Goal: Register for event/course: Sign up to attend an event or enroll in a course

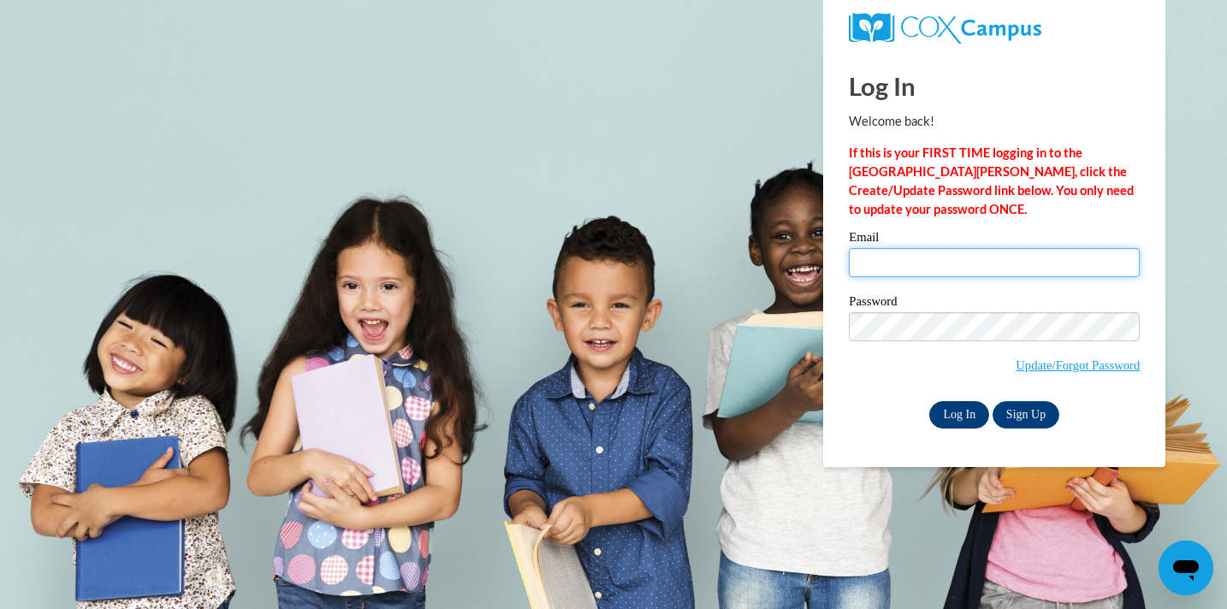
type input "[EMAIL_ADDRESS][DOMAIN_NAME]"
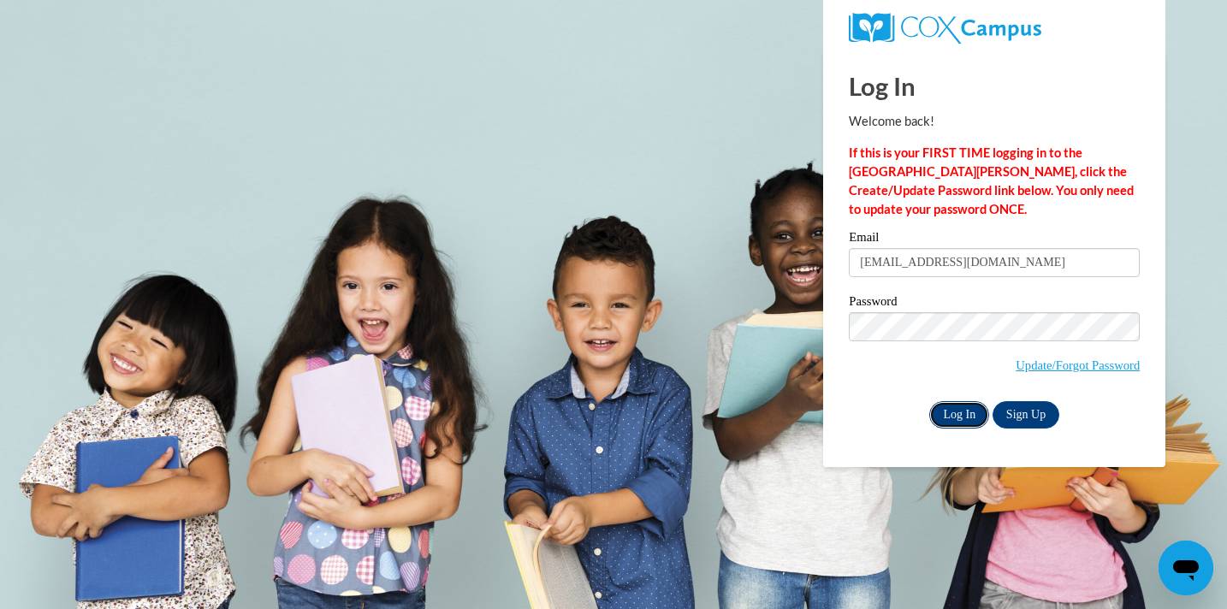
click at [962, 410] on input "Log In" at bounding box center [959, 414] width 60 height 27
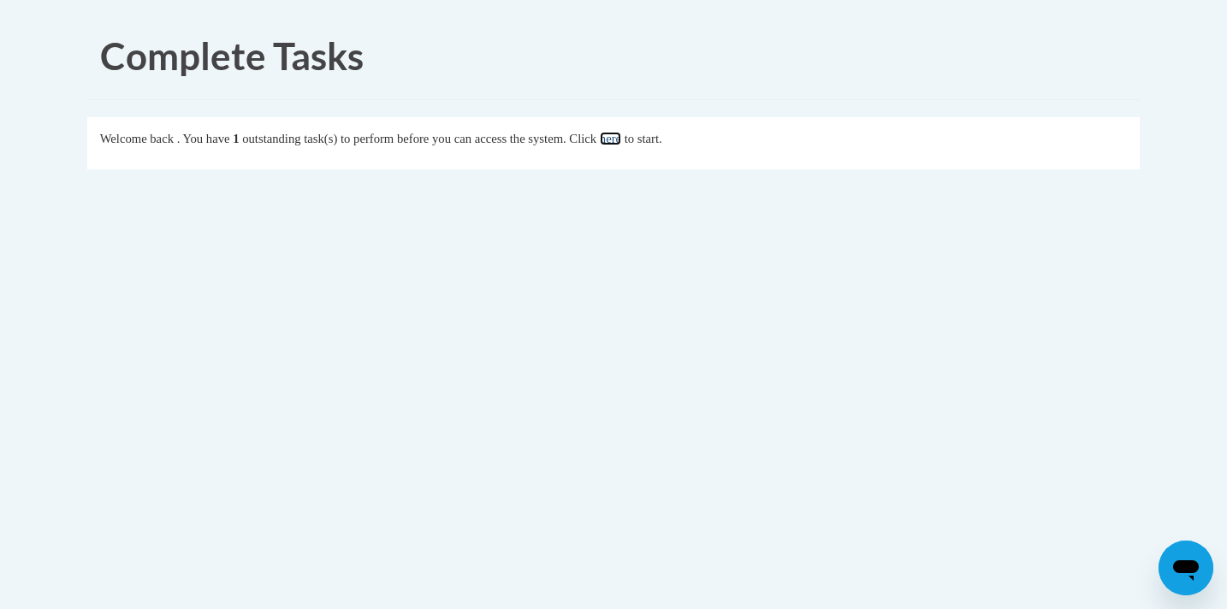
click at [621, 139] on link "here" at bounding box center [610, 139] width 21 height 14
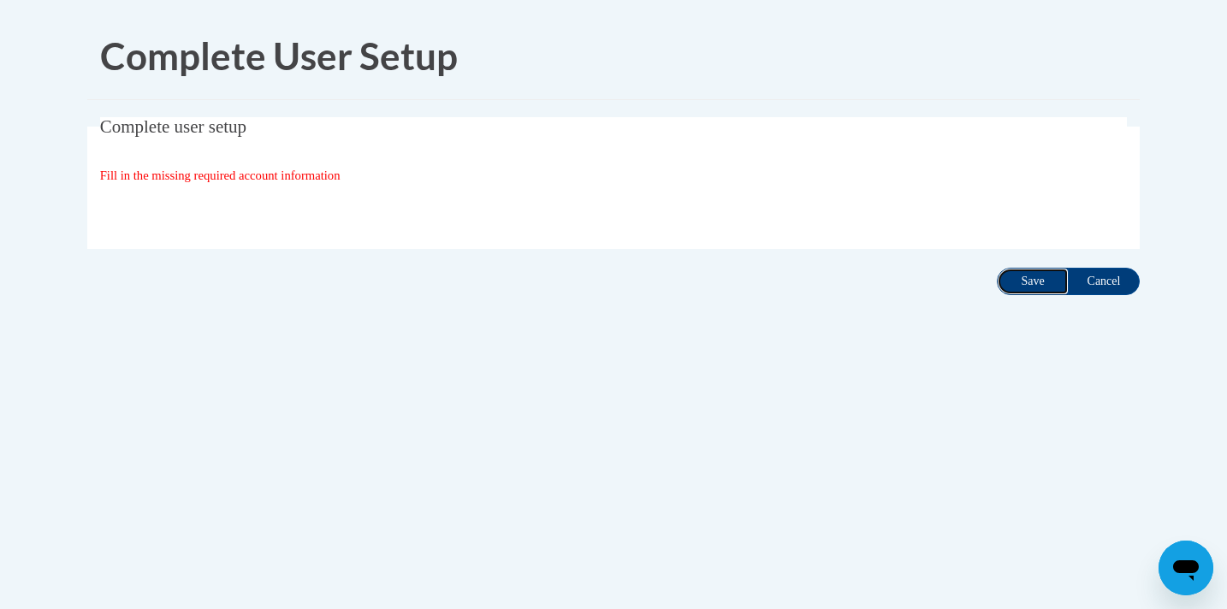
click at [1033, 279] on input "Save" at bounding box center [1033, 281] width 72 height 27
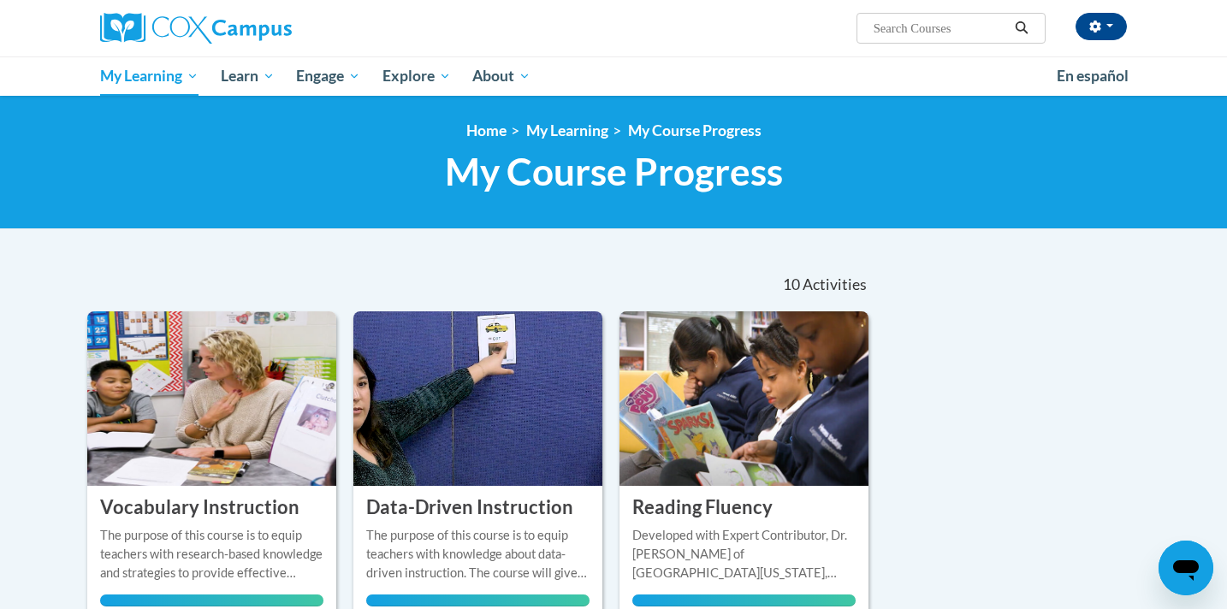
click at [902, 24] on input "Search..." at bounding box center [940, 28] width 137 height 21
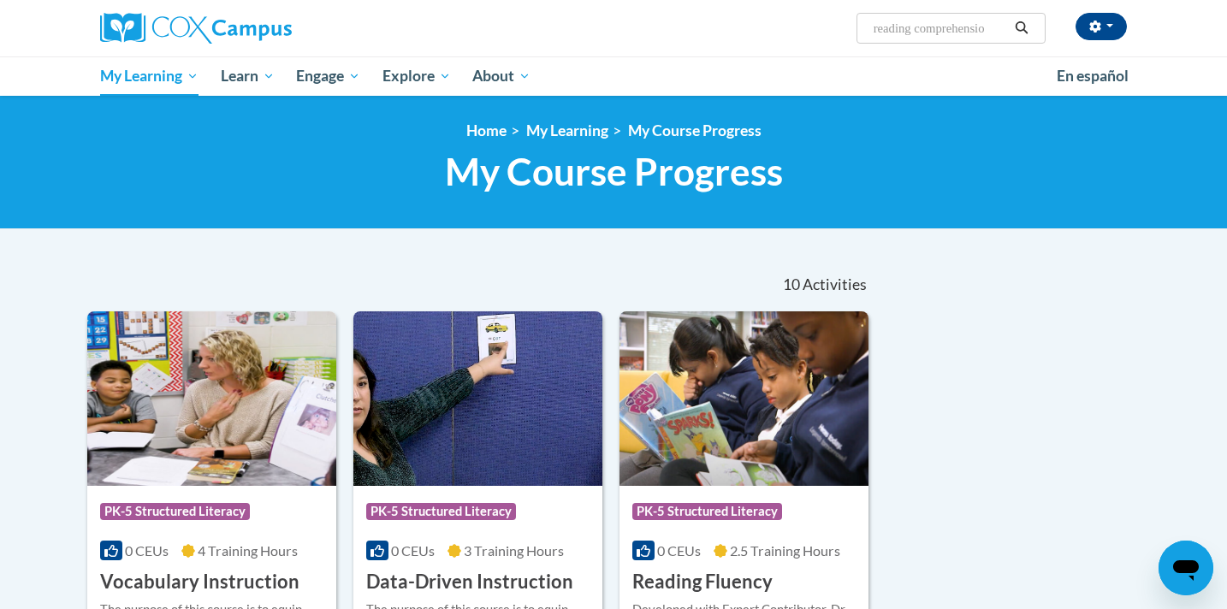
type input "reading comprehension"
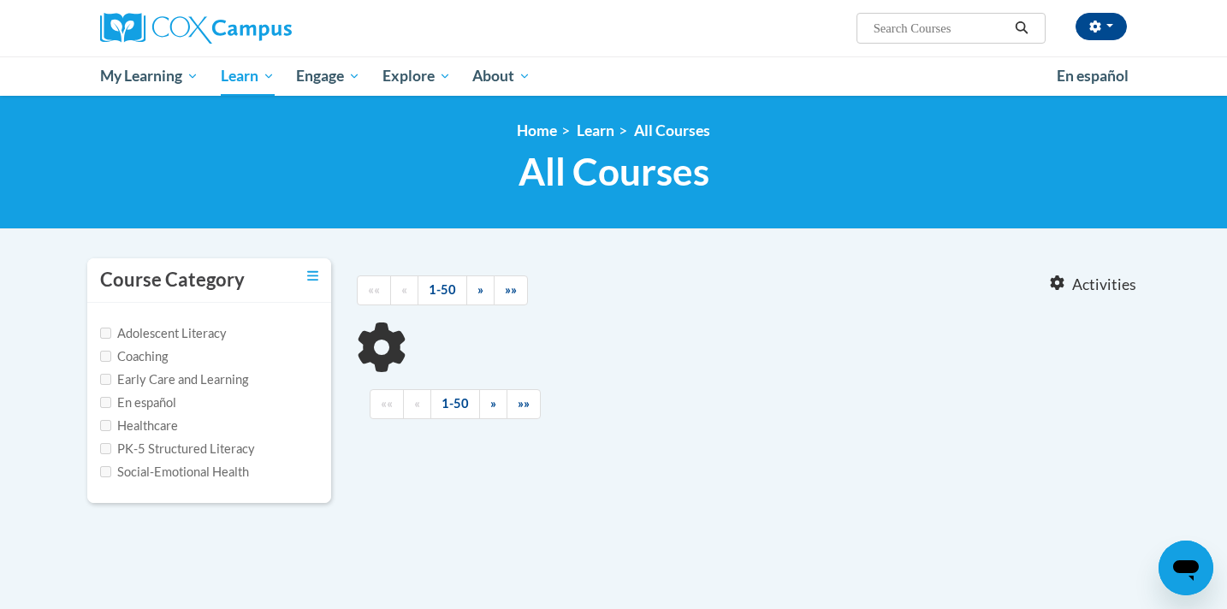
type input "reading comprehension"
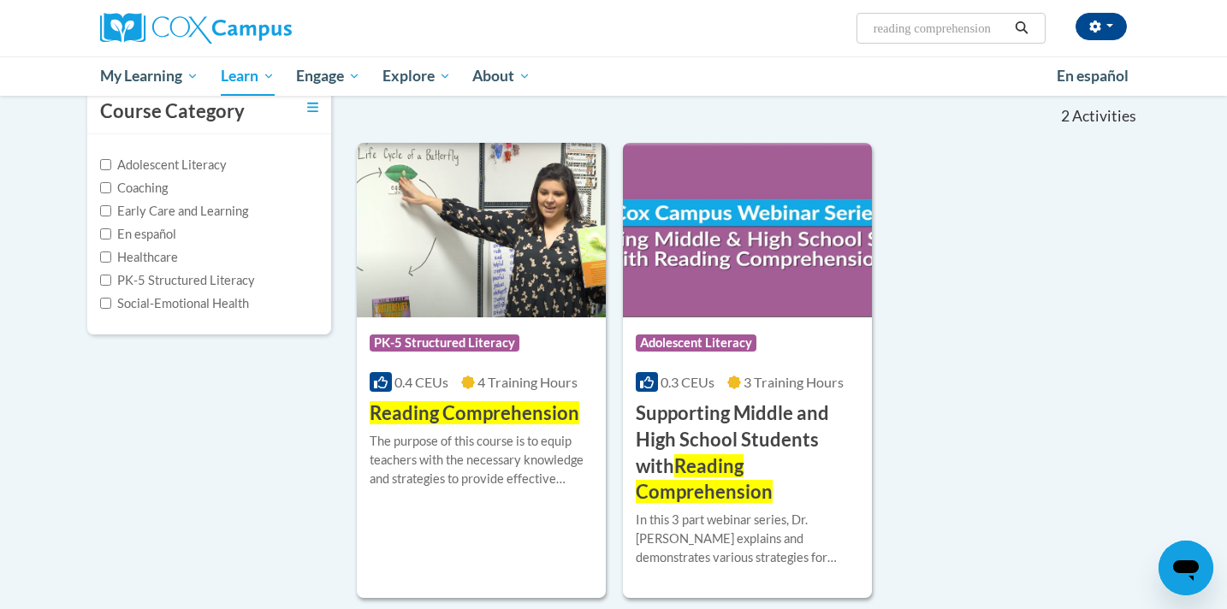
scroll to position [175, 0]
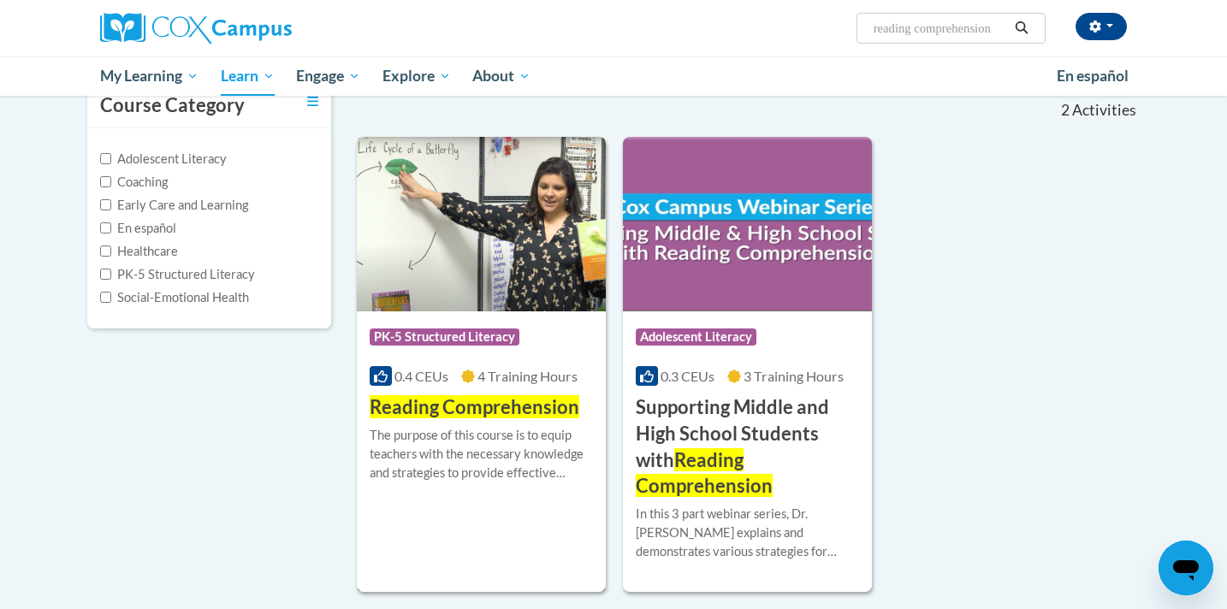
click at [532, 411] on span "Reading Comprehension" at bounding box center [475, 406] width 210 height 23
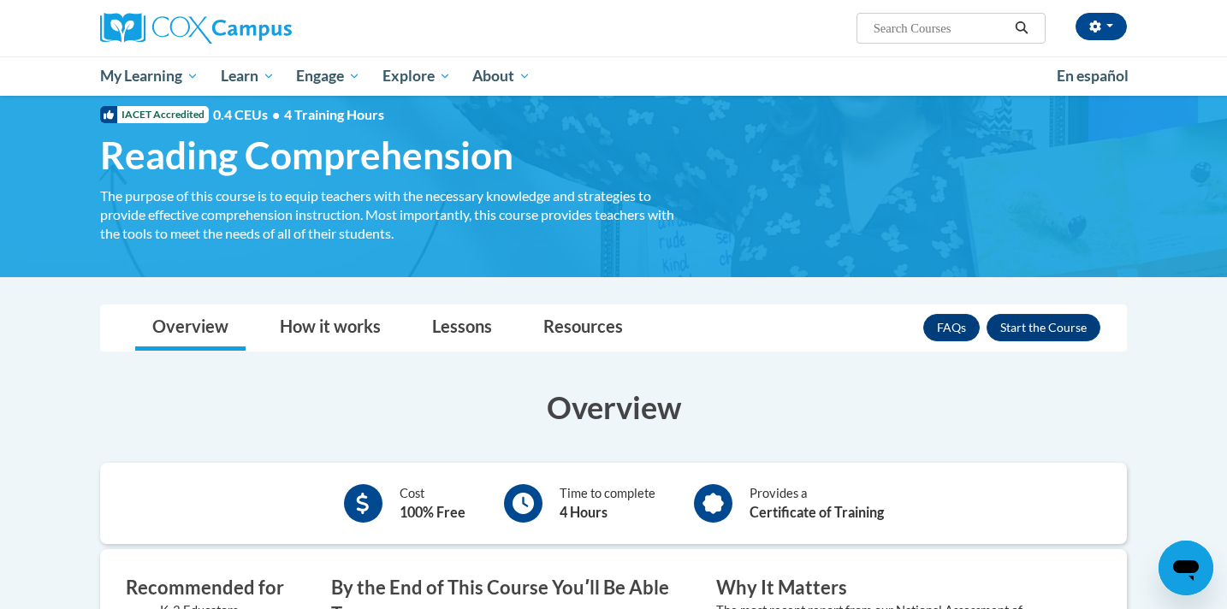
scroll to position [66, 0]
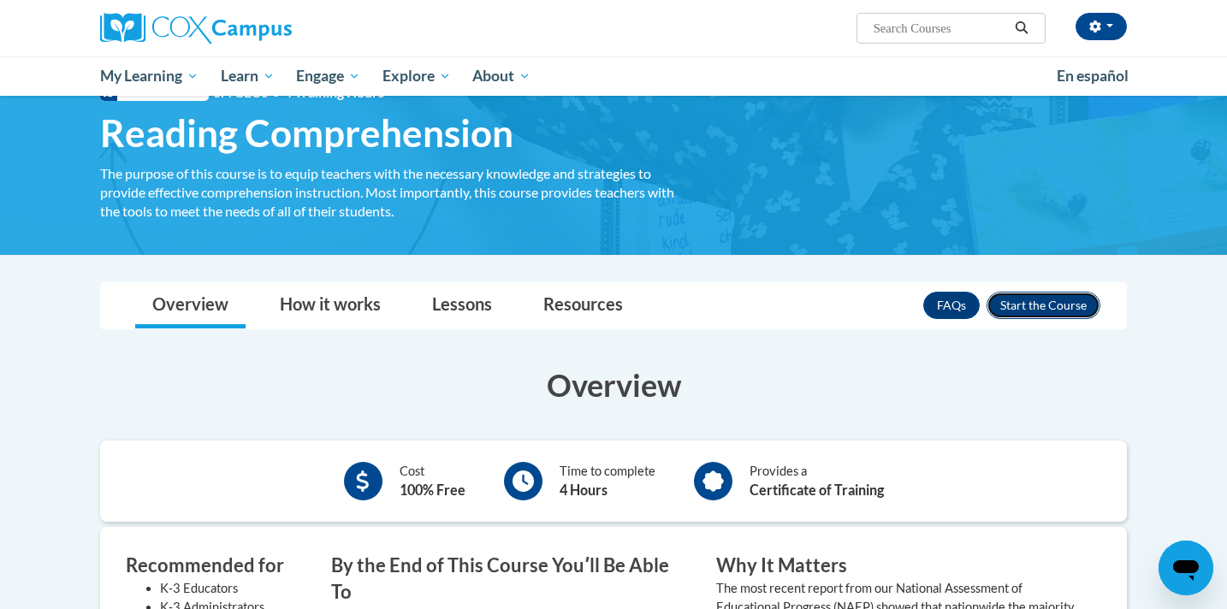
click at [1030, 298] on button "Enroll" at bounding box center [1043, 305] width 114 height 27
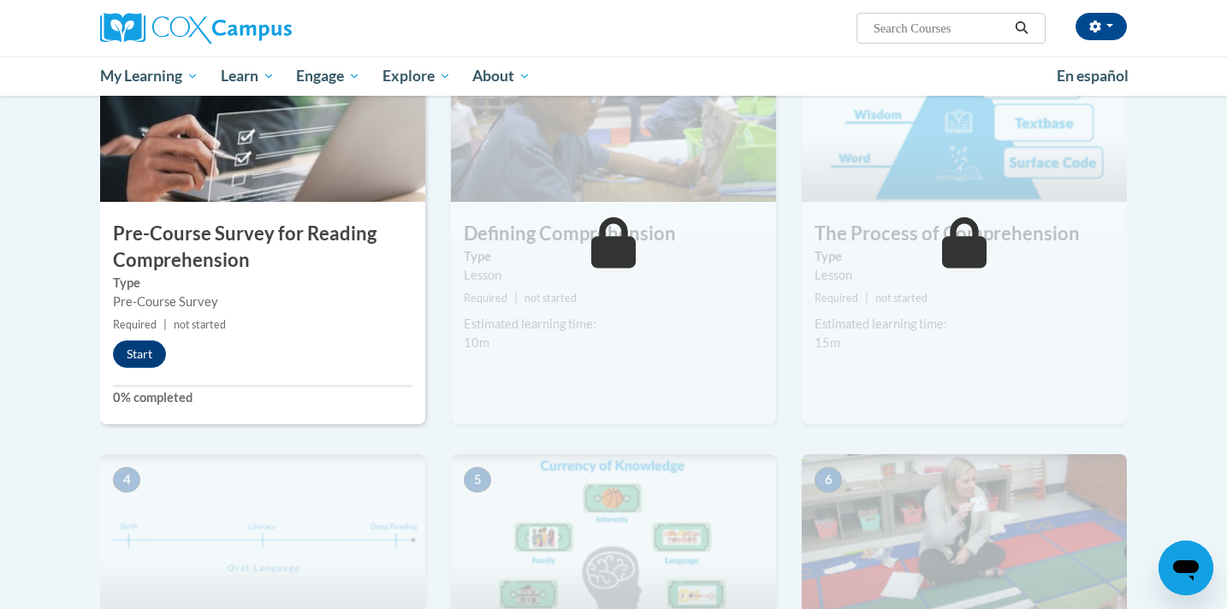
scroll to position [406, 0]
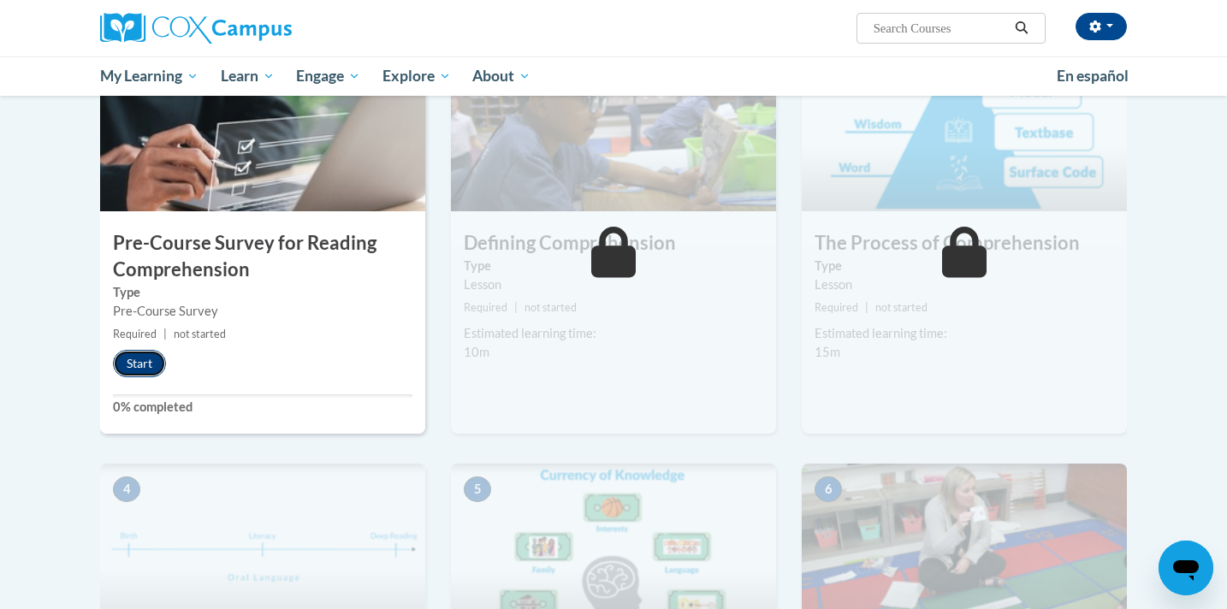
click at [147, 367] on button "Start" at bounding box center [139, 363] width 53 height 27
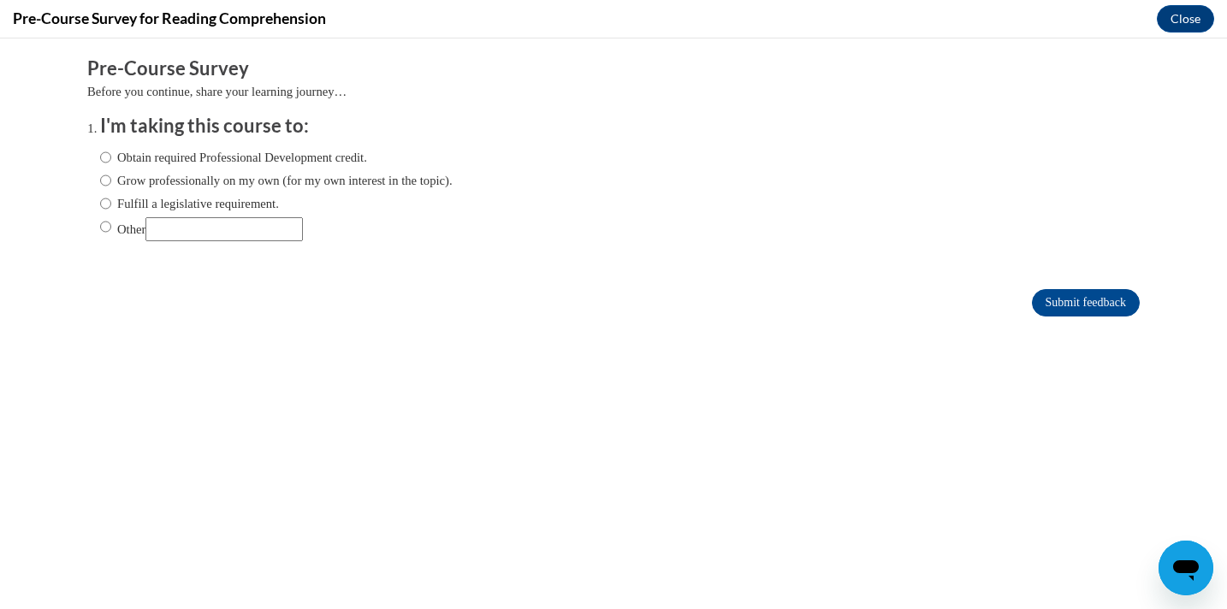
scroll to position [0, 0]
click at [104, 207] on input "Fulfill a legislative requirement." at bounding box center [105, 203] width 11 height 19
radio input "true"
click at [1098, 305] on input "Submit feedback" at bounding box center [1086, 302] width 108 height 27
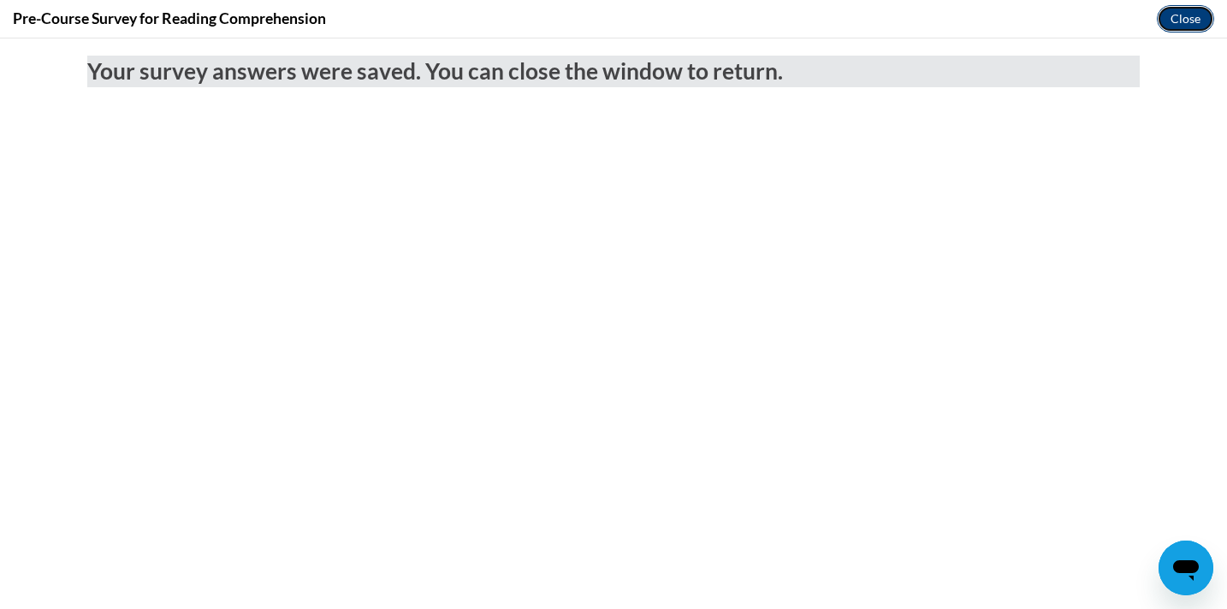
click at [1195, 15] on button "Close" at bounding box center [1185, 18] width 57 height 27
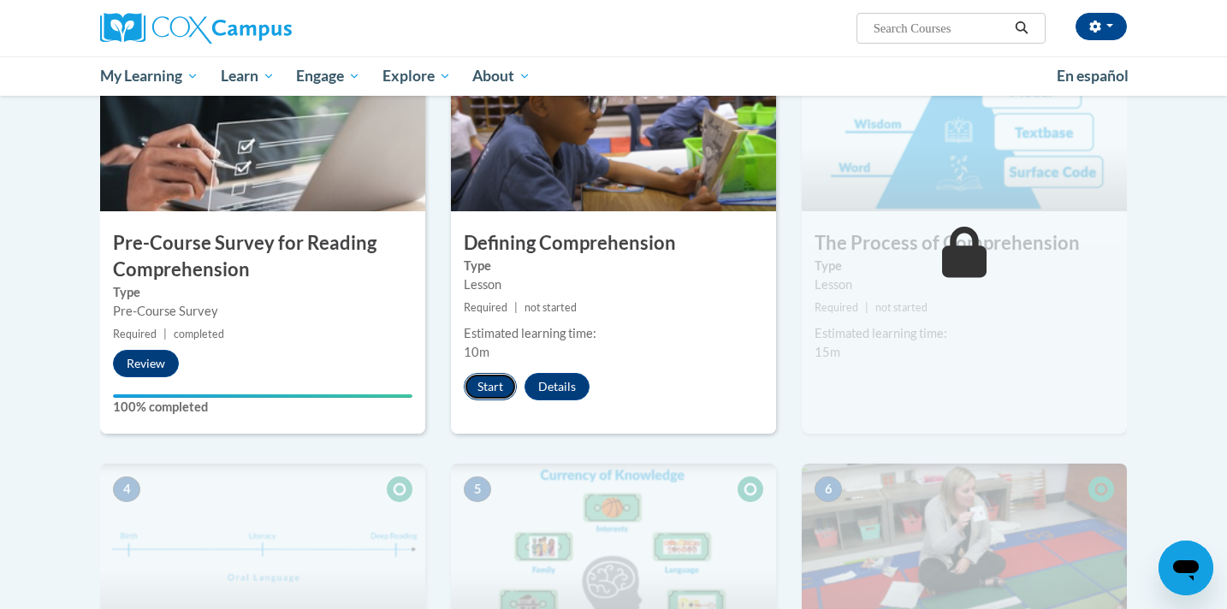
click at [486, 393] on button "Start" at bounding box center [490, 386] width 53 height 27
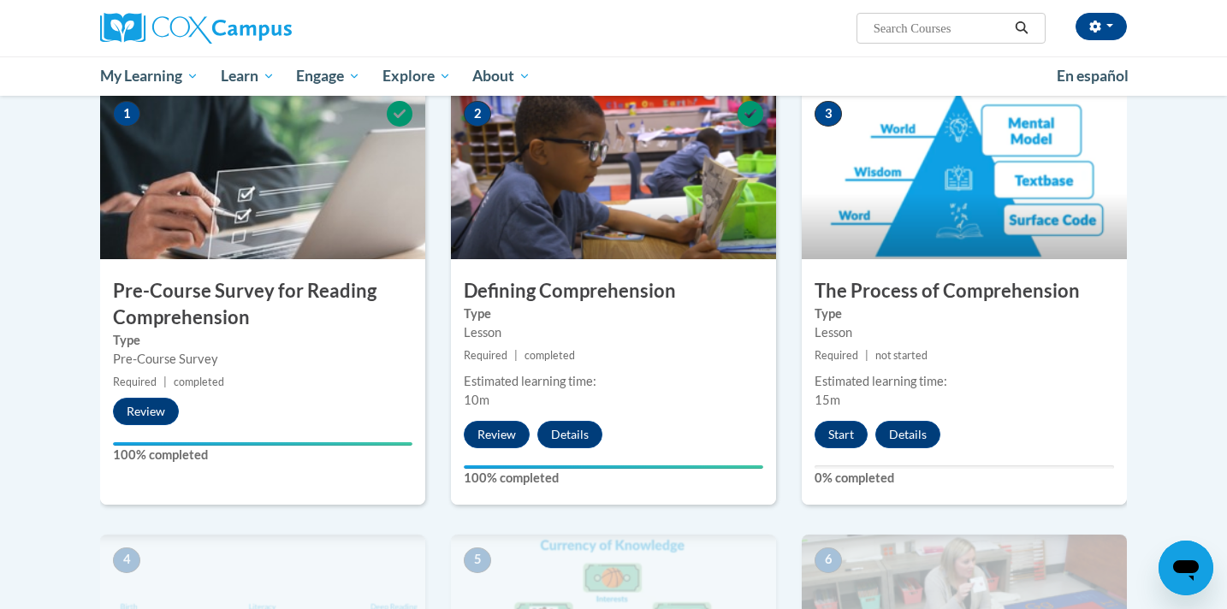
scroll to position [381, 0]
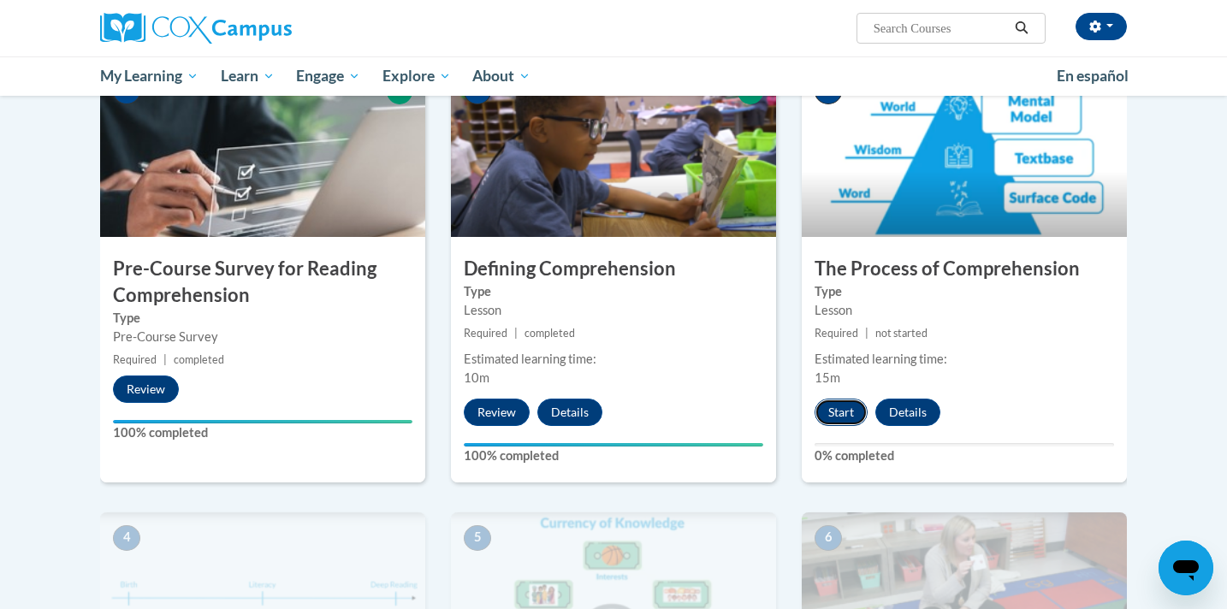
click at [852, 417] on button "Start" at bounding box center [840, 412] width 53 height 27
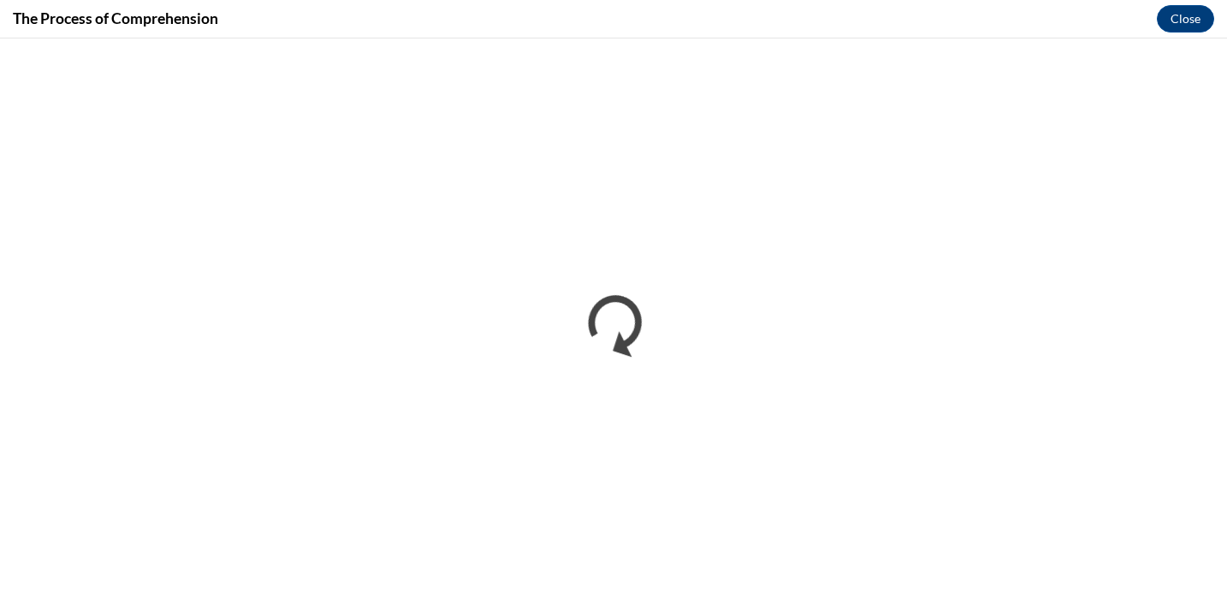
scroll to position [0, 0]
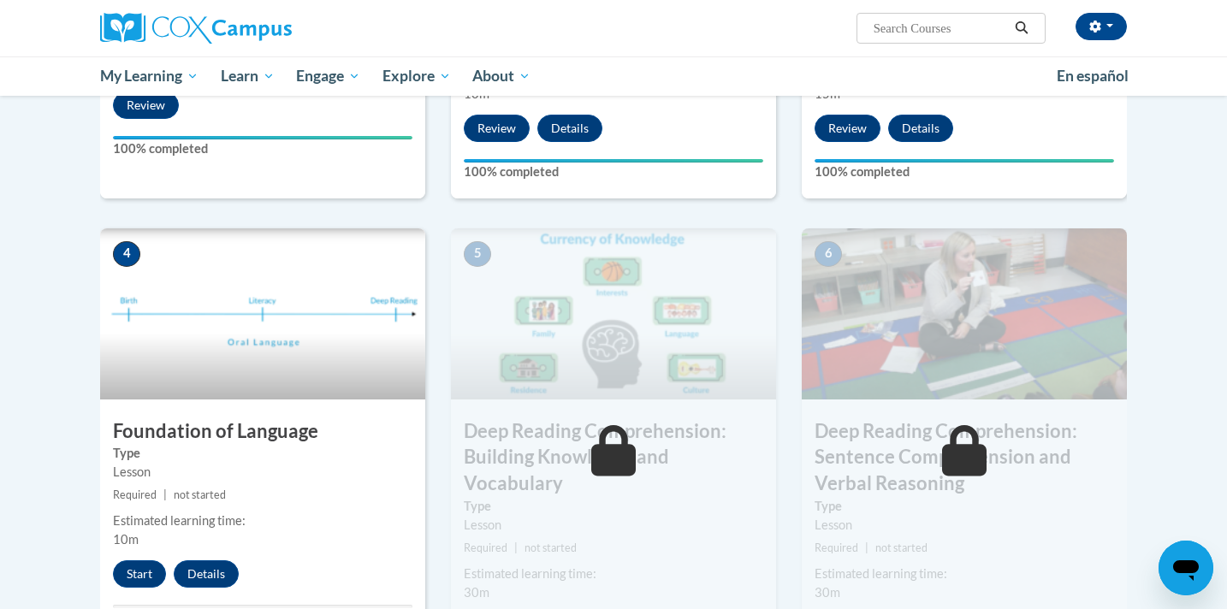
scroll to position [668, 0]
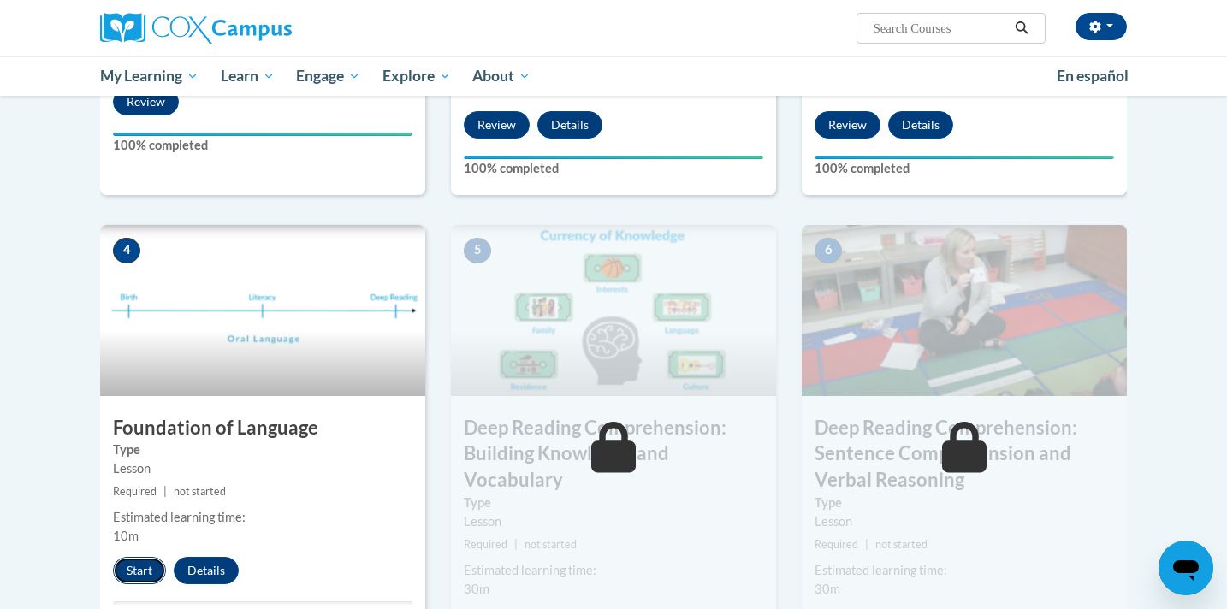
click at [139, 568] on button "Start" at bounding box center [139, 570] width 53 height 27
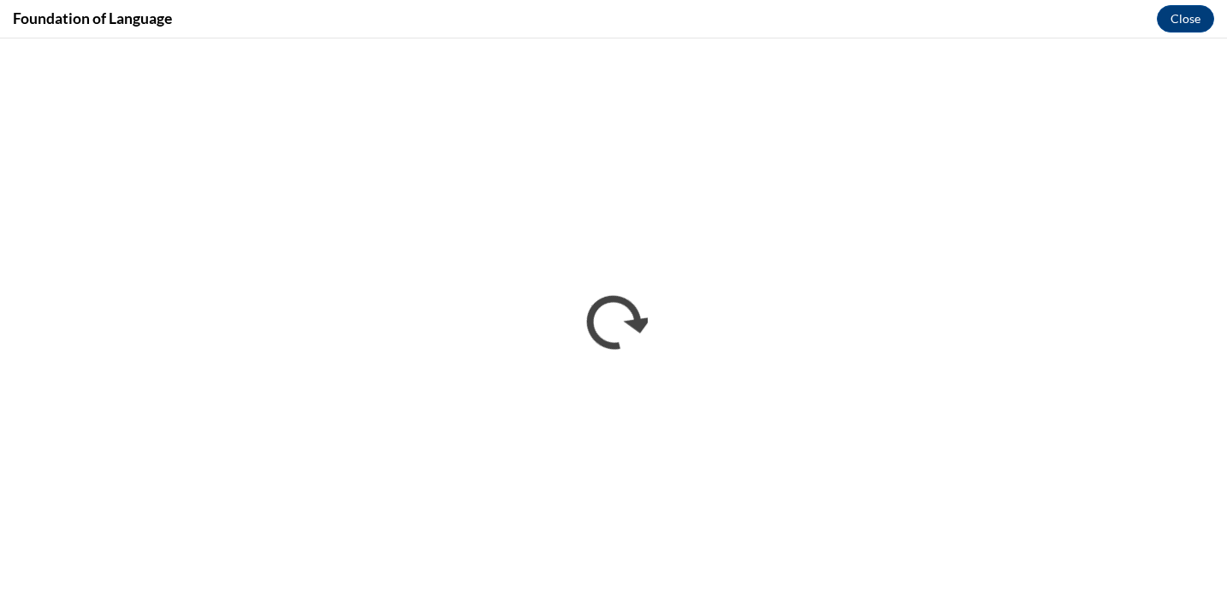
scroll to position [0, 0]
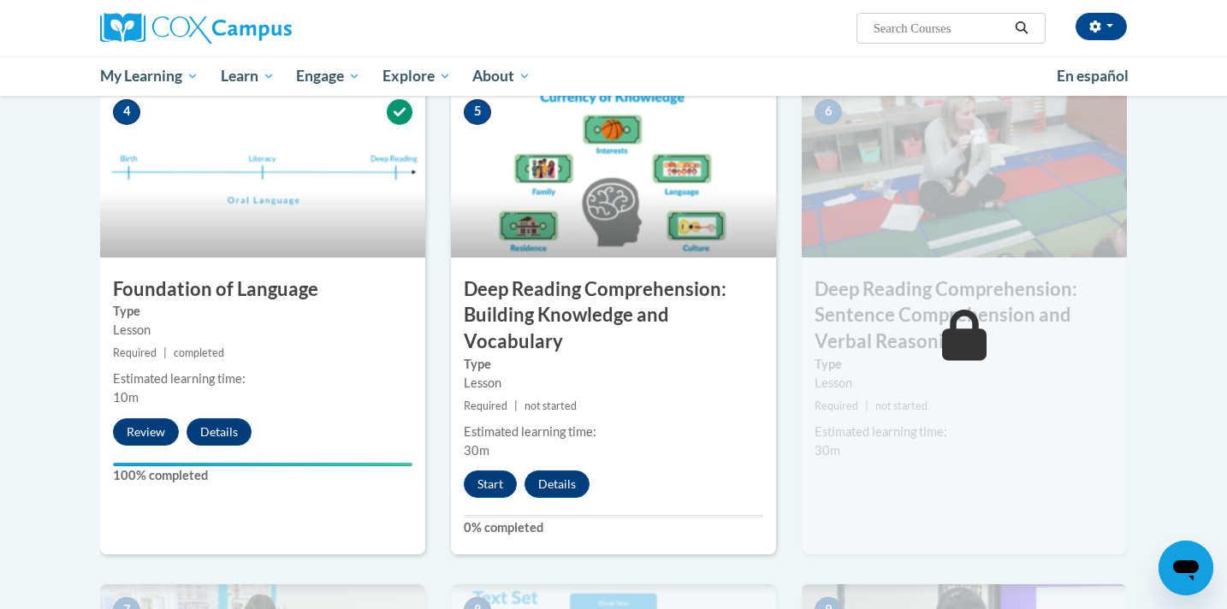
scroll to position [815, 0]
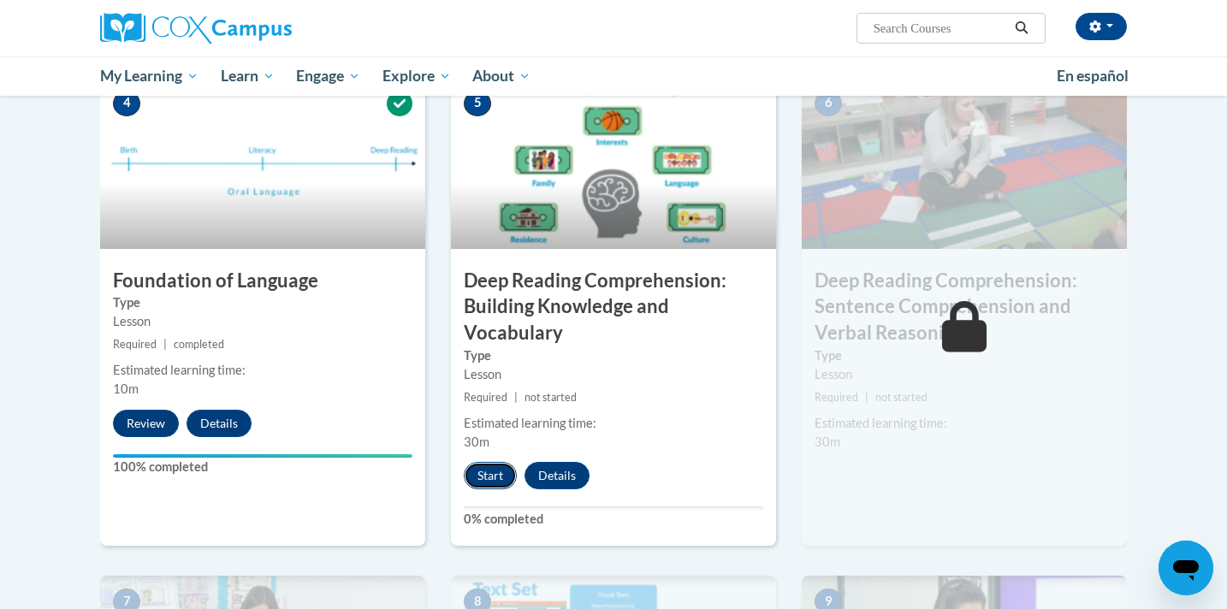
click at [496, 469] on button "Start" at bounding box center [490, 475] width 53 height 27
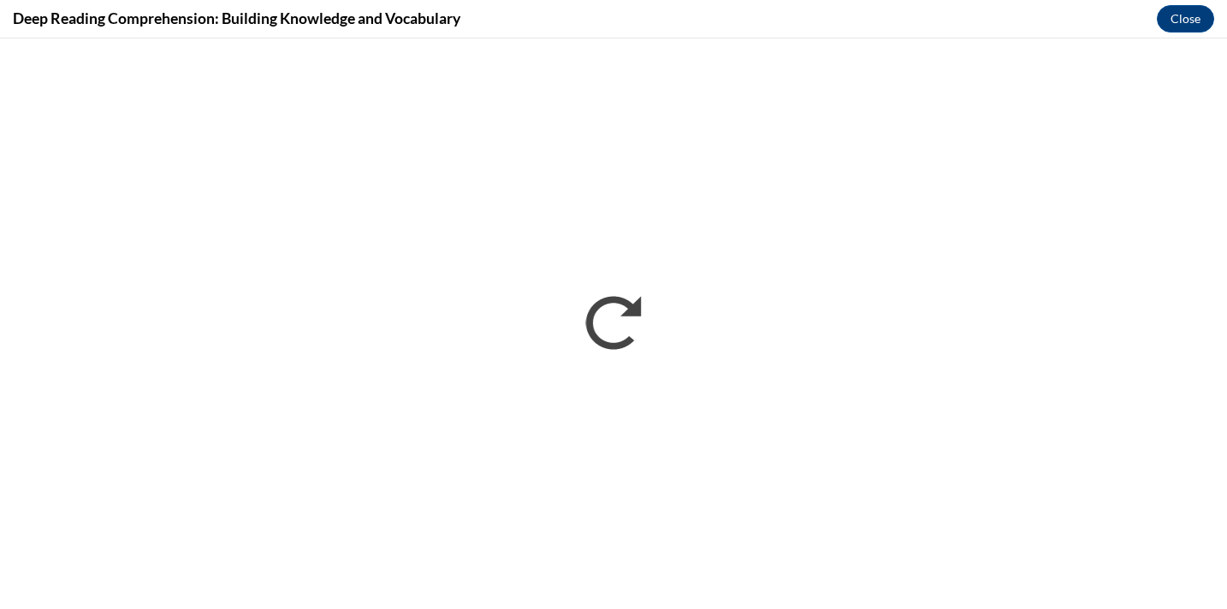
scroll to position [0, 0]
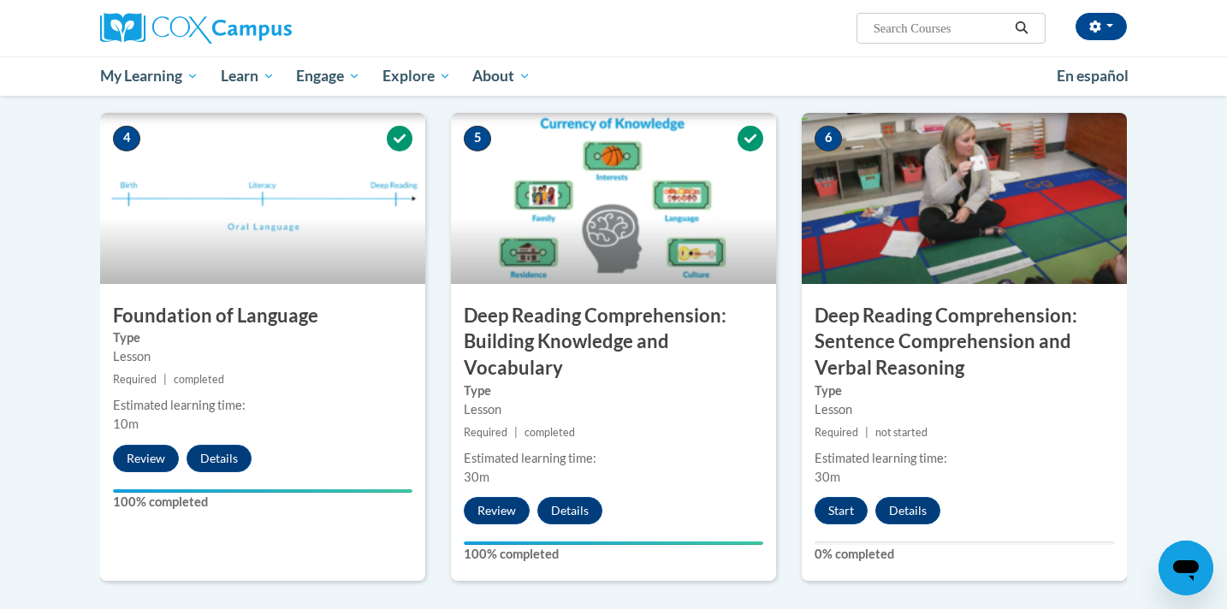
scroll to position [827, 0]
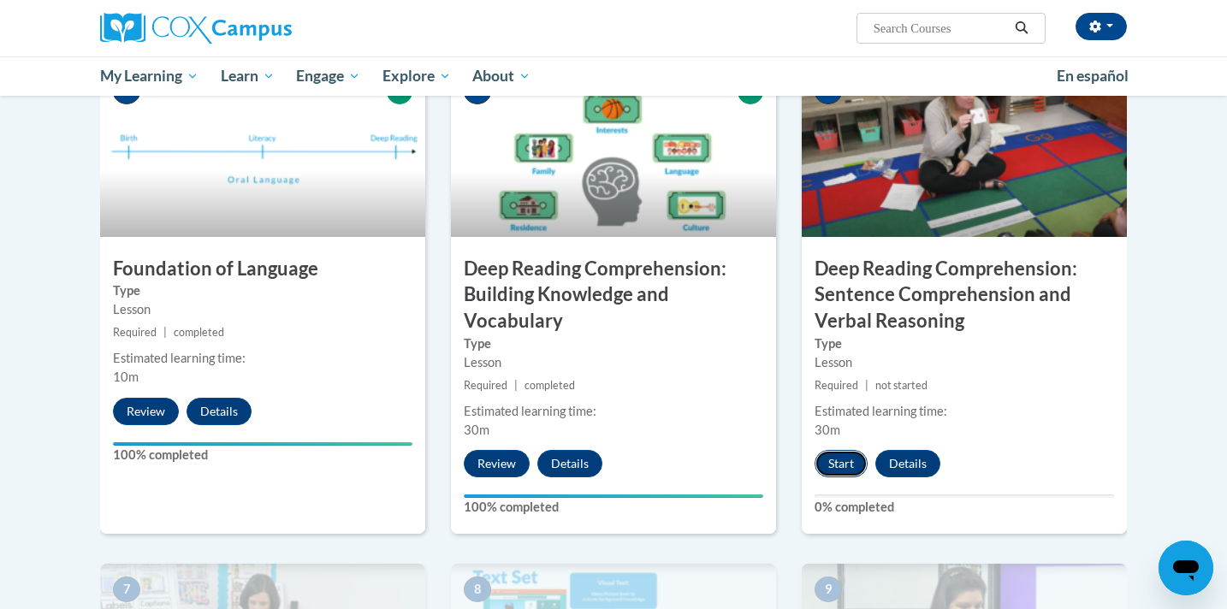
click at [834, 458] on button "Start" at bounding box center [840, 463] width 53 height 27
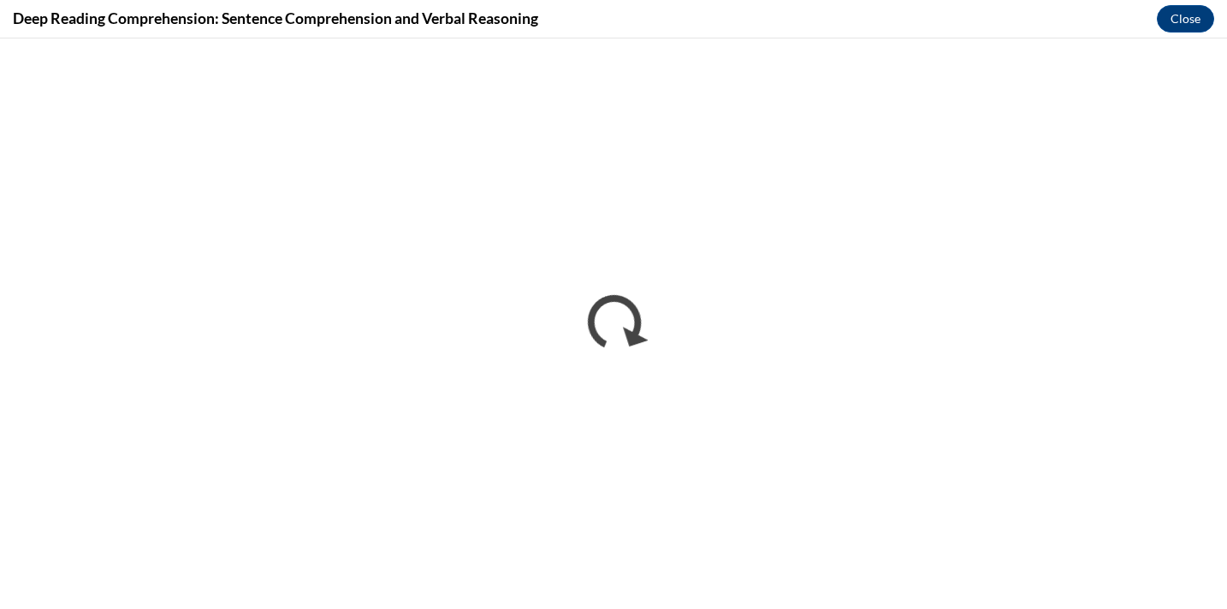
scroll to position [0, 0]
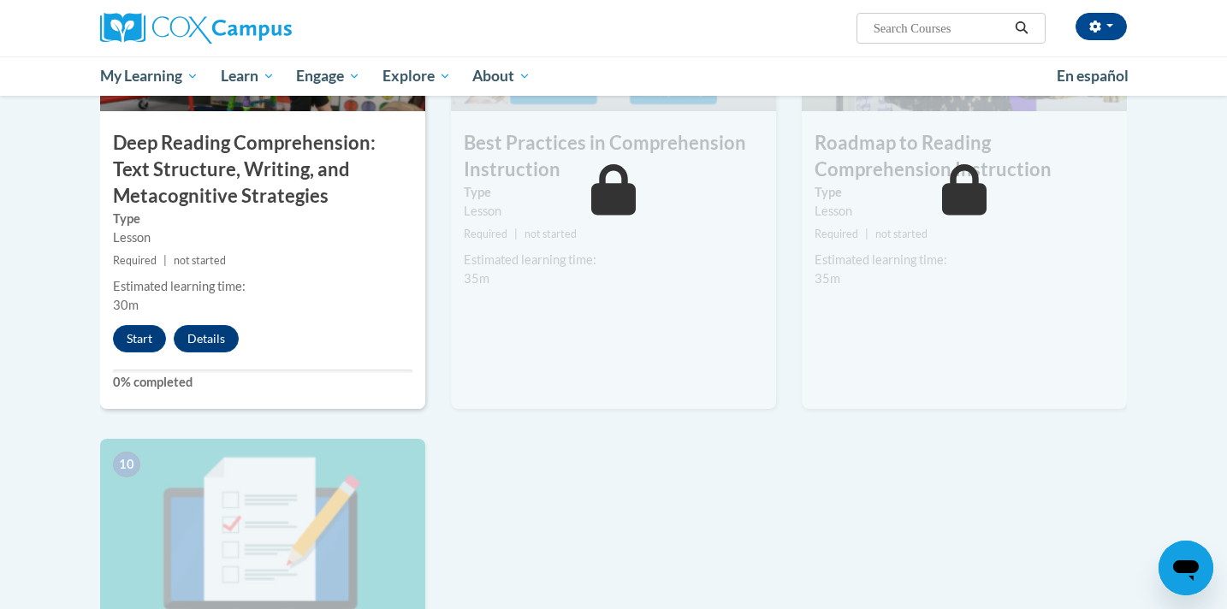
scroll to position [1442, 0]
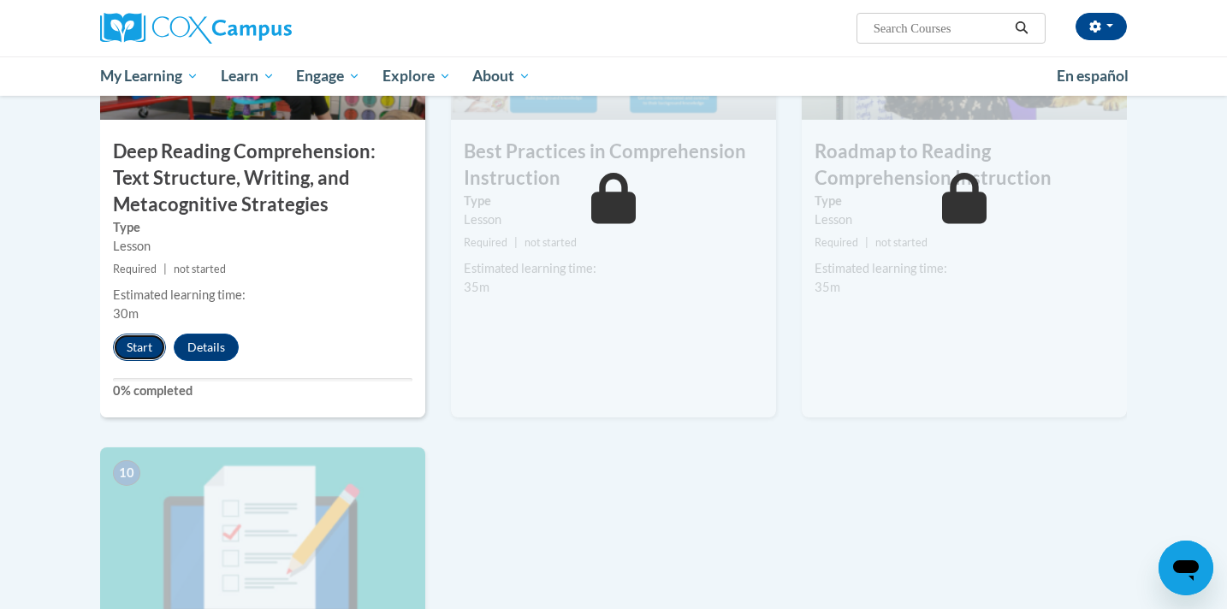
click at [148, 348] on button "Start" at bounding box center [139, 347] width 53 height 27
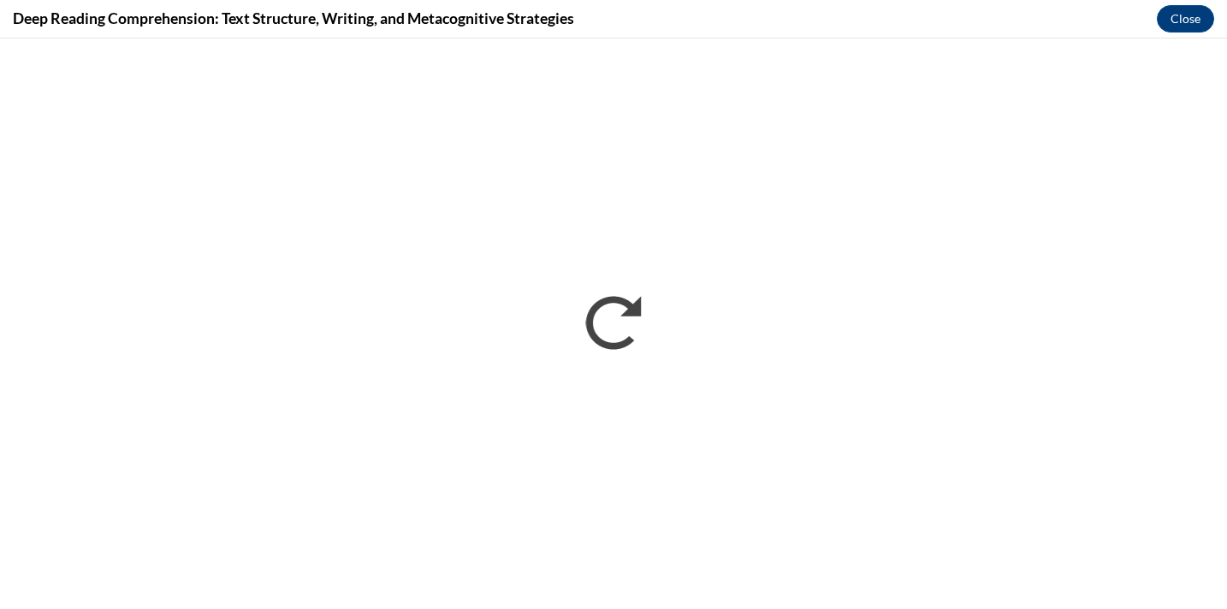
scroll to position [0, 0]
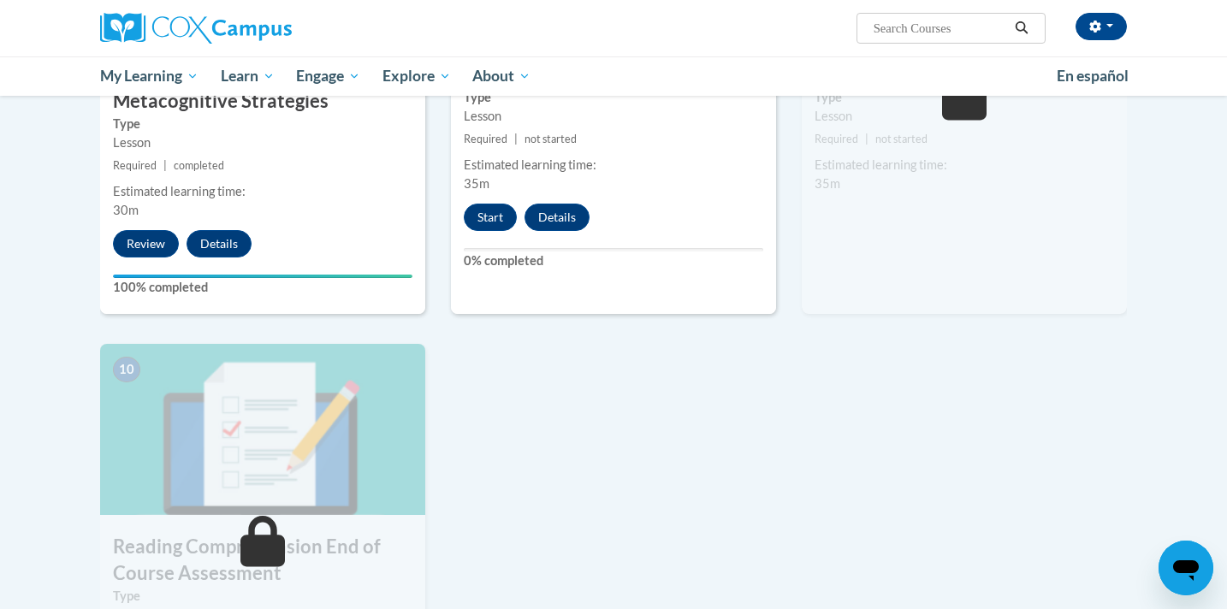
scroll to position [1400, 0]
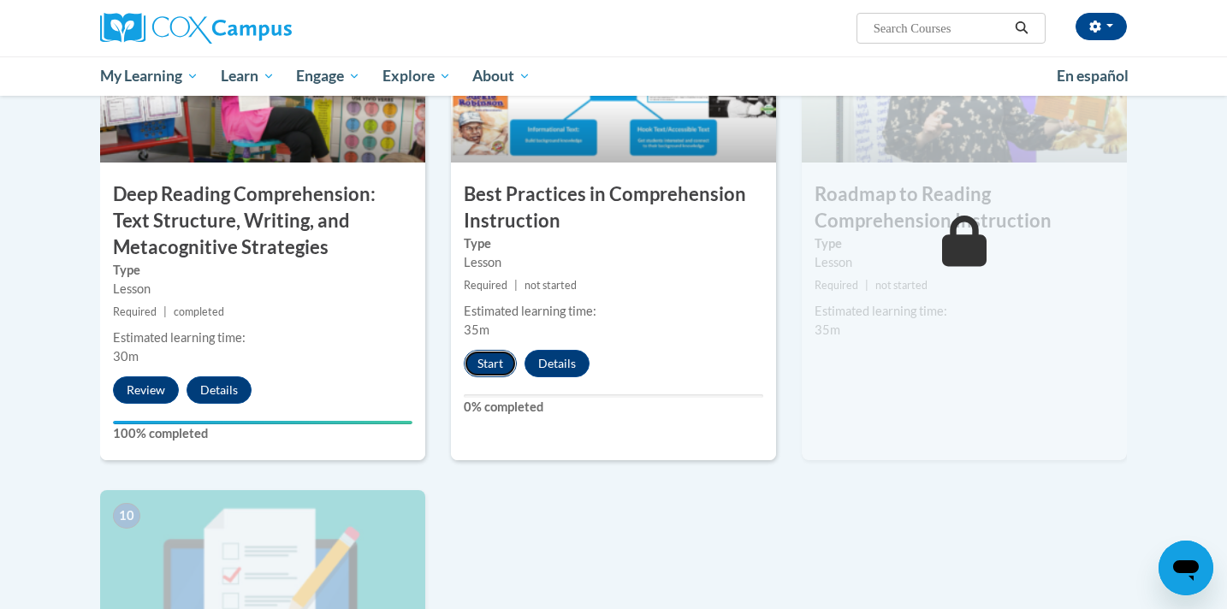
click at [486, 364] on button "Start" at bounding box center [490, 363] width 53 height 27
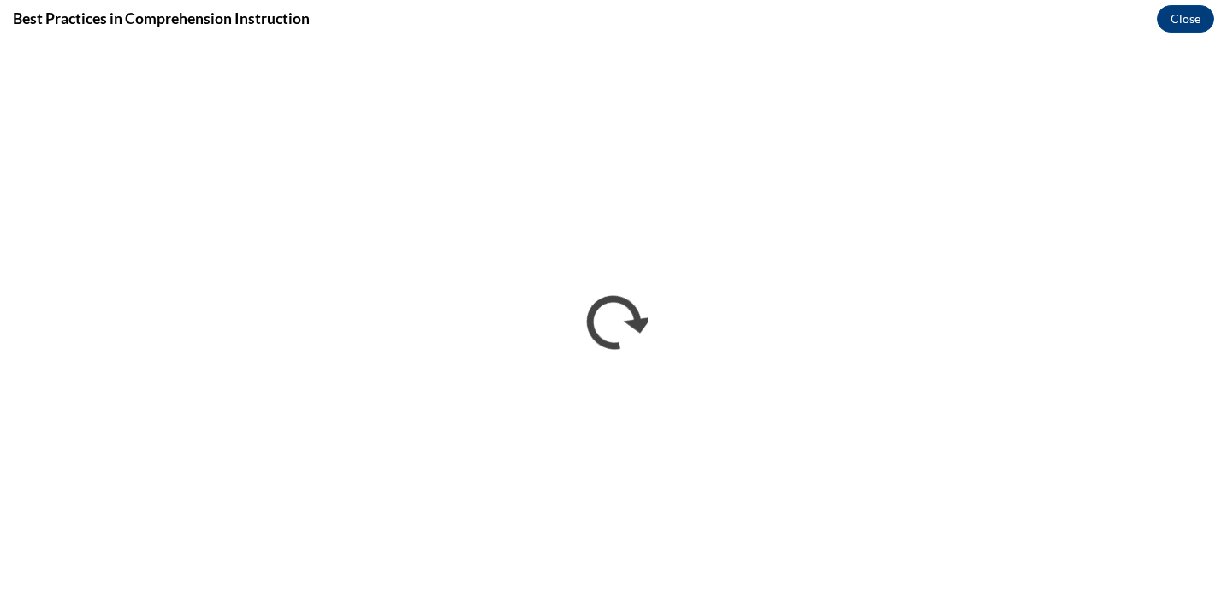
scroll to position [0, 0]
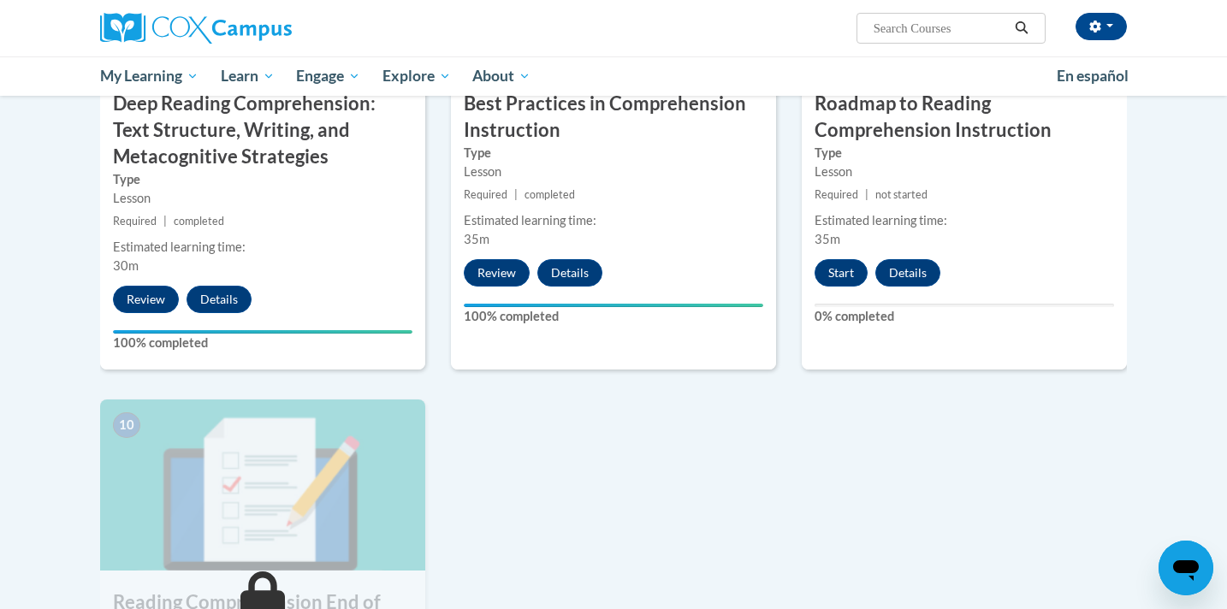
scroll to position [1556, 0]
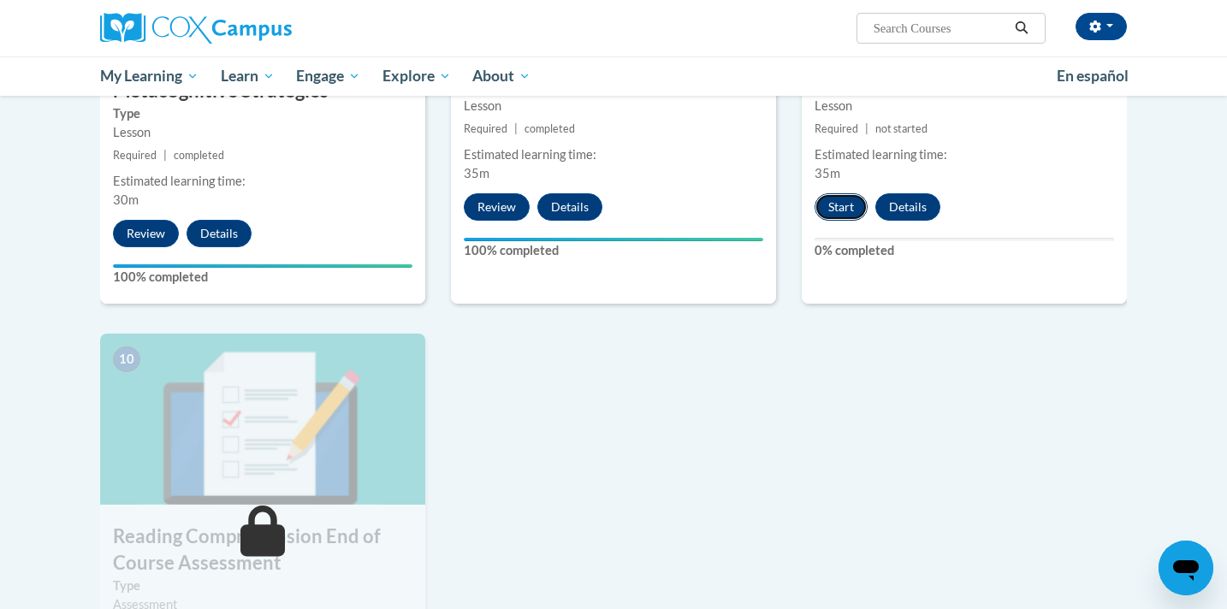
click at [848, 207] on button "Start" at bounding box center [840, 206] width 53 height 27
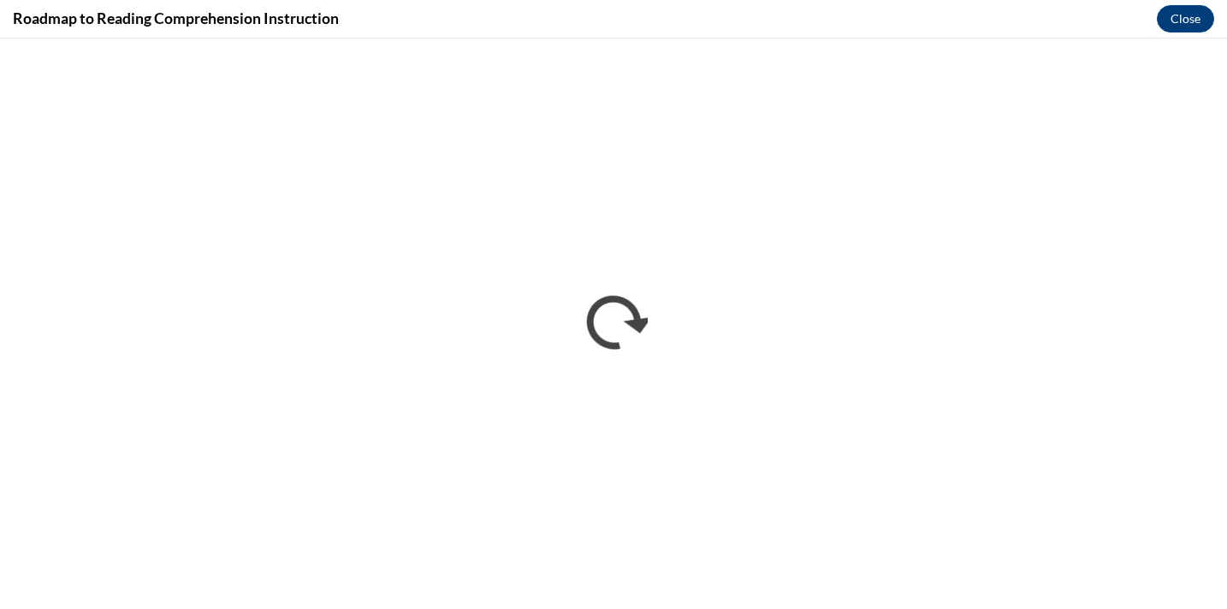
scroll to position [0, 0]
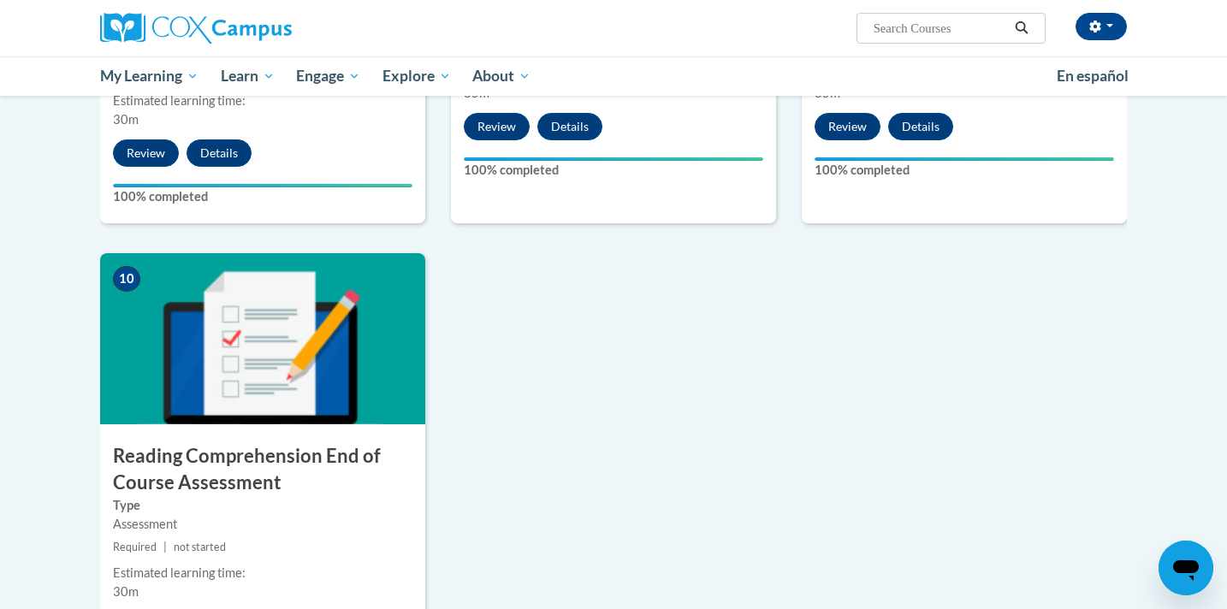
scroll to position [1693, 0]
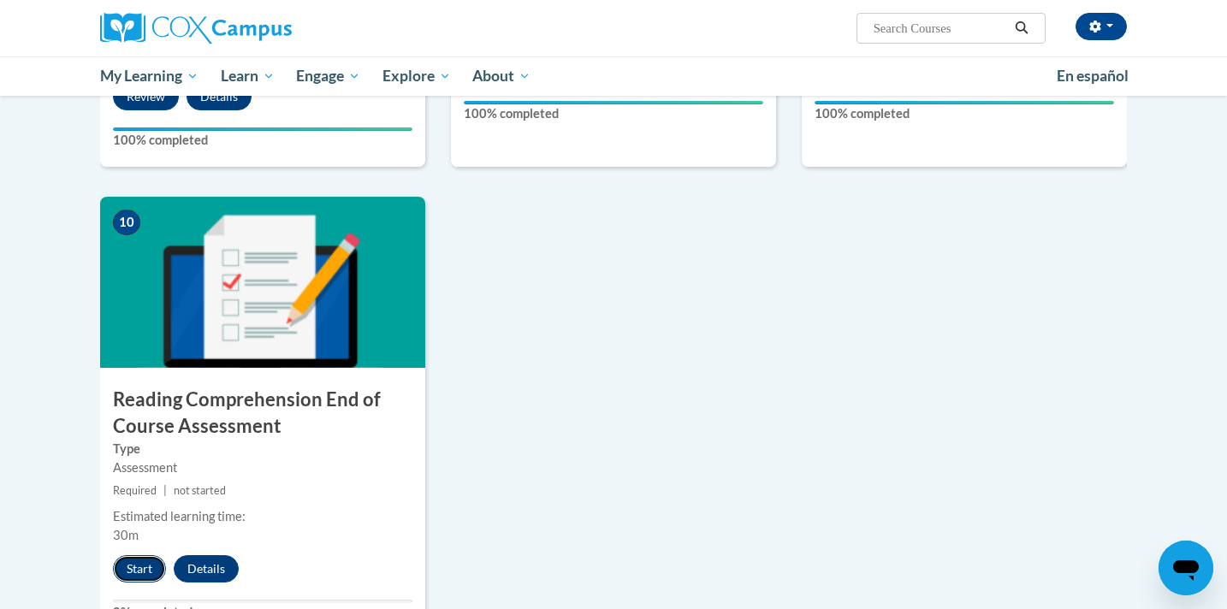
click at [145, 560] on button "Start" at bounding box center [139, 568] width 53 height 27
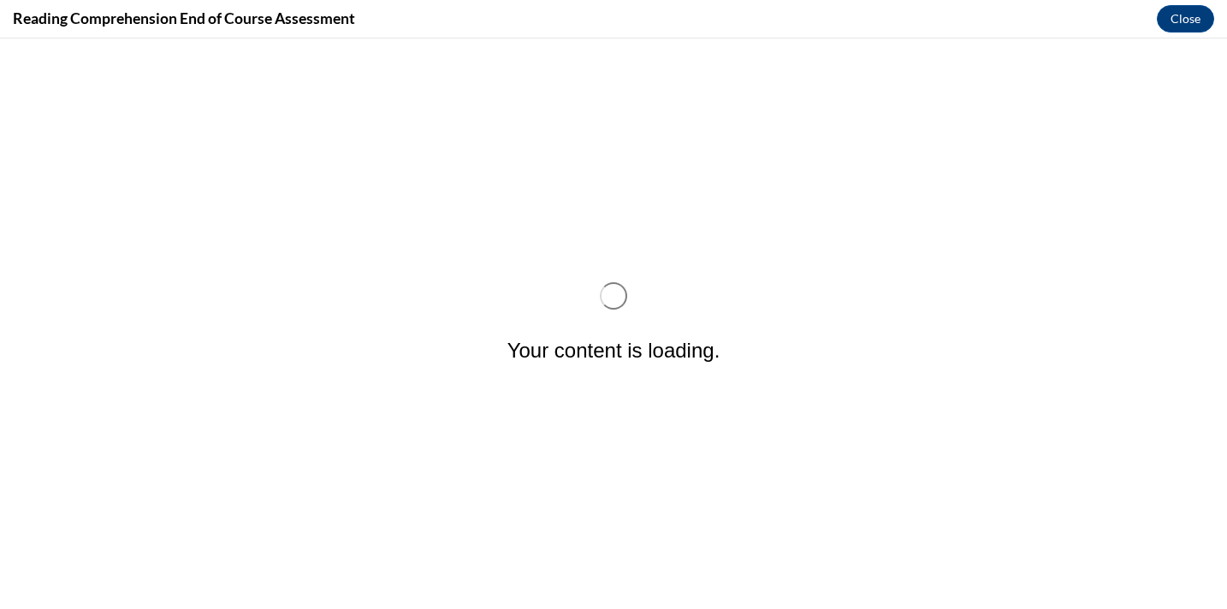
scroll to position [0, 0]
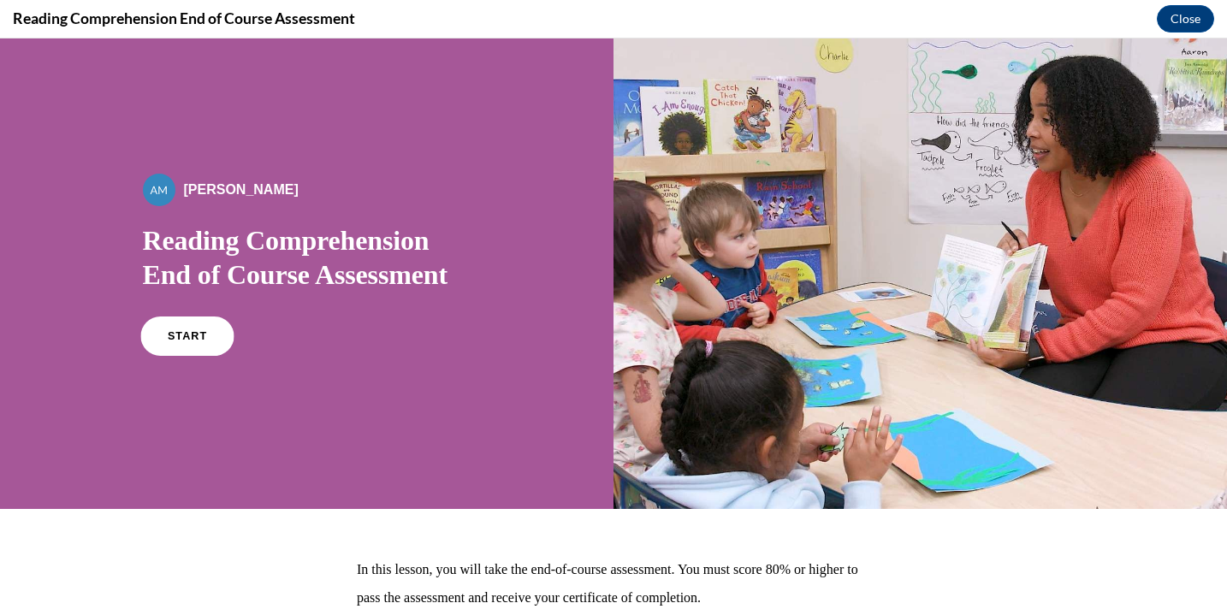
click at [182, 336] on span "START" at bounding box center [186, 336] width 39 height 13
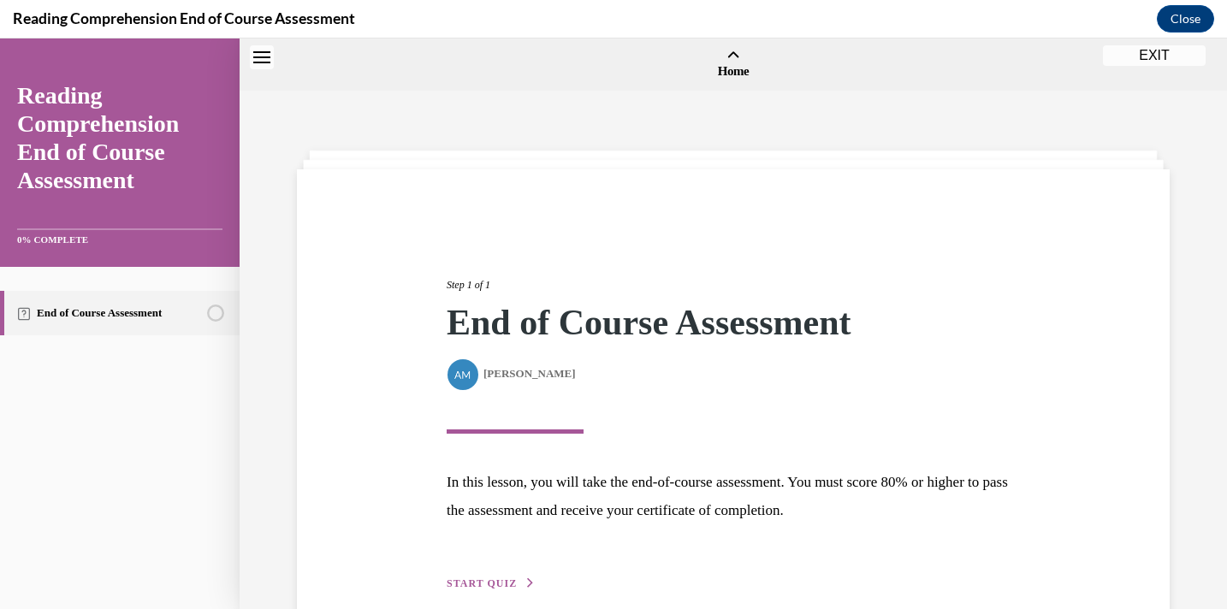
scroll to position [53, 0]
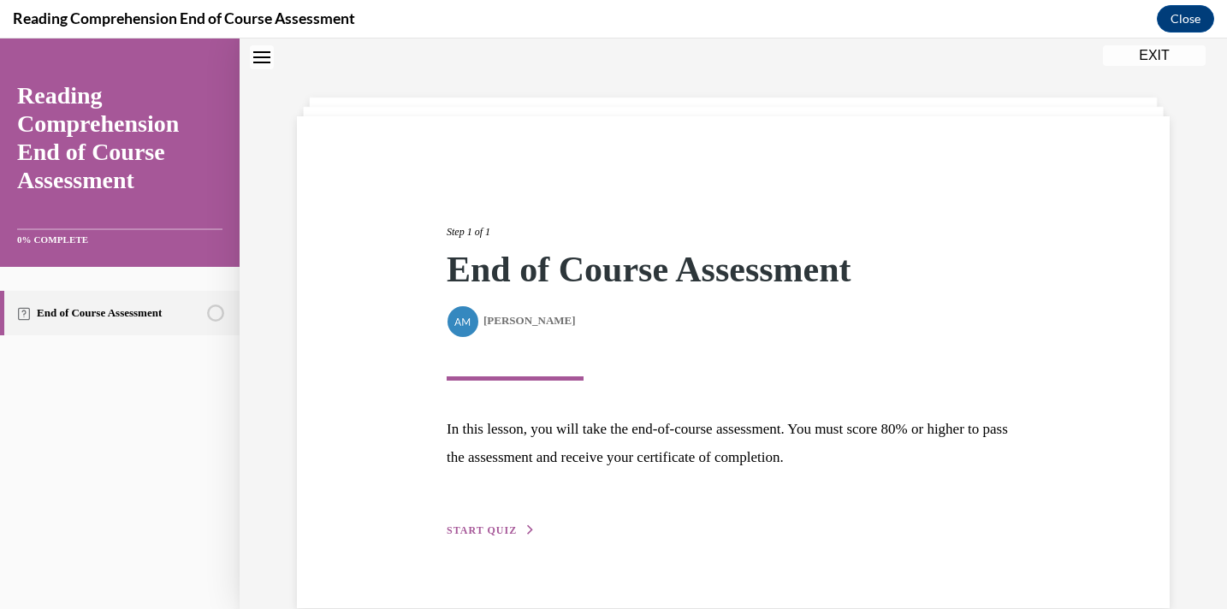
click at [502, 532] on span "START QUIZ" at bounding box center [482, 530] width 70 height 12
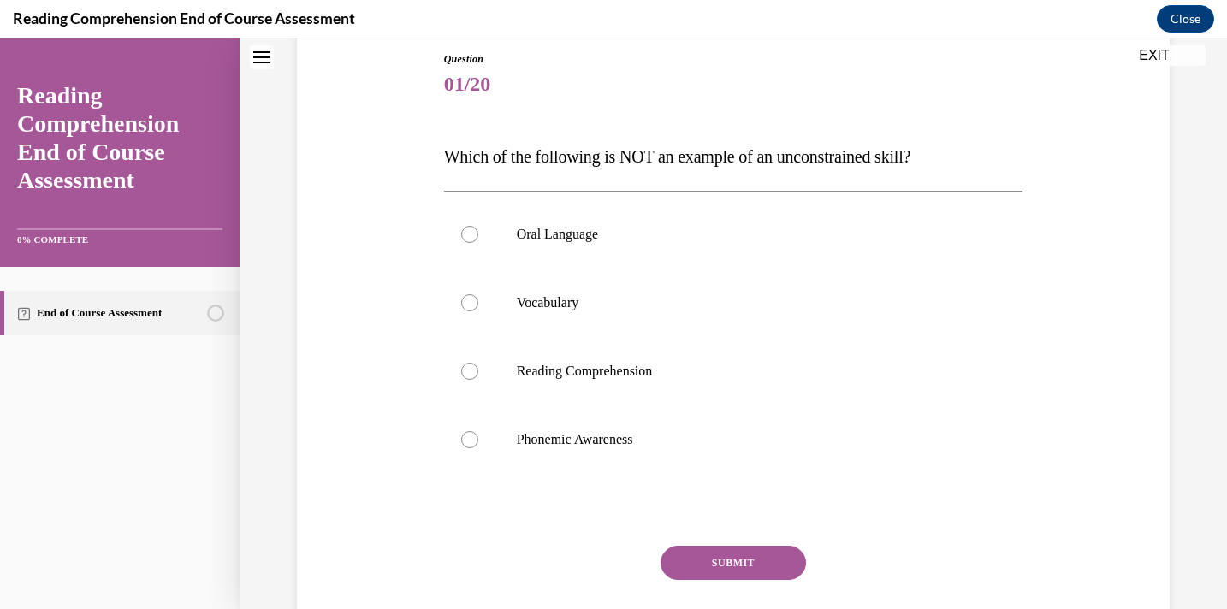
scroll to position [193, 0]
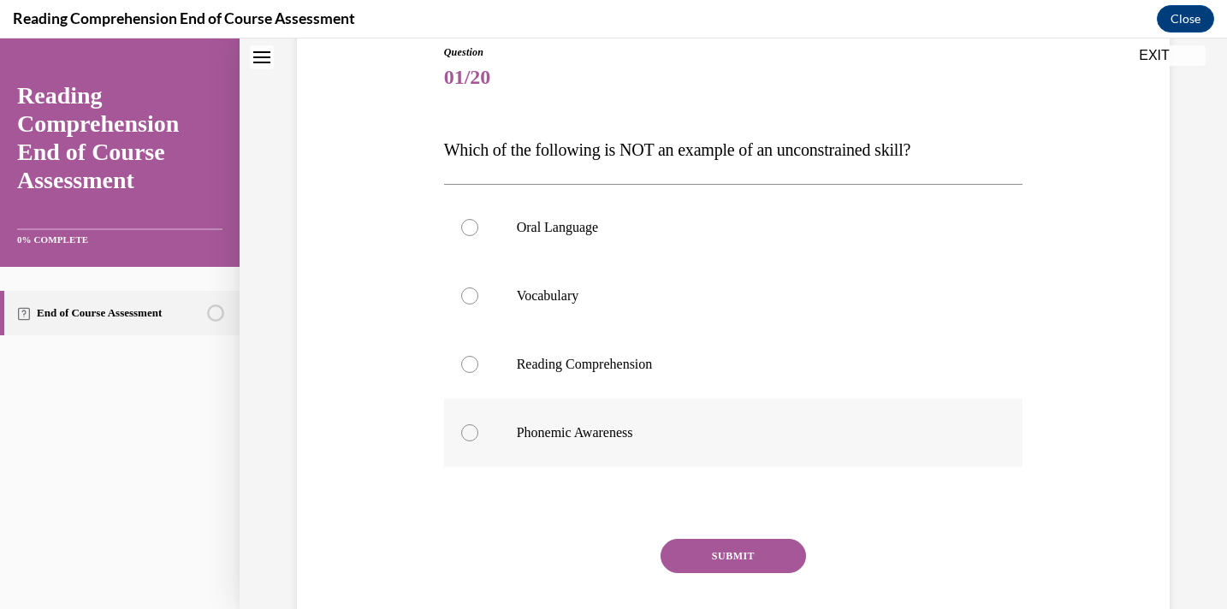
click at [755, 419] on label "Phonemic Awareness" at bounding box center [733, 433] width 579 height 68
click at [478, 424] on input "Phonemic Awareness" at bounding box center [469, 432] width 17 height 17
radio input "true"
click at [743, 548] on button "SUBMIT" at bounding box center [732, 556] width 145 height 34
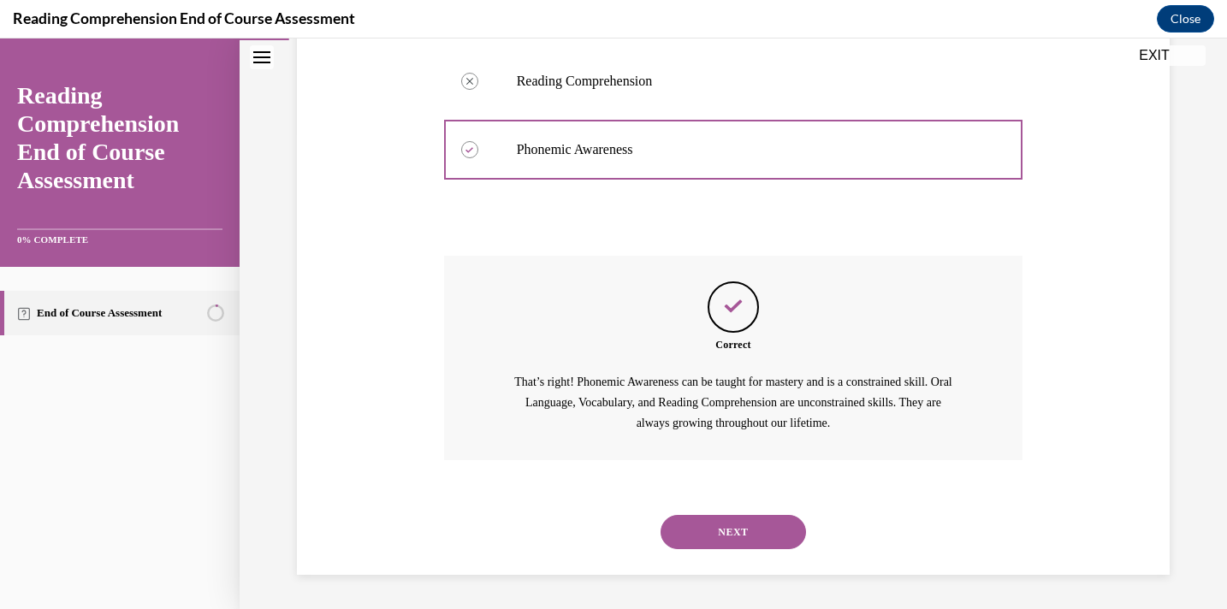
click at [743, 548] on button "NEXT" at bounding box center [732, 532] width 145 height 34
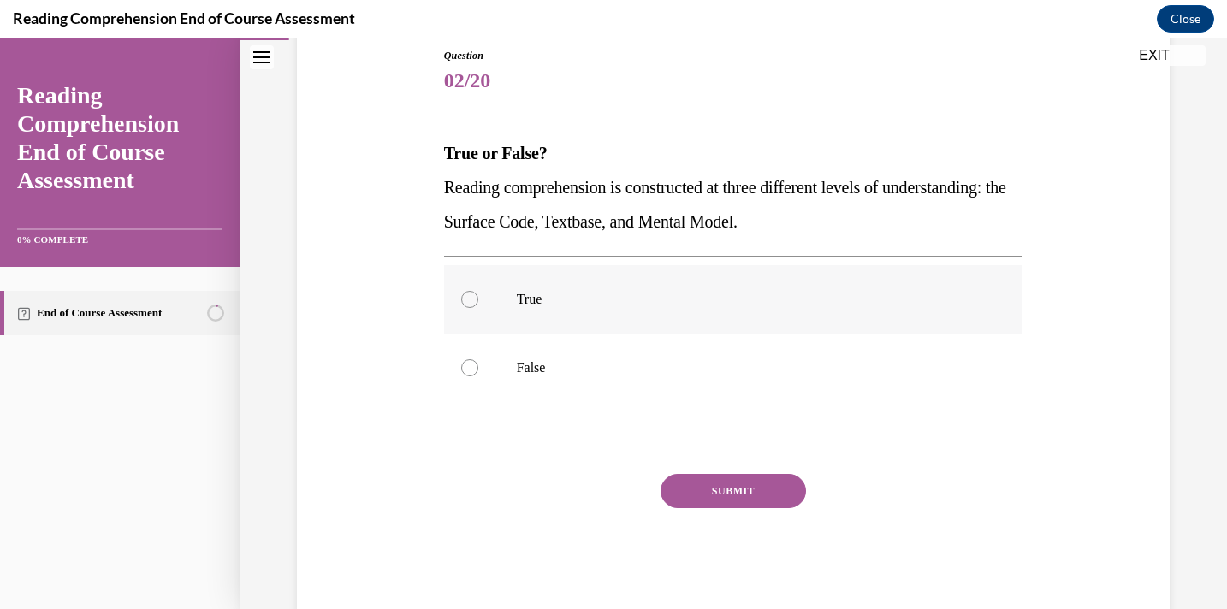
click at [562, 283] on label "True" at bounding box center [733, 299] width 579 height 68
click at [478, 291] on input "True" at bounding box center [469, 299] width 17 height 17
radio input "true"
click at [730, 500] on button "SUBMIT" at bounding box center [732, 491] width 145 height 34
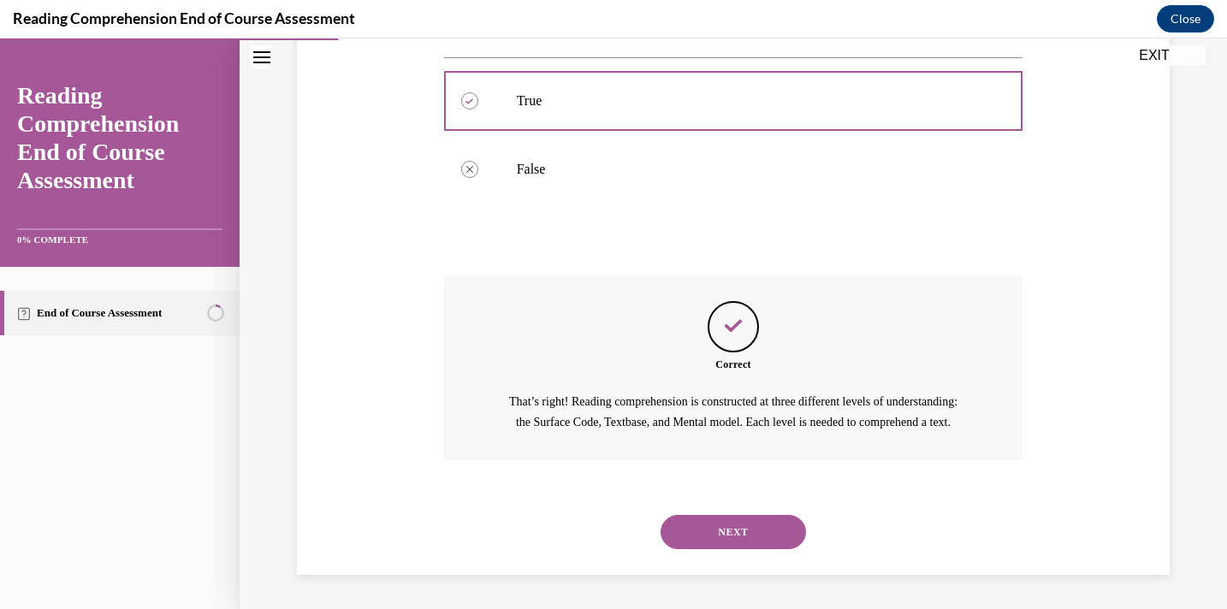
scroll to position [408, 0]
click at [727, 523] on button "NEXT" at bounding box center [732, 532] width 145 height 34
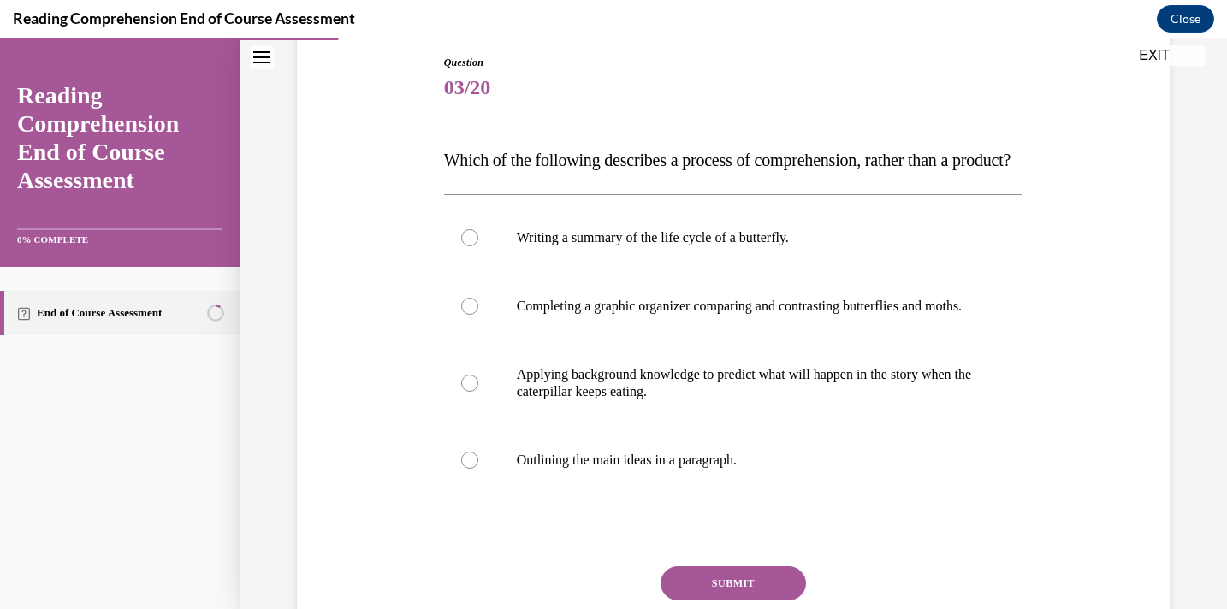
scroll to position [186, 0]
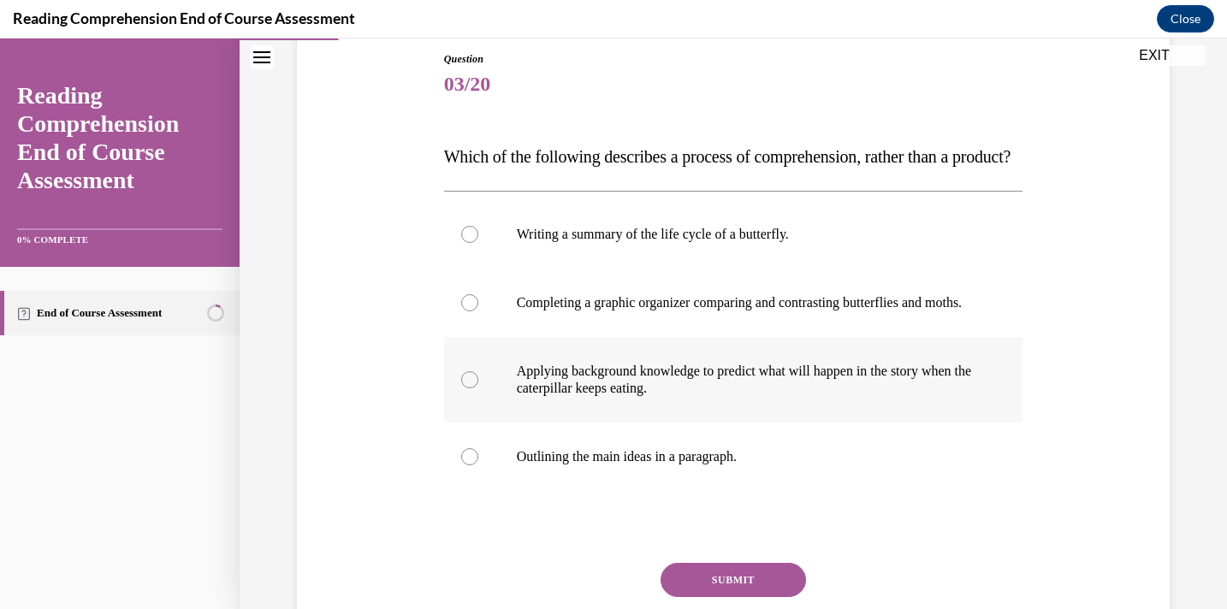
click at [707, 397] on p "Applying background knowledge to predict what will happen in the story when the…" at bounding box center [749, 380] width 464 height 34
click at [478, 388] on input "Applying background knowledge to predict what will happen in the story when the…" at bounding box center [469, 379] width 17 height 17
radio input "true"
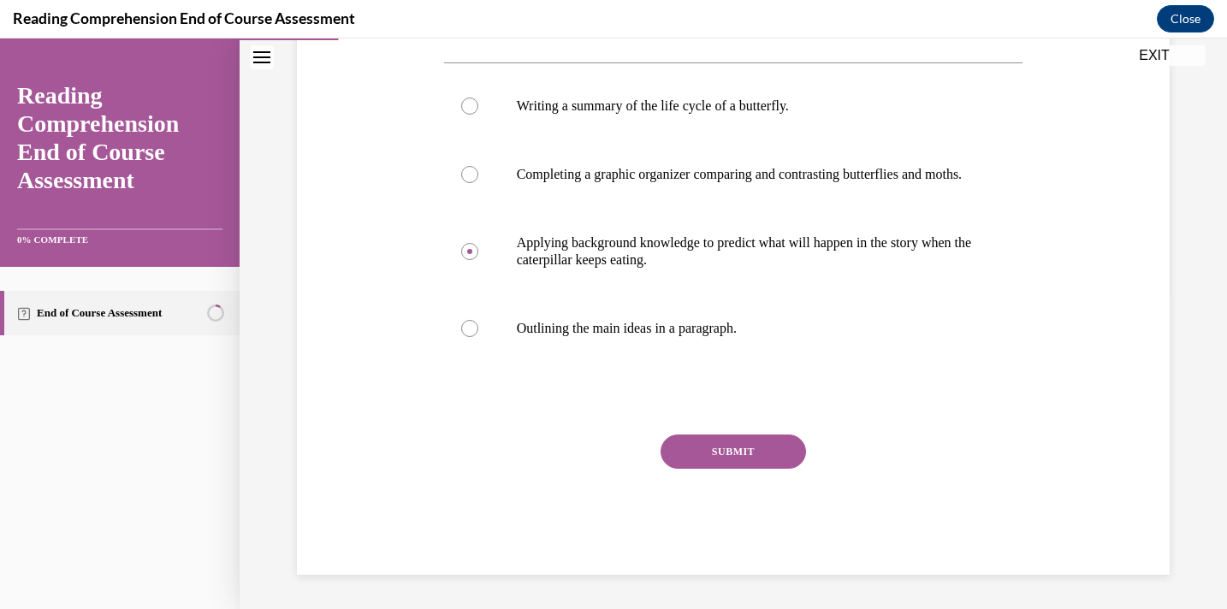
click at [719, 469] on button "SUBMIT" at bounding box center [732, 452] width 145 height 34
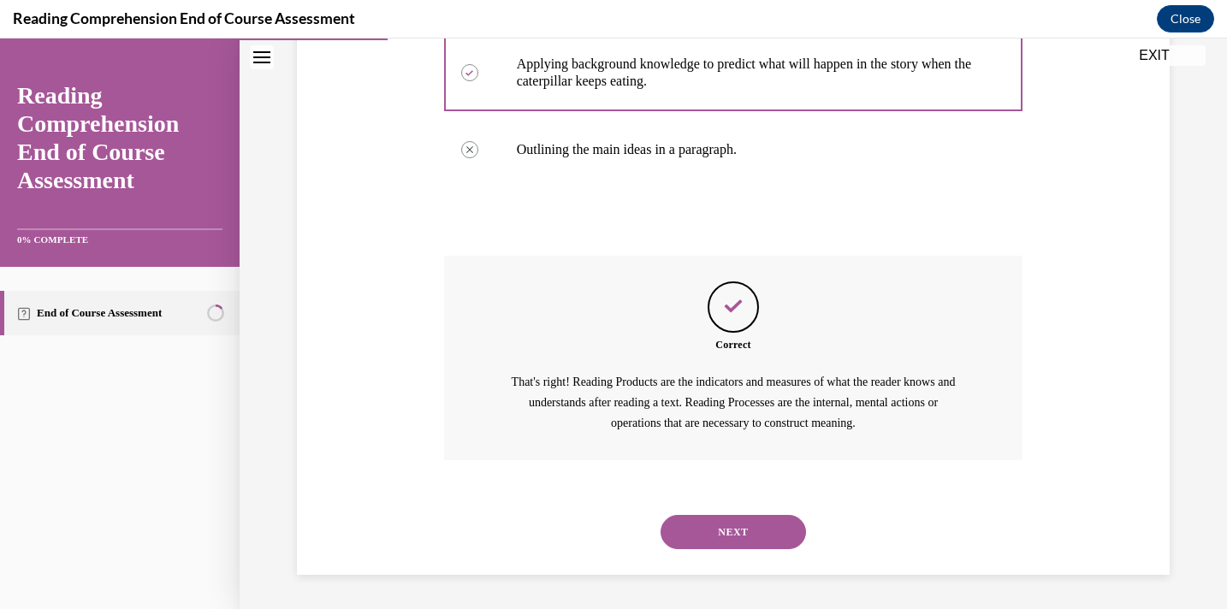
scroll to position [545, 0]
click at [712, 525] on button "NEXT" at bounding box center [732, 532] width 145 height 34
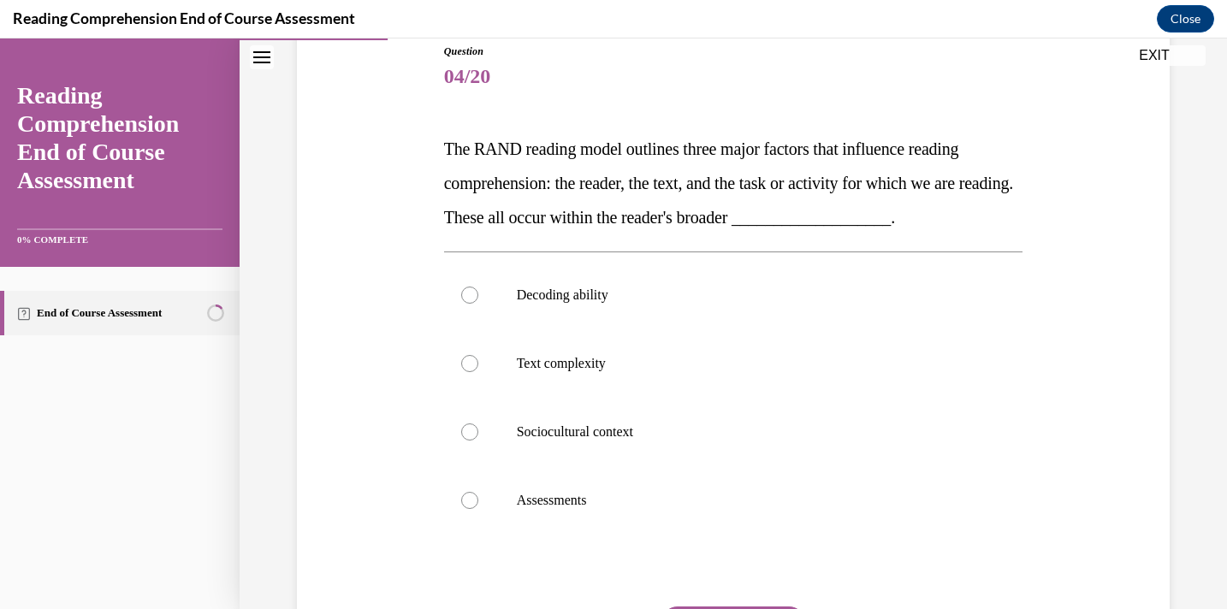
scroll to position [198, 0]
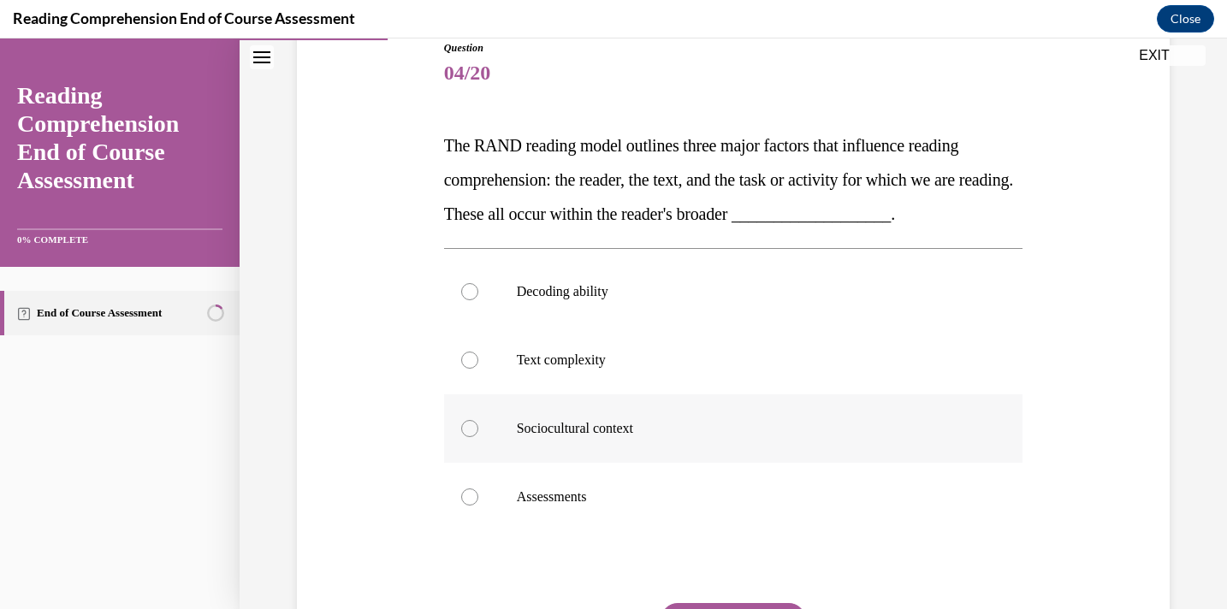
click at [674, 404] on label "Sociocultural context" at bounding box center [733, 428] width 579 height 68
click at [478, 420] on input "Sociocultural context" at bounding box center [469, 428] width 17 height 17
radio input "true"
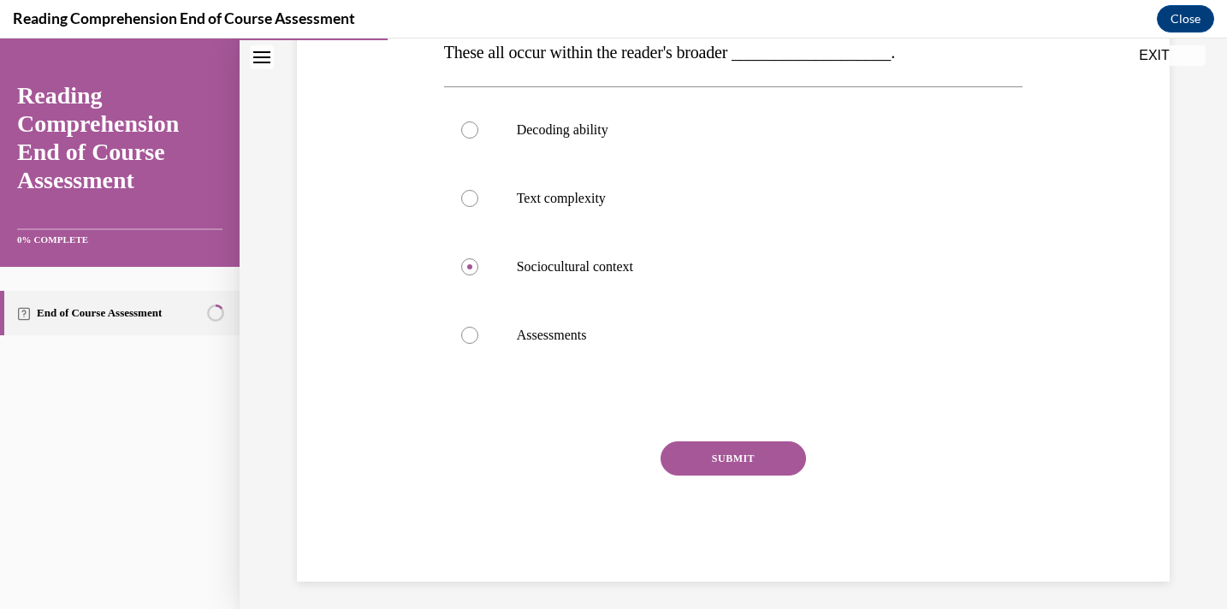
click at [694, 457] on button "SUBMIT" at bounding box center [732, 458] width 145 height 34
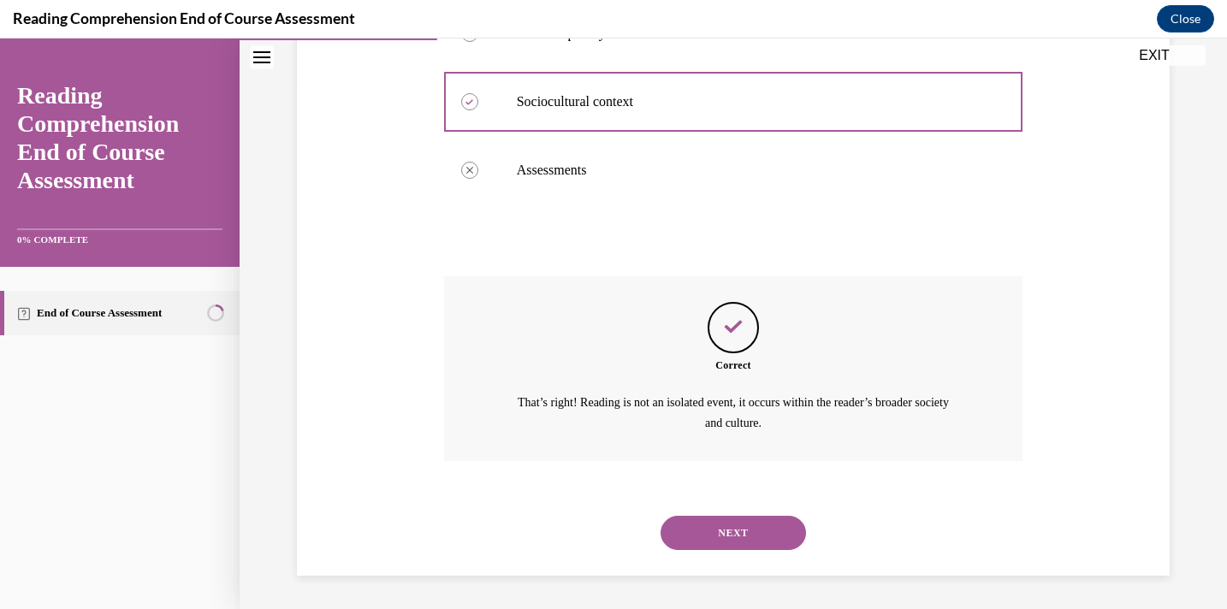
click at [704, 538] on button "NEXT" at bounding box center [732, 533] width 145 height 34
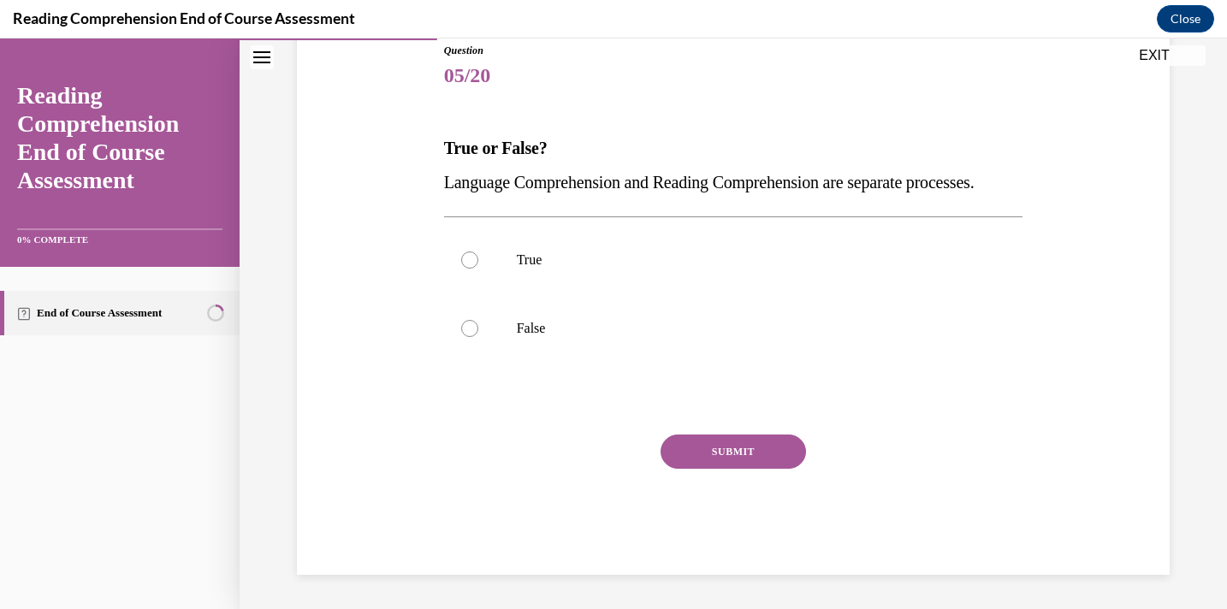
scroll to position [190, 0]
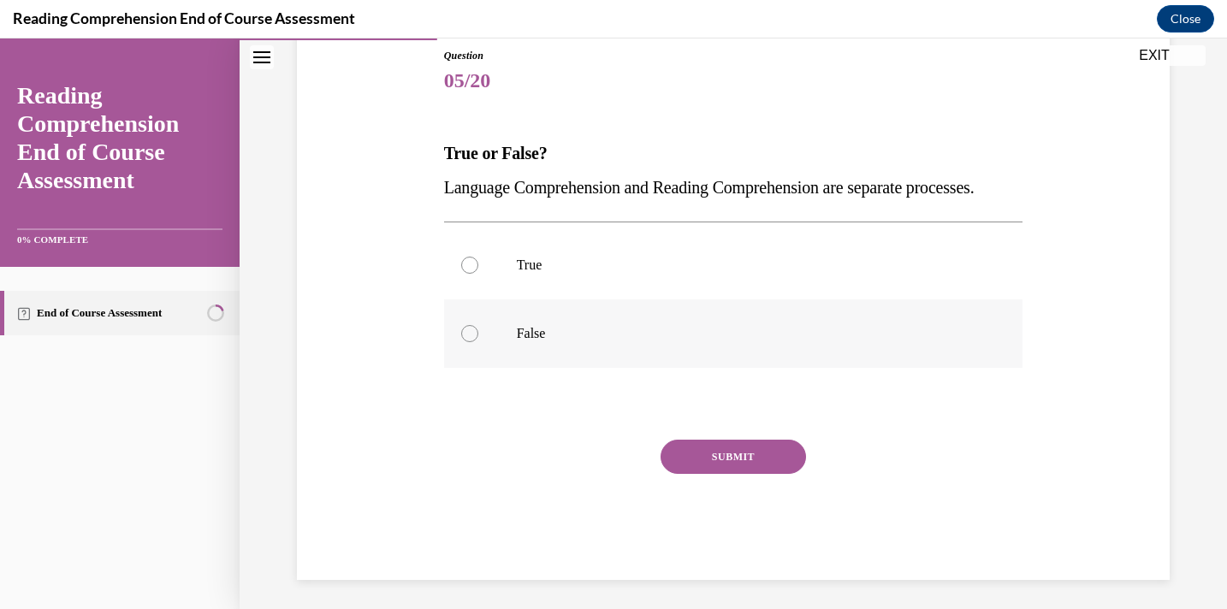
click at [690, 342] on p "False" at bounding box center [749, 333] width 464 height 17
click at [478, 342] on input "False" at bounding box center [469, 333] width 17 height 17
radio input "true"
click at [693, 474] on button "SUBMIT" at bounding box center [732, 457] width 145 height 34
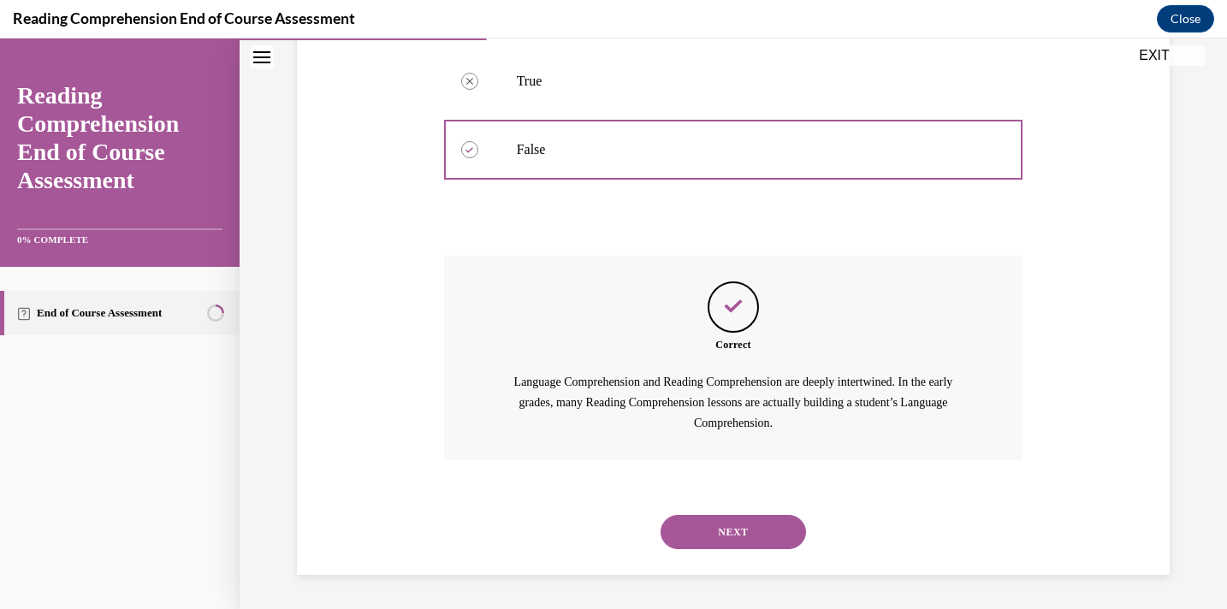
scroll to position [408, 0]
click at [700, 540] on button "NEXT" at bounding box center [732, 532] width 145 height 34
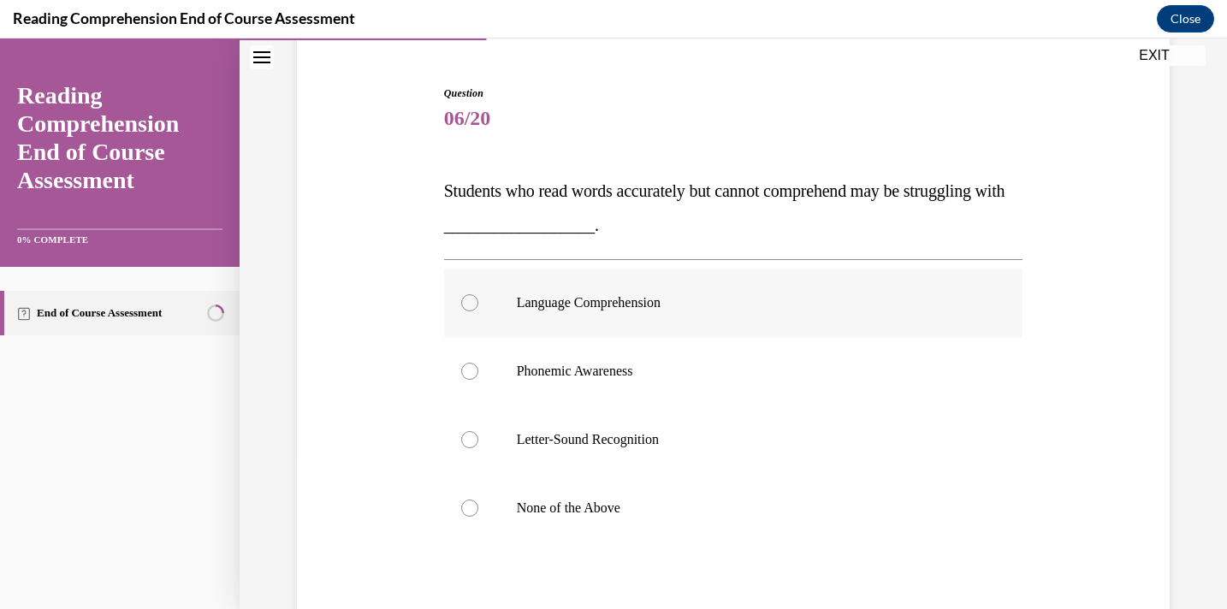
scroll to position [155, 0]
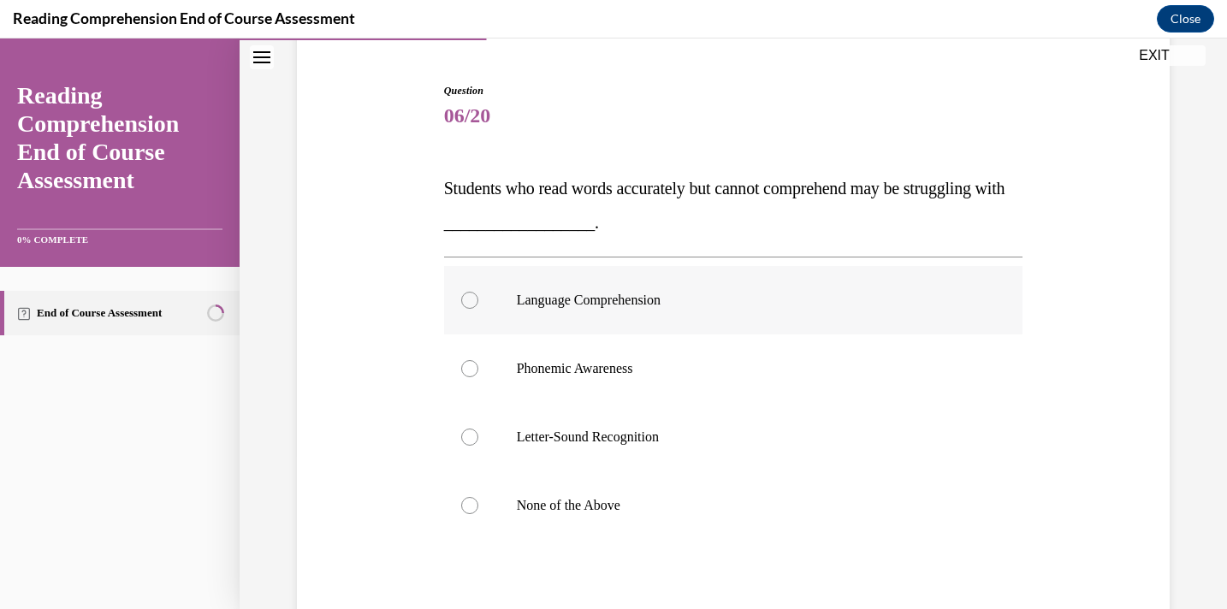
click at [761, 302] on p "Language Comprehension" at bounding box center [749, 300] width 464 height 17
click at [478, 302] on input "Language Comprehension" at bounding box center [469, 300] width 17 height 17
radio input "true"
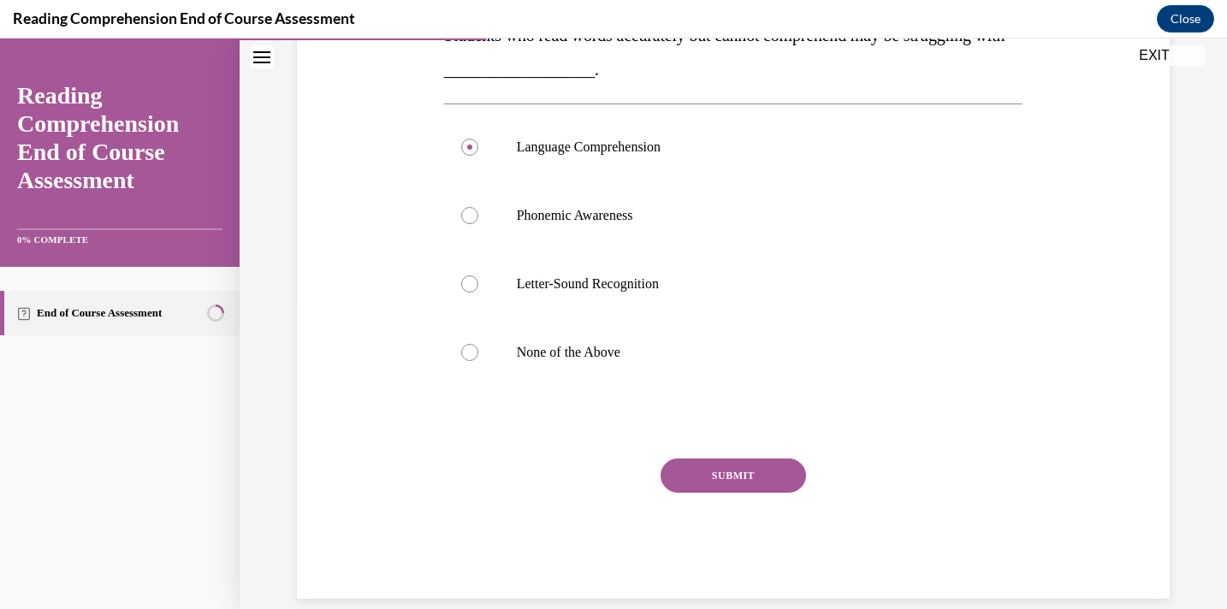
click at [736, 480] on button "SUBMIT" at bounding box center [732, 476] width 145 height 34
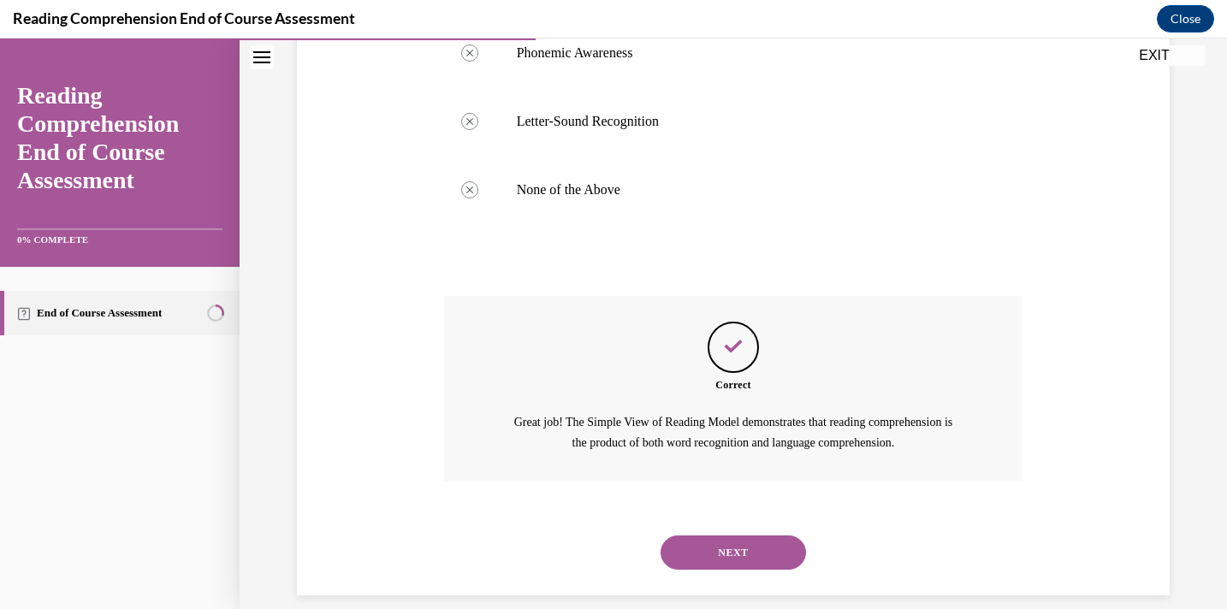
scroll to position [490, 0]
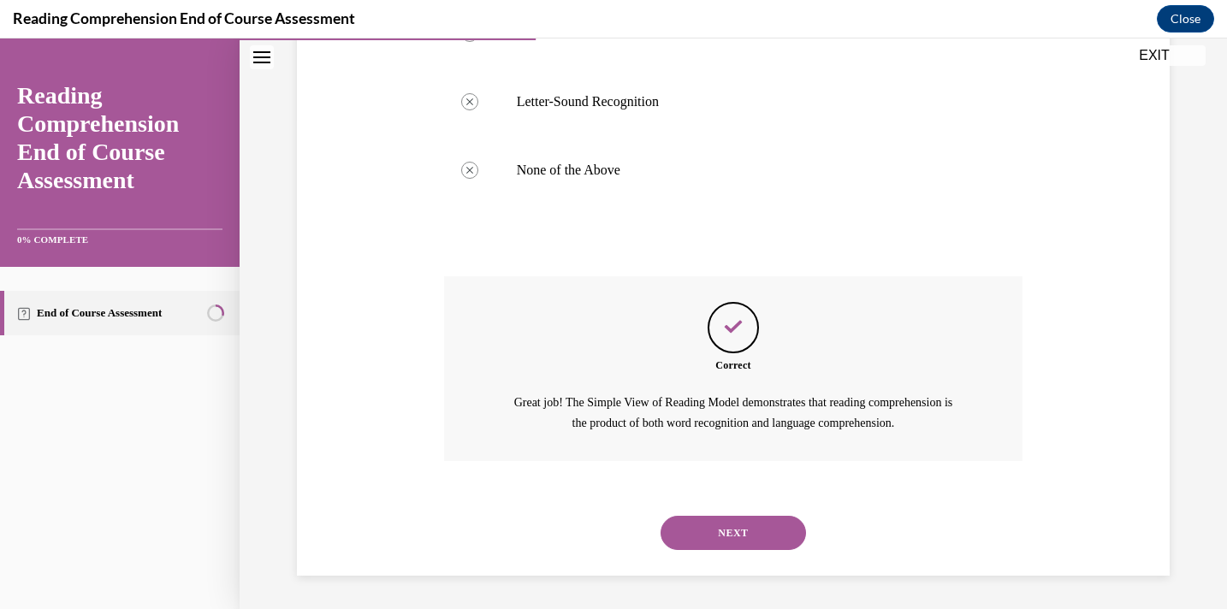
click at [729, 530] on button "NEXT" at bounding box center [732, 533] width 145 height 34
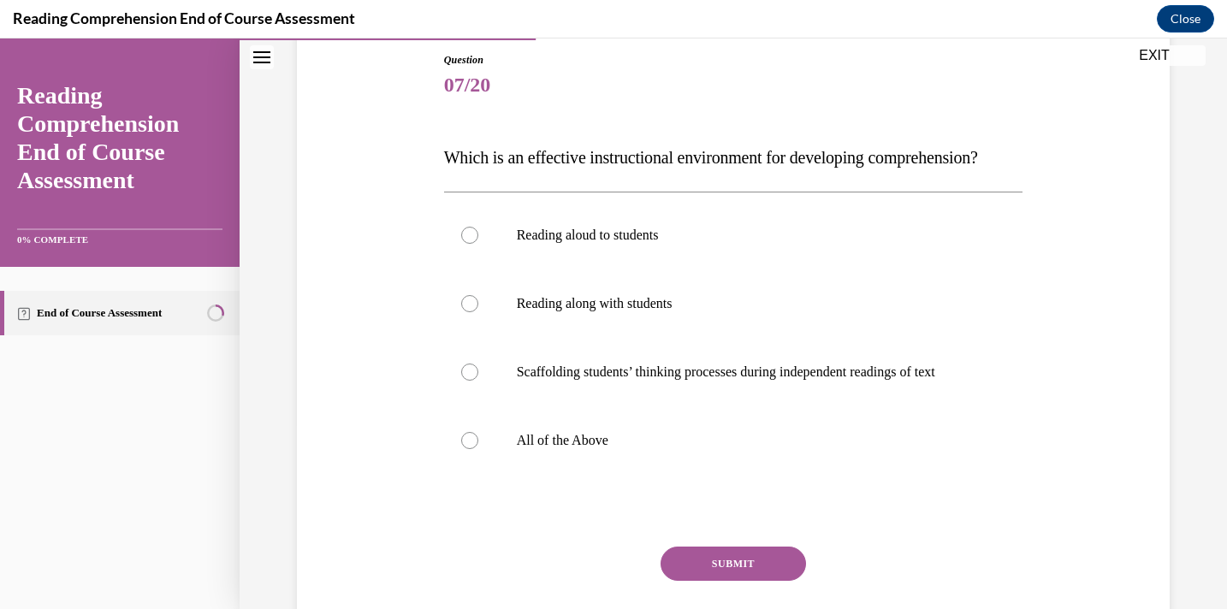
scroll to position [188, 0]
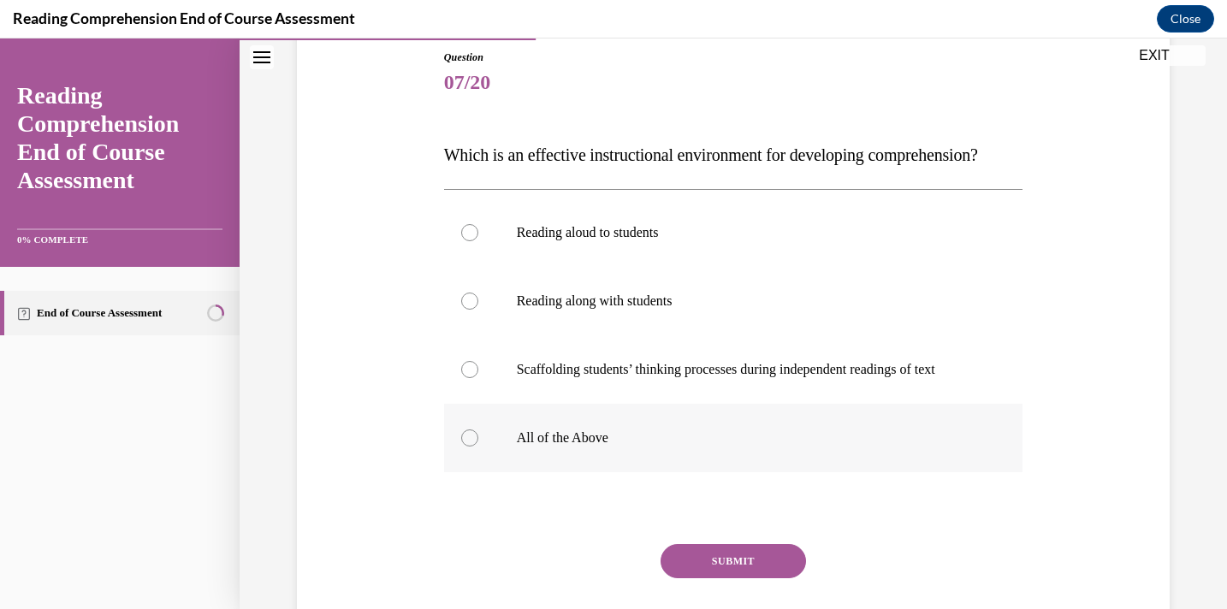
click at [714, 447] on p "All of the Above" at bounding box center [749, 437] width 464 height 17
click at [478, 447] on input "All of the Above" at bounding box center [469, 437] width 17 height 17
radio input "true"
click at [725, 578] on button "SUBMIT" at bounding box center [732, 561] width 145 height 34
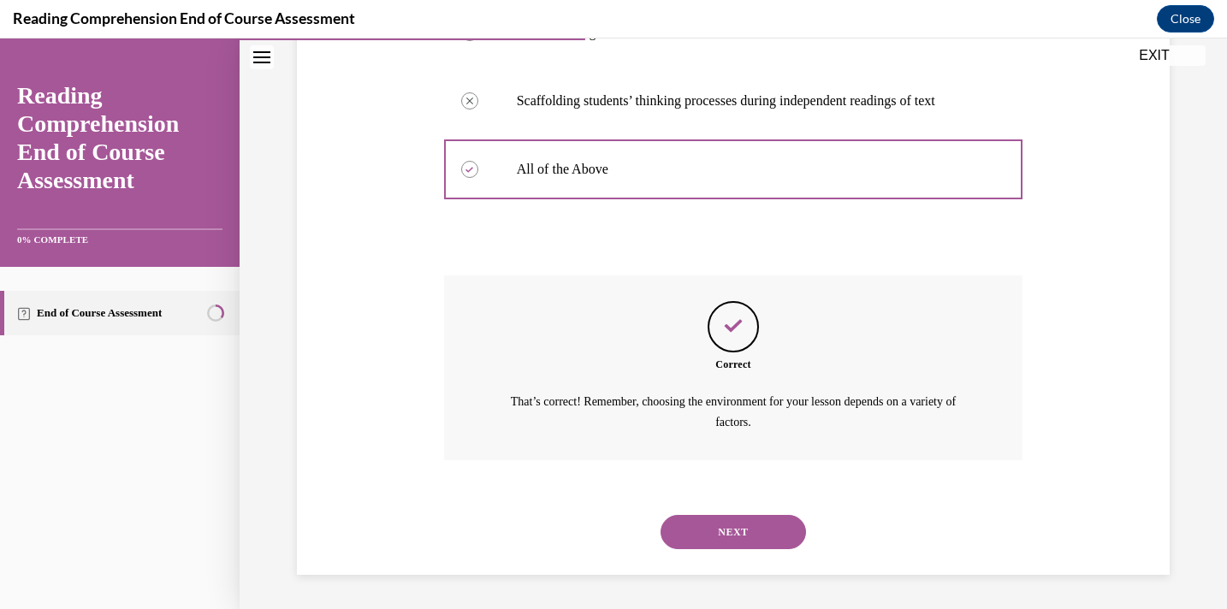
scroll to position [490, 0]
click at [737, 539] on button "NEXT" at bounding box center [732, 532] width 145 height 34
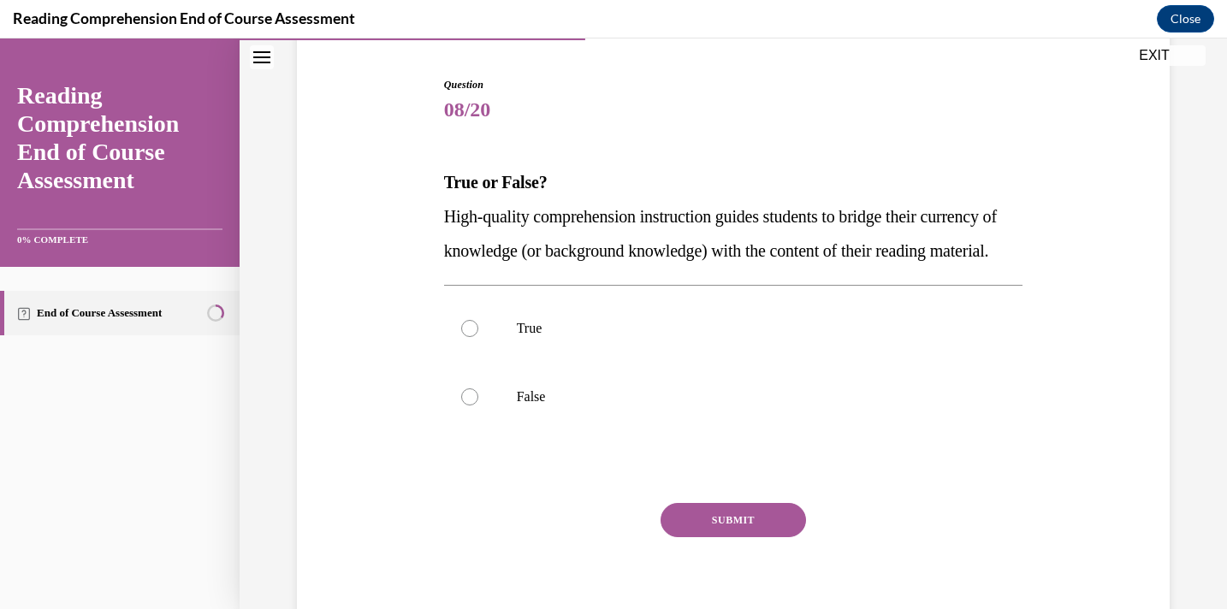
scroll to position [173, 0]
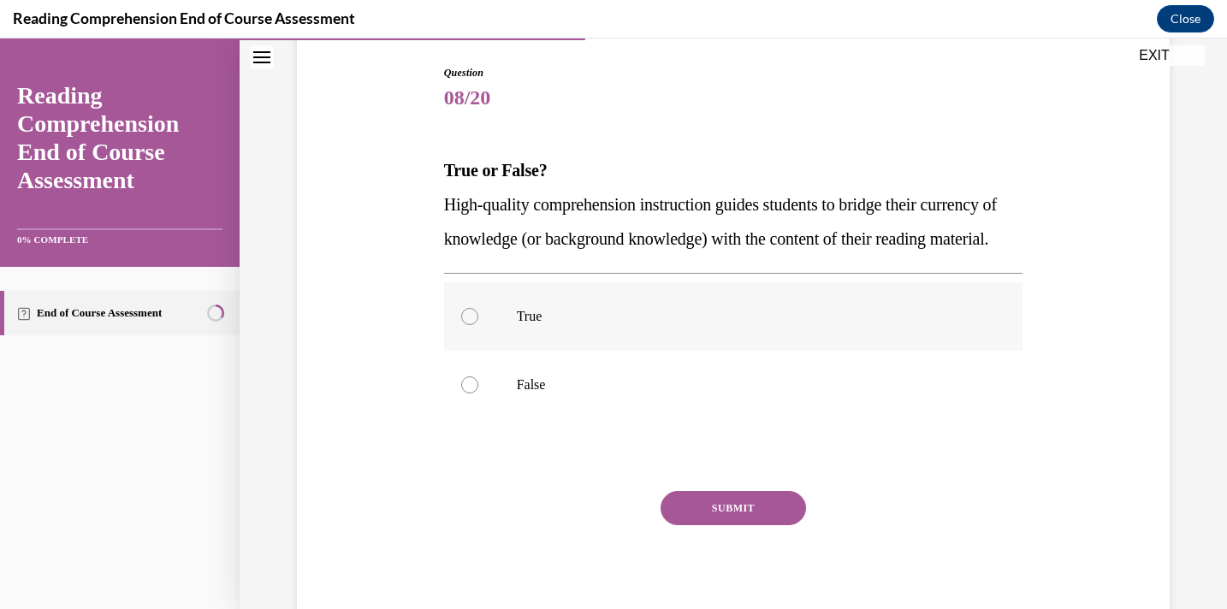
click at [749, 325] on p "True" at bounding box center [749, 316] width 464 height 17
click at [478, 325] on input "True" at bounding box center [469, 316] width 17 height 17
radio input "true"
click at [731, 525] on button "SUBMIT" at bounding box center [732, 508] width 145 height 34
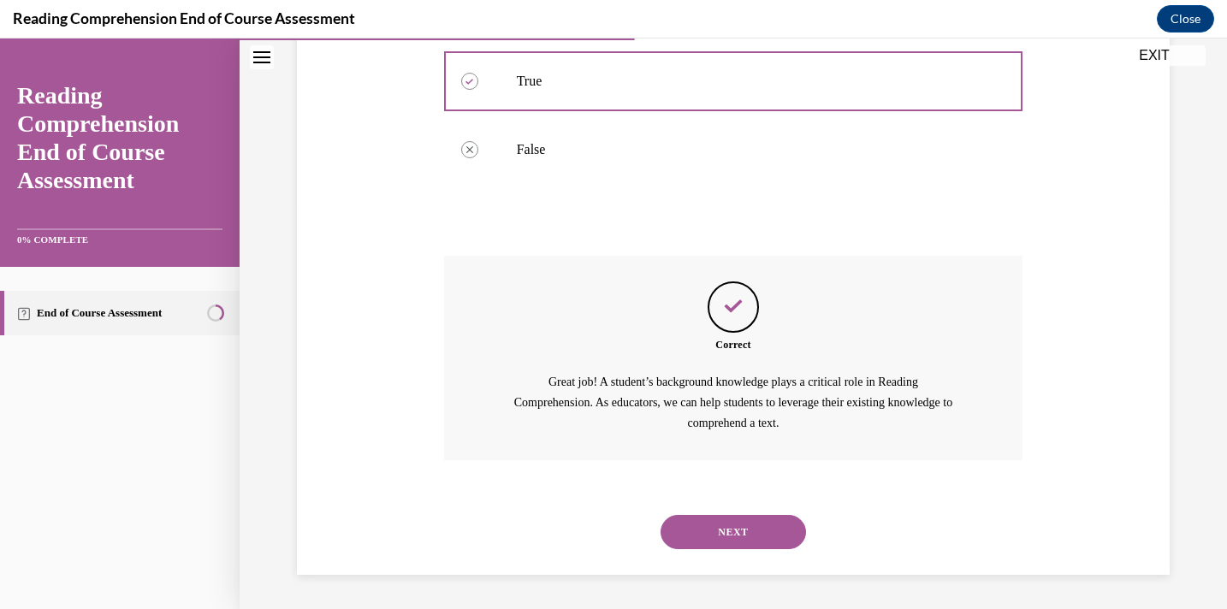
scroll to position [442, 0]
click at [731, 542] on button "NEXT" at bounding box center [732, 532] width 145 height 34
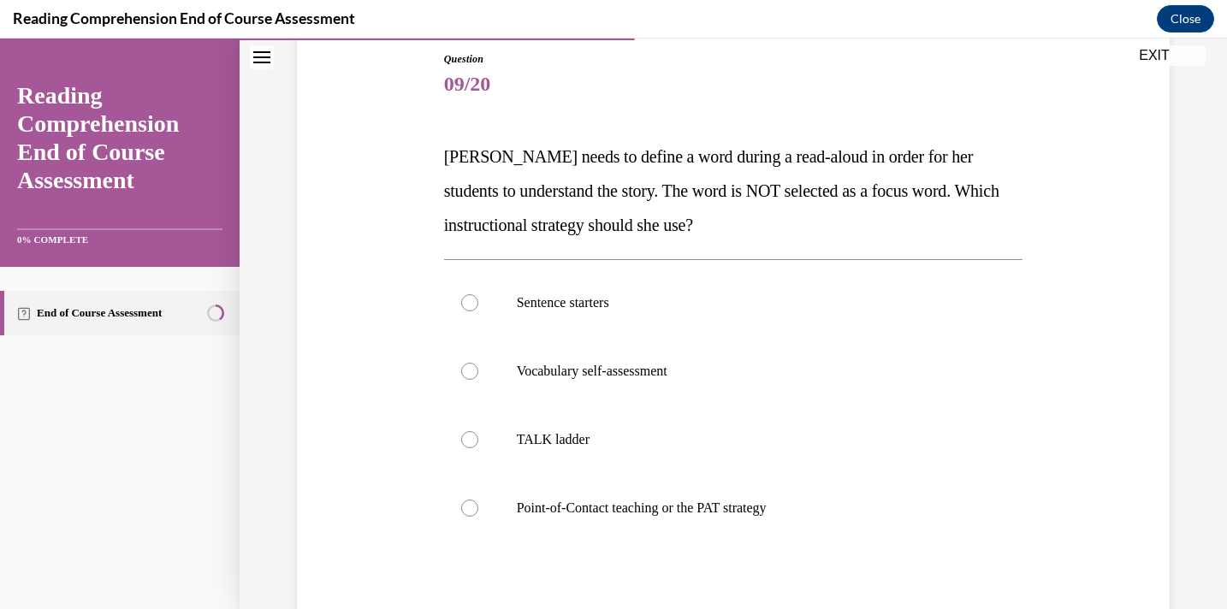
scroll to position [189, 0]
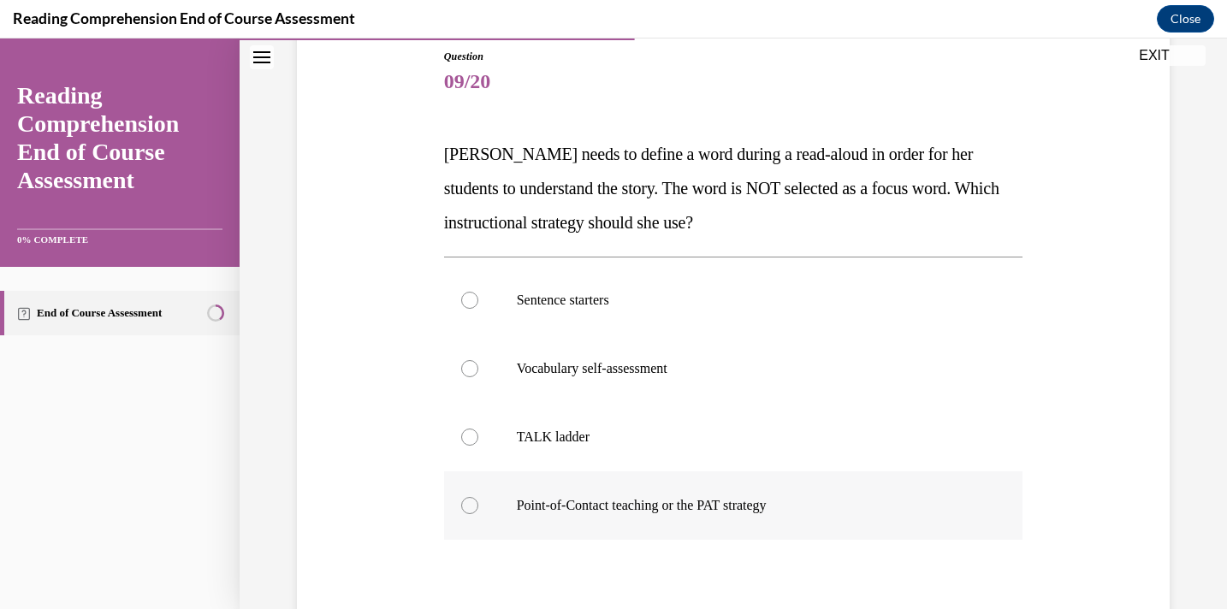
click at [729, 499] on p "Point-of-Contact teaching or the PAT strategy" at bounding box center [749, 505] width 464 height 17
click at [478, 499] on input "Point-of-Contact teaching or the PAT strategy" at bounding box center [469, 505] width 17 height 17
radio input "true"
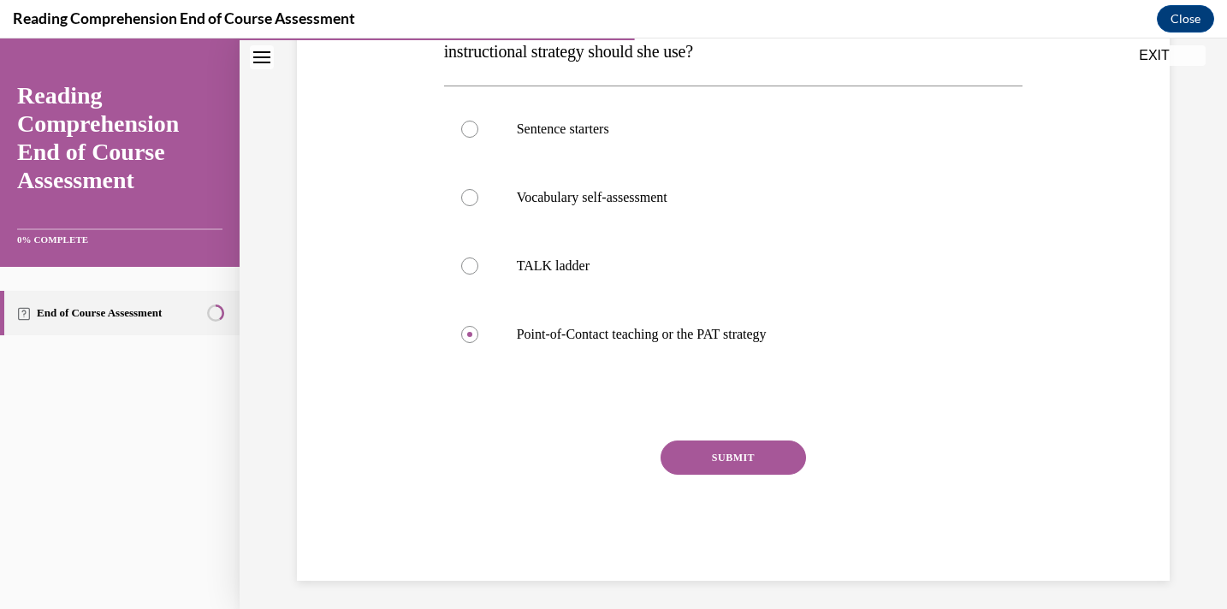
click at [727, 471] on button "SUBMIT" at bounding box center [732, 458] width 145 height 34
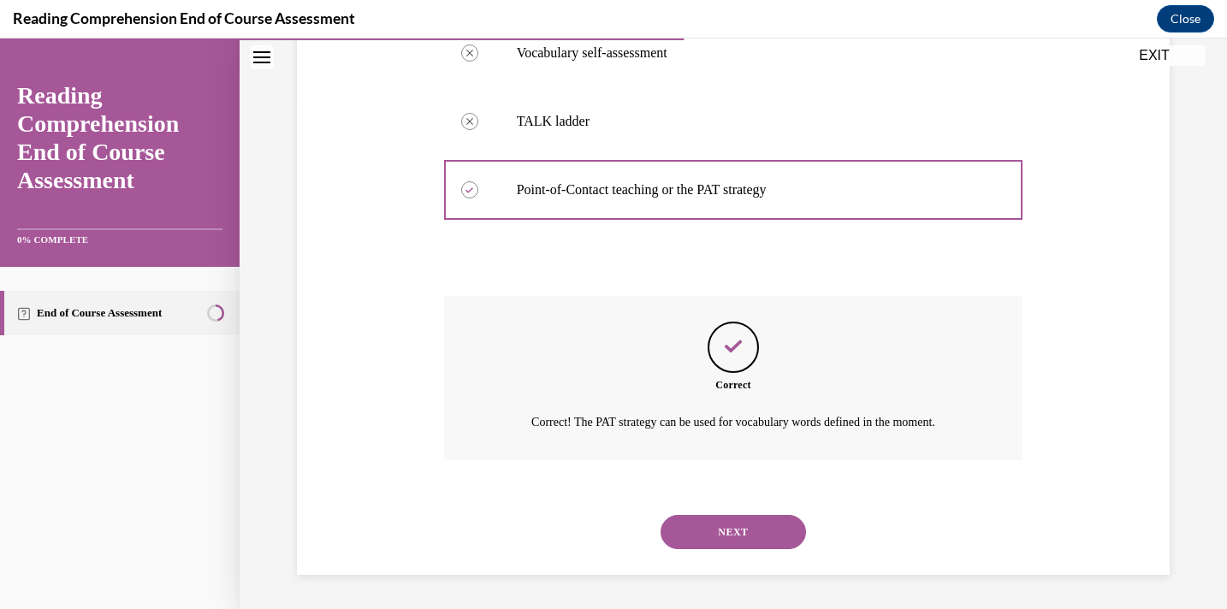
click at [719, 529] on button "NEXT" at bounding box center [732, 532] width 145 height 34
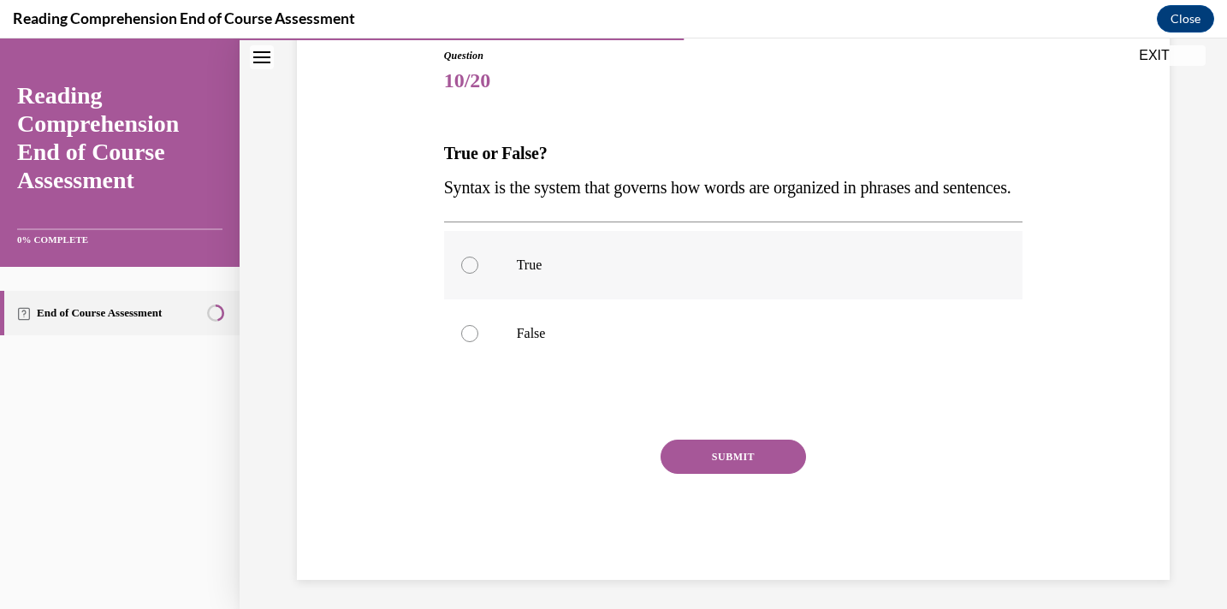
click at [725, 281] on label "True" at bounding box center [733, 265] width 579 height 68
click at [478, 274] on input "True" at bounding box center [469, 265] width 17 height 17
radio input "true"
click at [719, 474] on button "SUBMIT" at bounding box center [732, 457] width 145 height 34
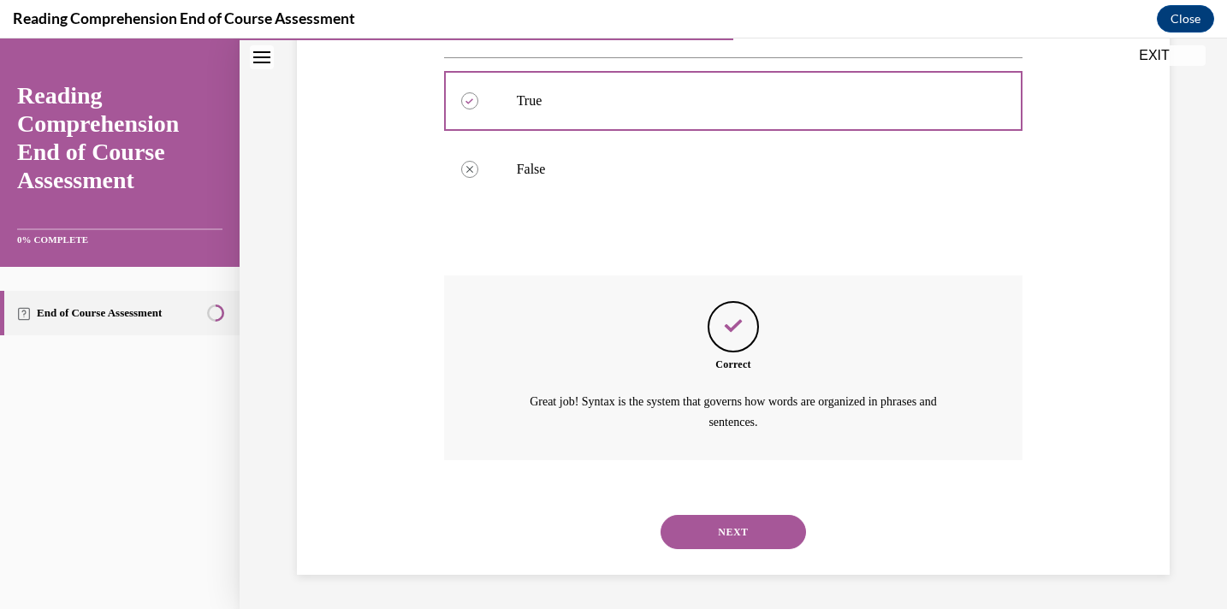
scroll to position [388, 0]
click at [718, 536] on button "NEXT" at bounding box center [732, 532] width 145 height 34
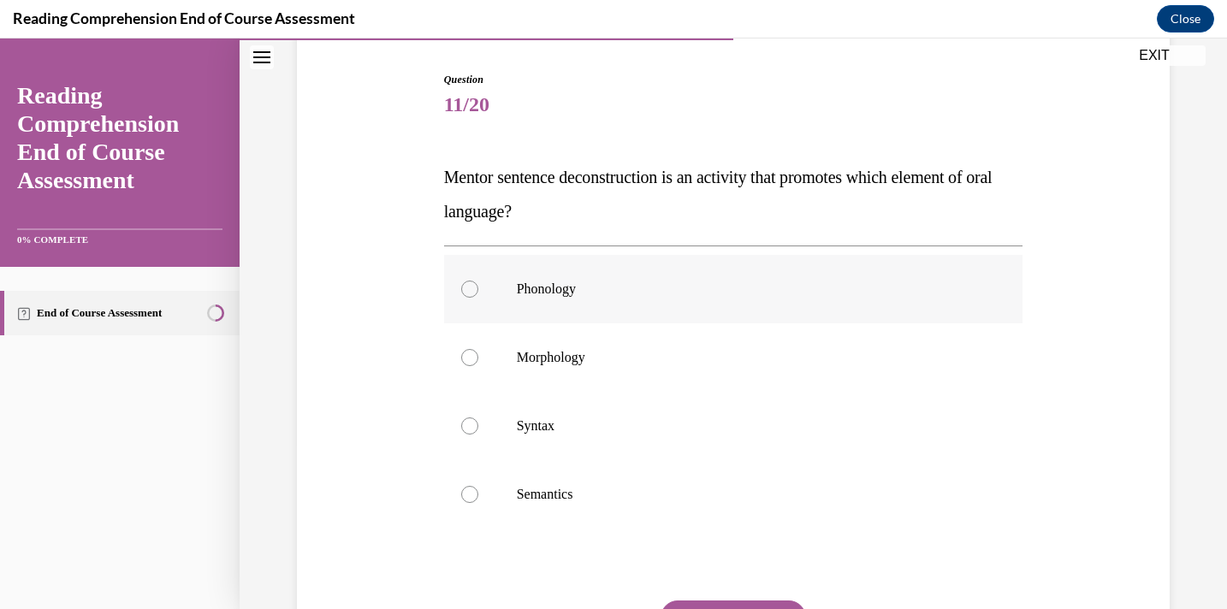
scroll to position [167, 0]
click at [724, 485] on p "Semantics" at bounding box center [749, 493] width 464 height 17
click at [478, 485] on input "Semantics" at bounding box center [469, 493] width 17 height 17
radio input "true"
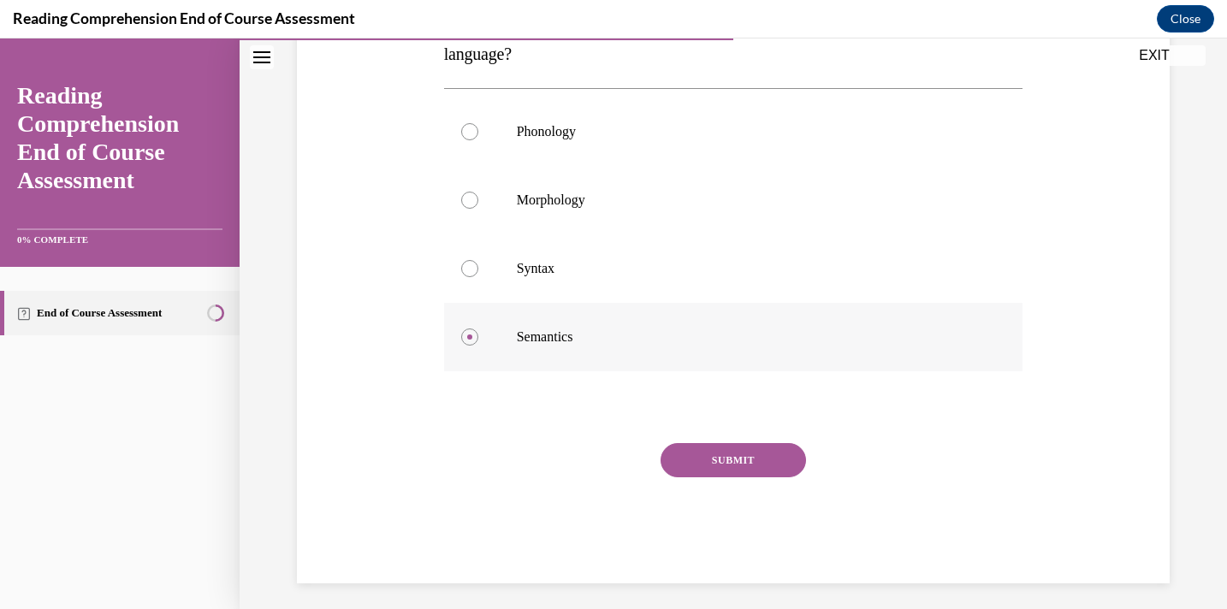
click at [724, 485] on div "SUBMIT" at bounding box center [733, 486] width 579 height 86
click at [724, 470] on button "SUBMIT" at bounding box center [732, 460] width 145 height 34
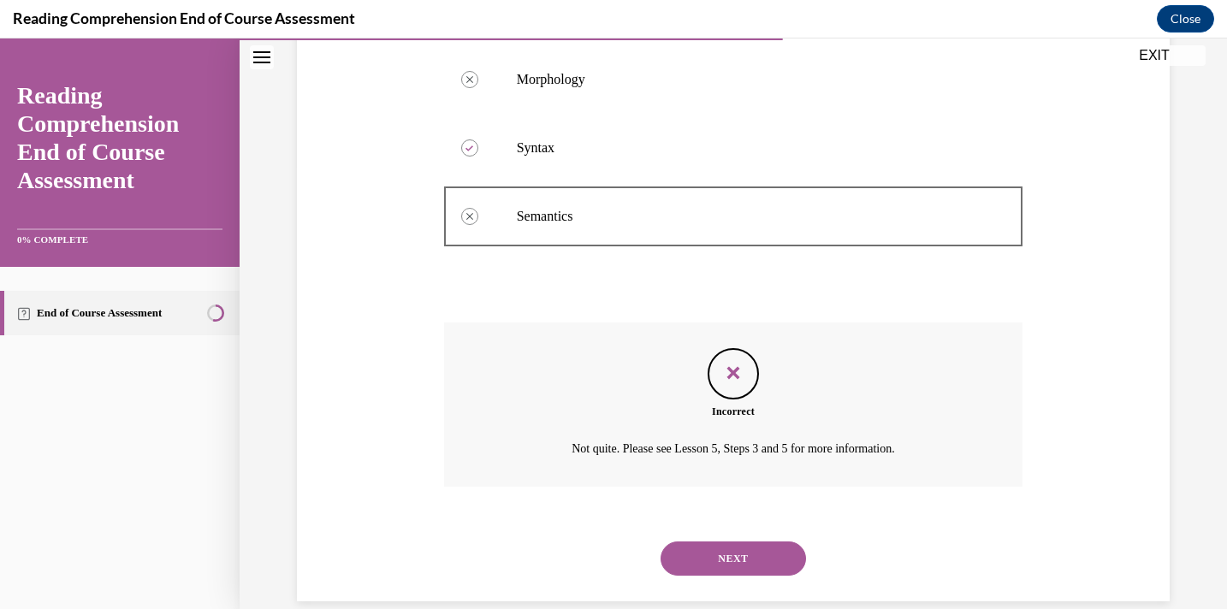
scroll to position [471, 0]
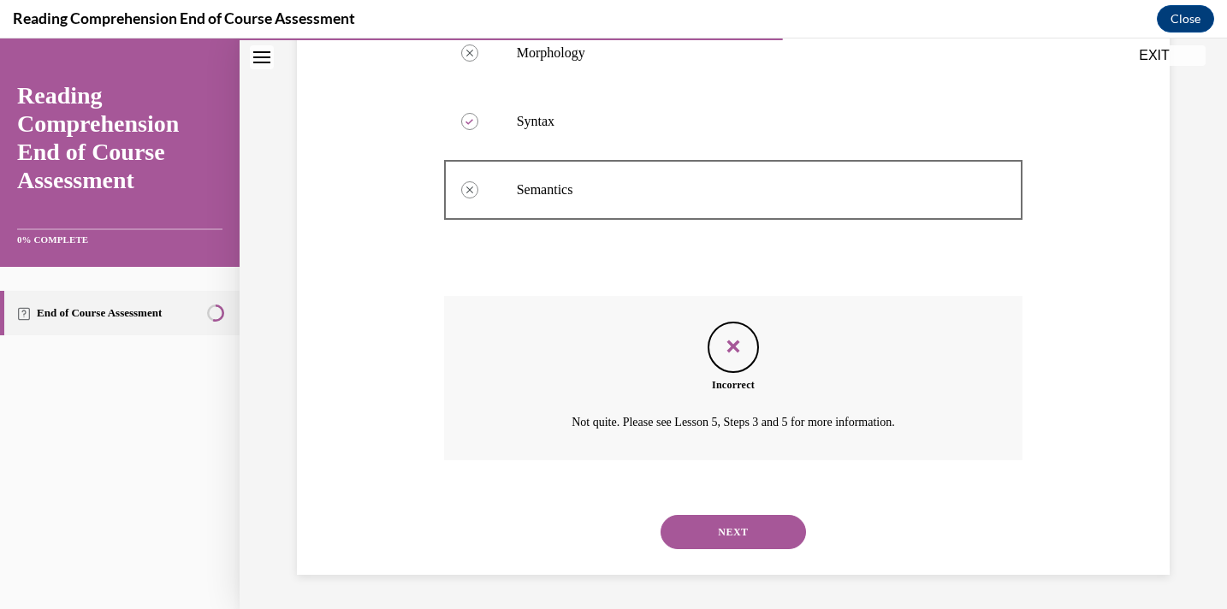
click at [721, 521] on button "NEXT" at bounding box center [732, 532] width 145 height 34
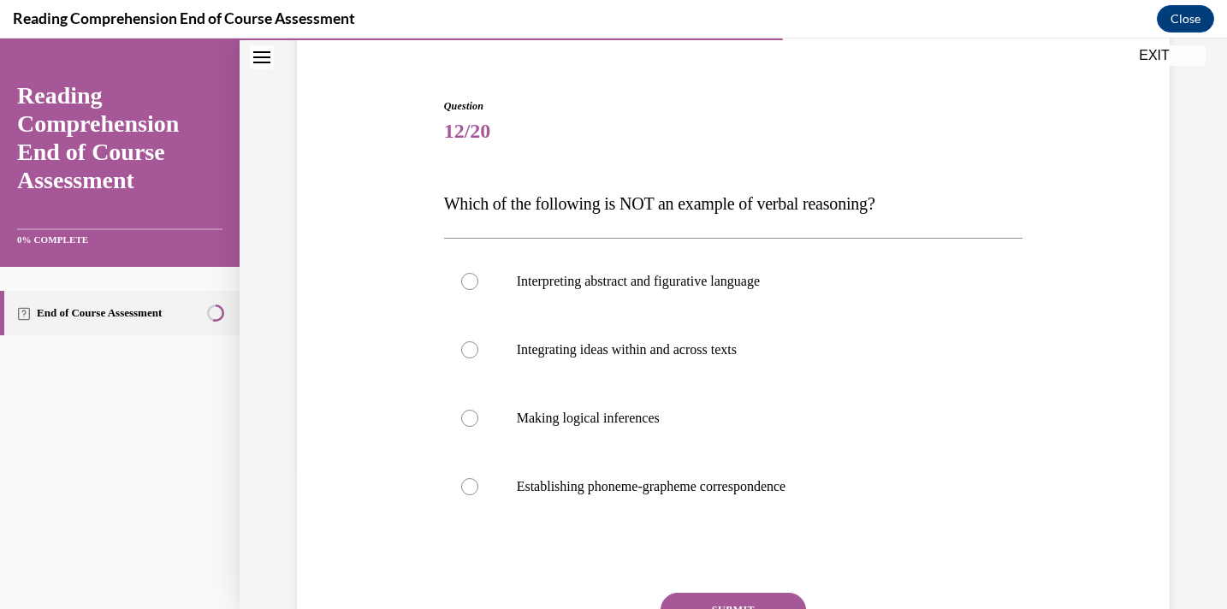
scroll to position [141, 0]
click at [828, 475] on label "Establishing phoneme-grapheme correspondence" at bounding box center [733, 485] width 579 height 68
click at [478, 477] on input "Establishing phoneme-grapheme correspondence" at bounding box center [469, 485] width 17 height 17
radio input "true"
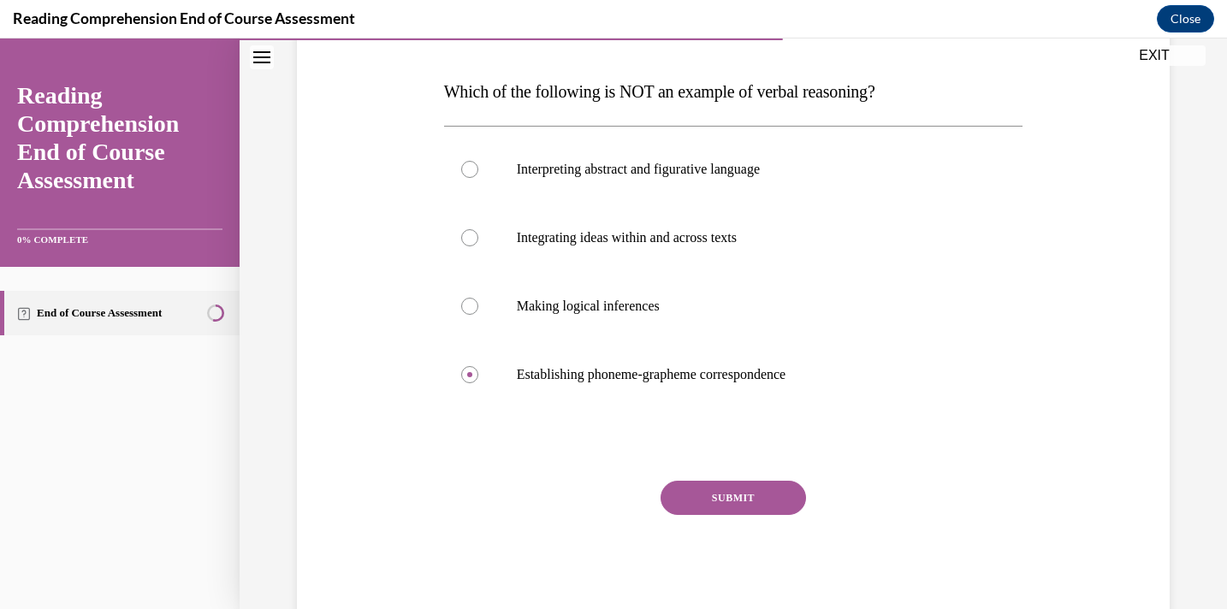
click at [778, 491] on button "SUBMIT" at bounding box center [732, 498] width 145 height 34
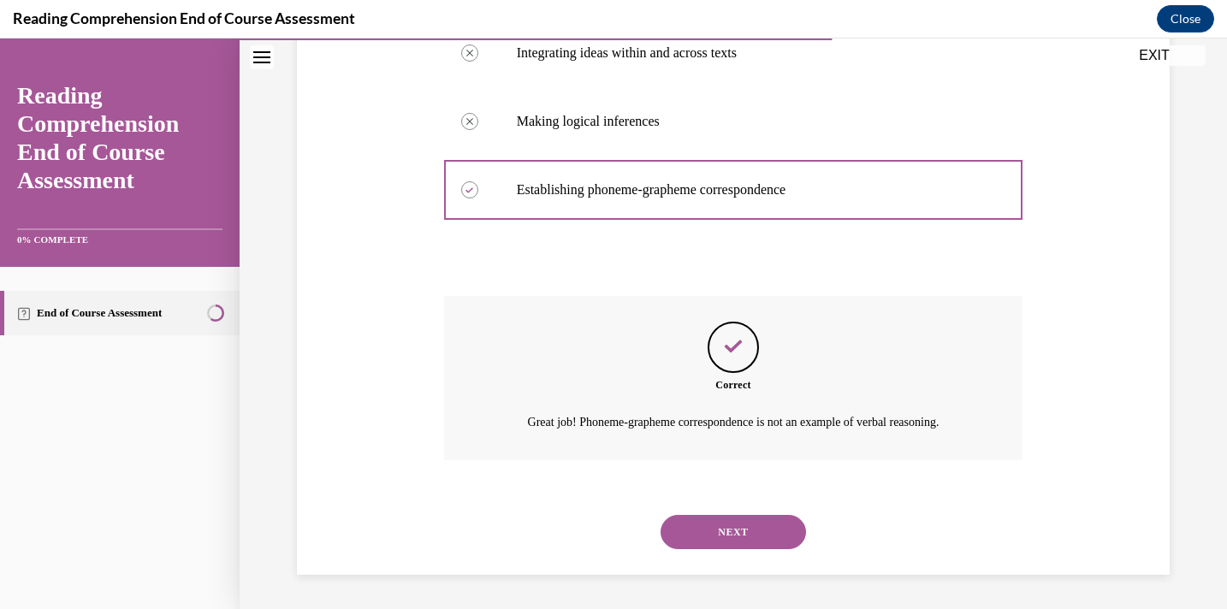
click at [763, 542] on button "NEXT" at bounding box center [732, 532] width 145 height 34
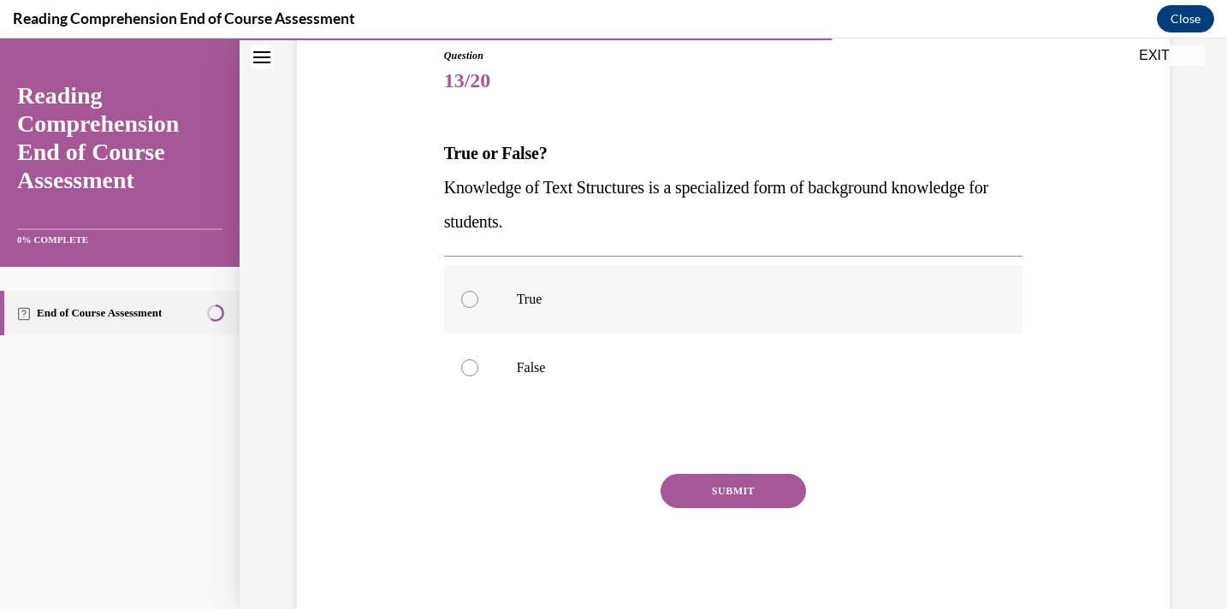
click at [736, 279] on label "True" at bounding box center [733, 299] width 579 height 68
click at [478, 291] on input "True" at bounding box center [469, 299] width 17 height 17
radio input "true"
click at [719, 492] on button "SUBMIT" at bounding box center [732, 491] width 145 height 34
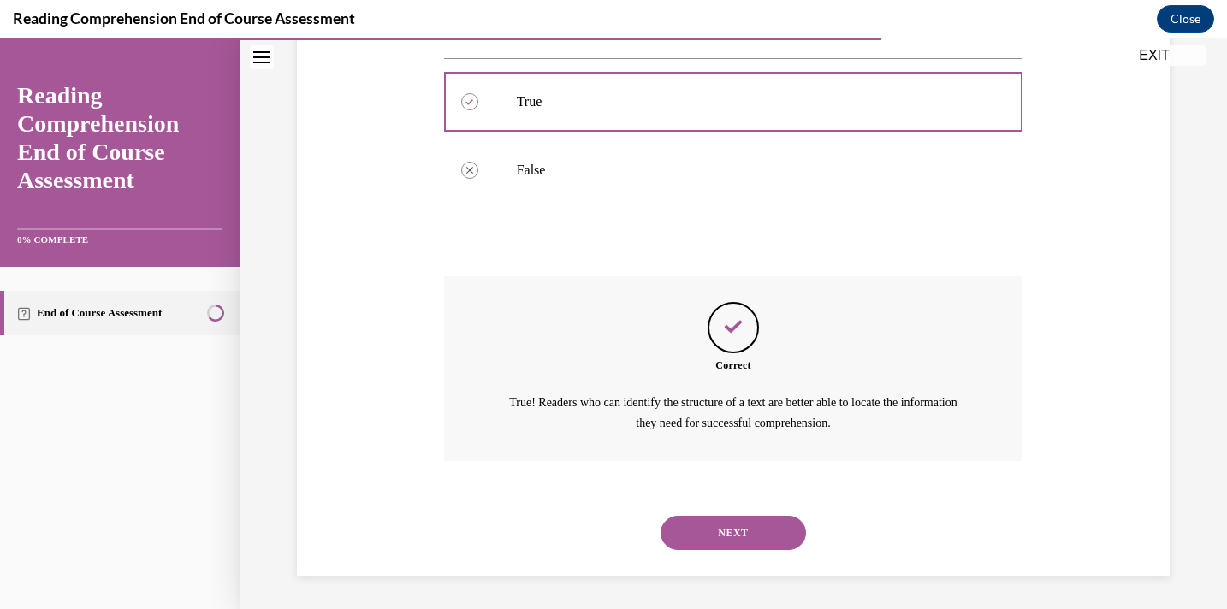
click at [721, 547] on button "NEXT" at bounding box center [732, 533] width 145 height 34
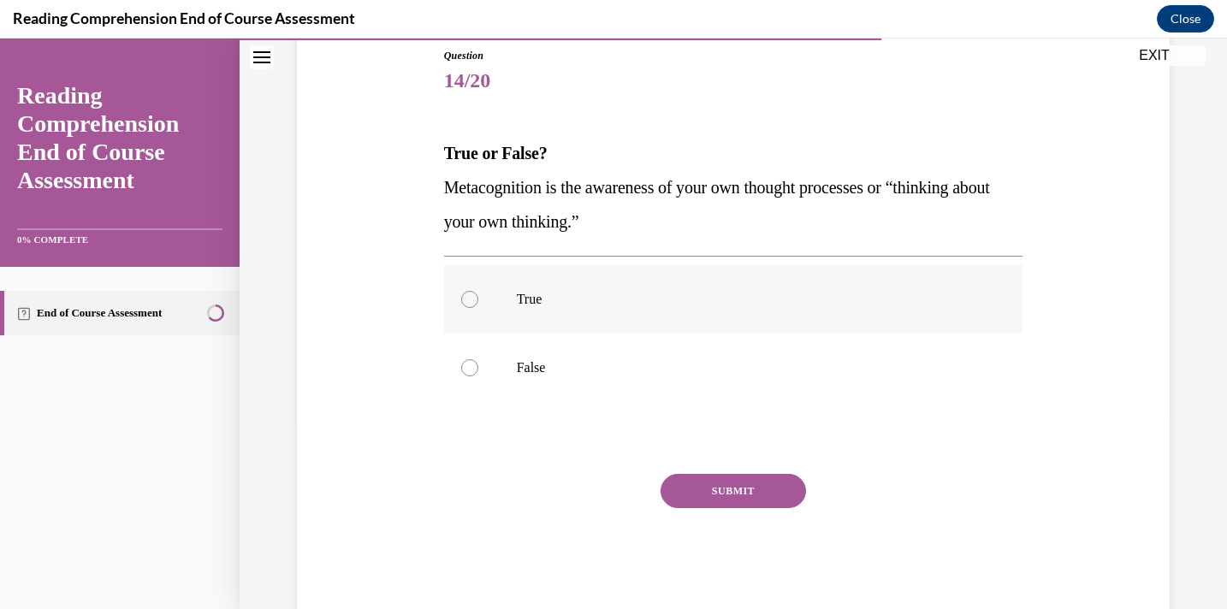
click at [728, 293] on p "True" at bounding box center [749, 299] width 464 height 17
click at [478, 293] on input "True" at bounding box center [469, 299] width 17 height 17
radio input "true"
click at [706, 485] on button "SUBMIT" at bounding box center [732, 491] width 145 height 34
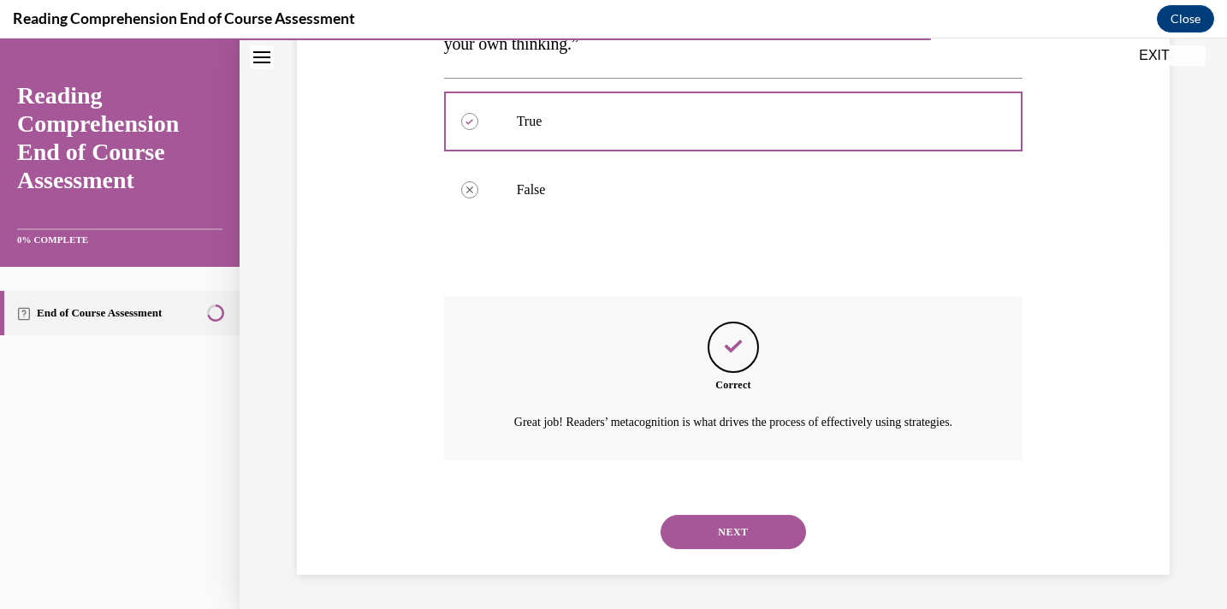
click at [714, 538] on button "NEXT" at bounding box center [732, 532] width 145 height 34
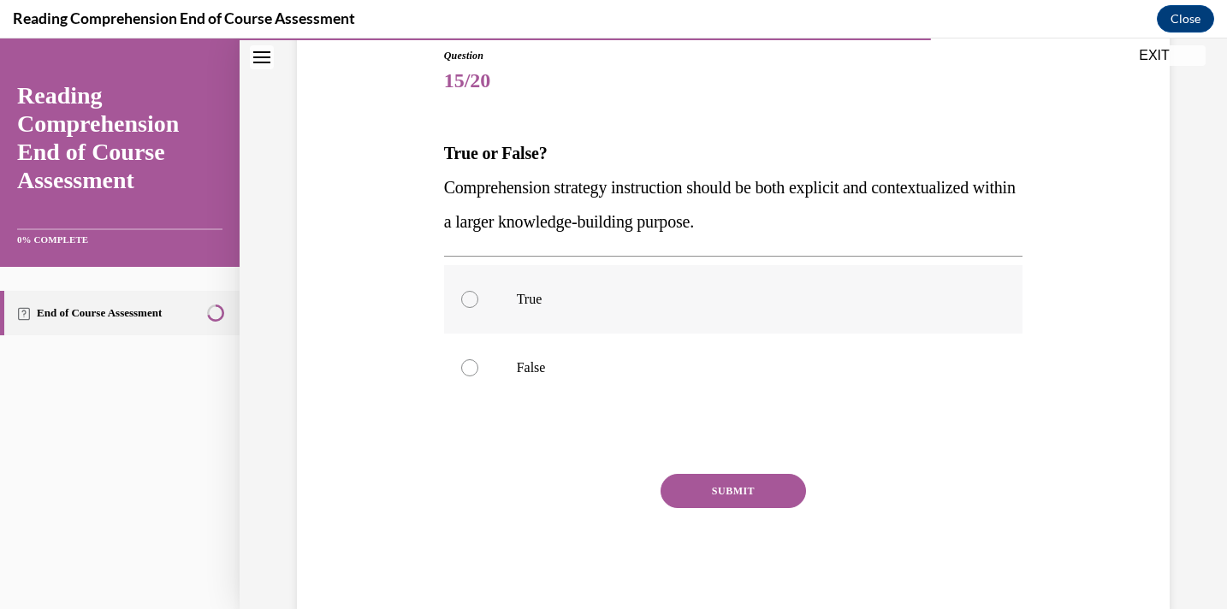
click at [755, 292] on p "True" at bounding box center [749, 299] width 464 height 17
click at [478, 292] on input "True" at bounding box center [469, 299] width 17 height 17
radio input "true"
click at [715, 499] on button "SUBMIT" at bounding box center [732, 491] width 145 height 34
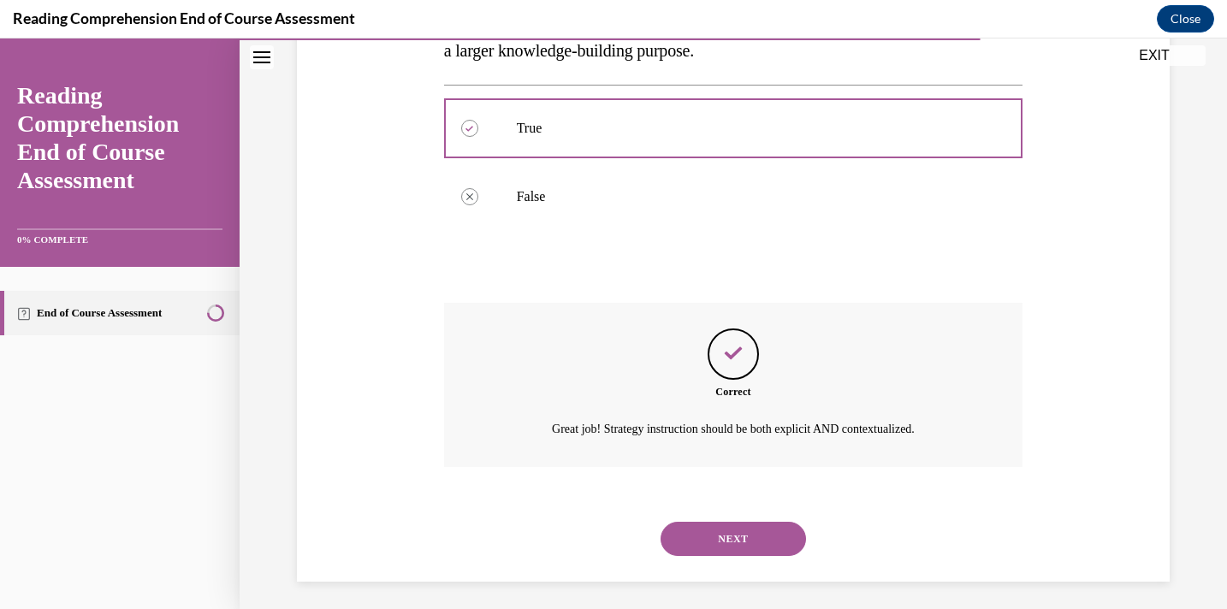
scroll to position [368, 0]
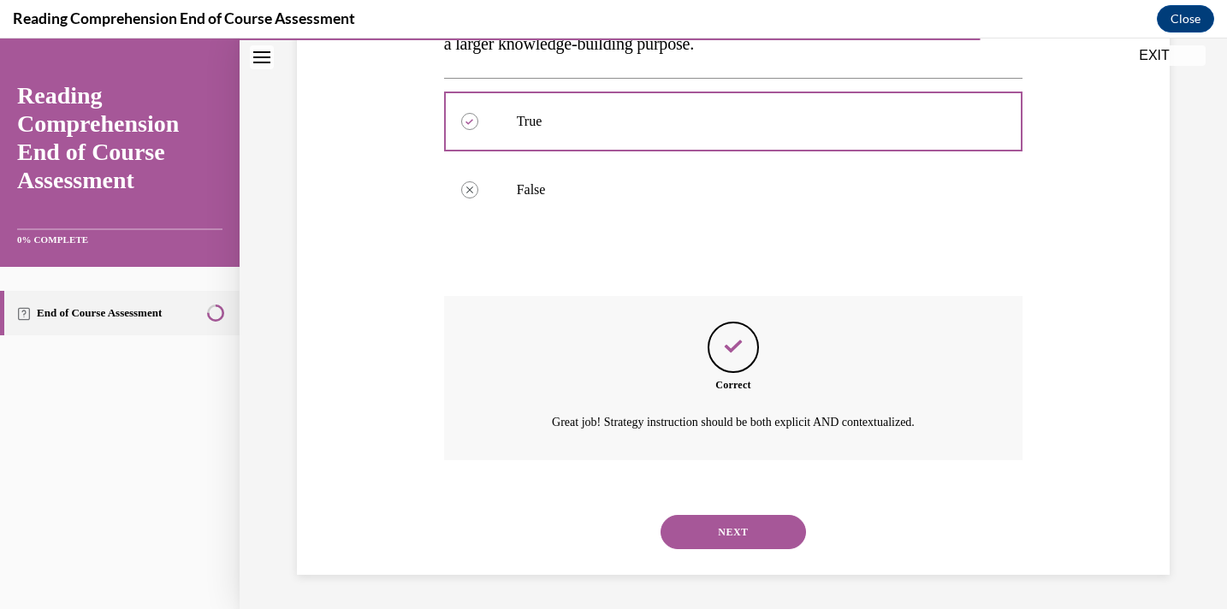
click at [715, 536] on button "NEXT" at bounding box center [732, 532] width 145 height 34
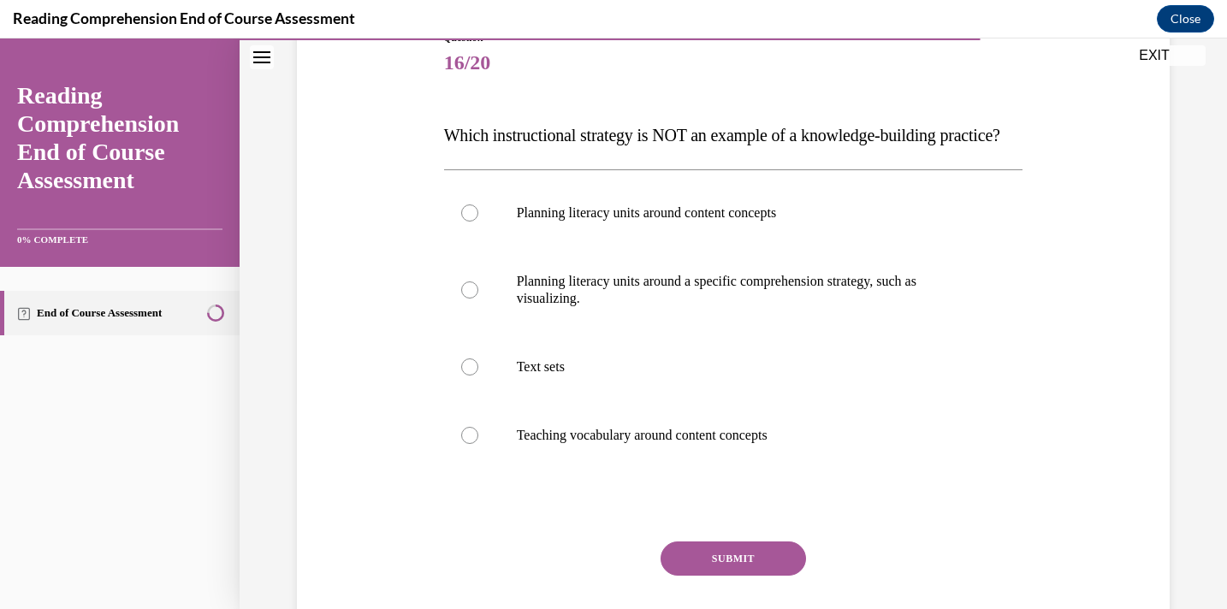
scroll to position [211, 0]
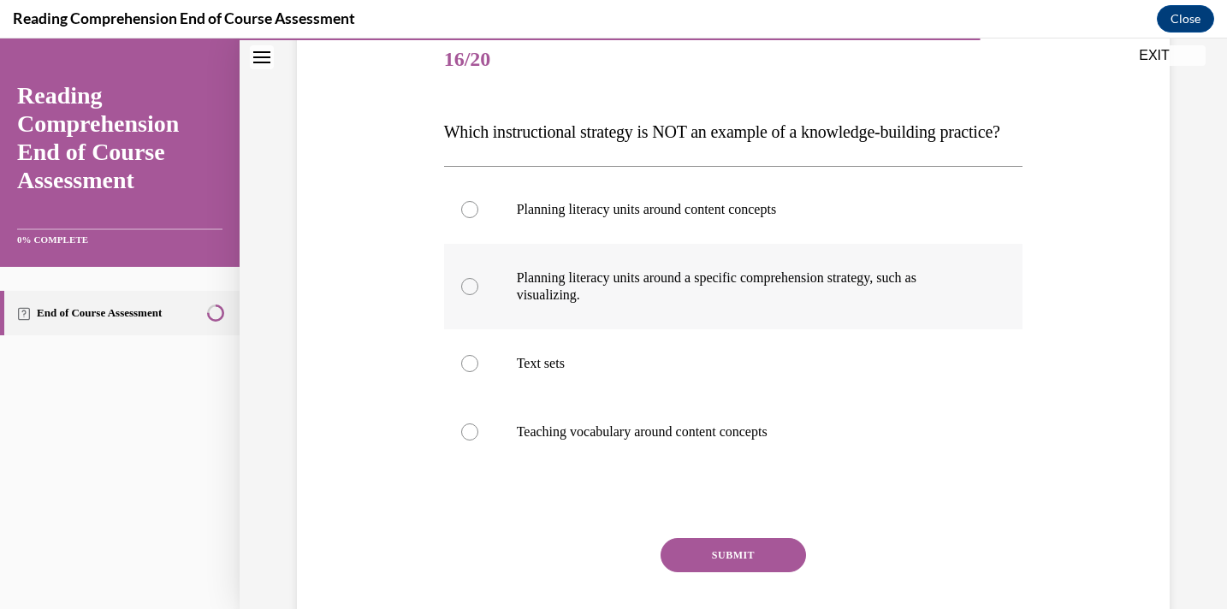
click at [820, 304] on p "Planning literacy units around a specific comprehension strategy, such as visua…" at bounding box center [749, 286] width 464 height 34
click at [478, 295] on input "Planning literacy units around a specific comprehension strategy, such as visua…" at bounding box center [469, 286] width 17 height 17
radio input "true"
click at [728, 572] on button "SUBMIT" at bounding box center [732, 555] width 145 height 34
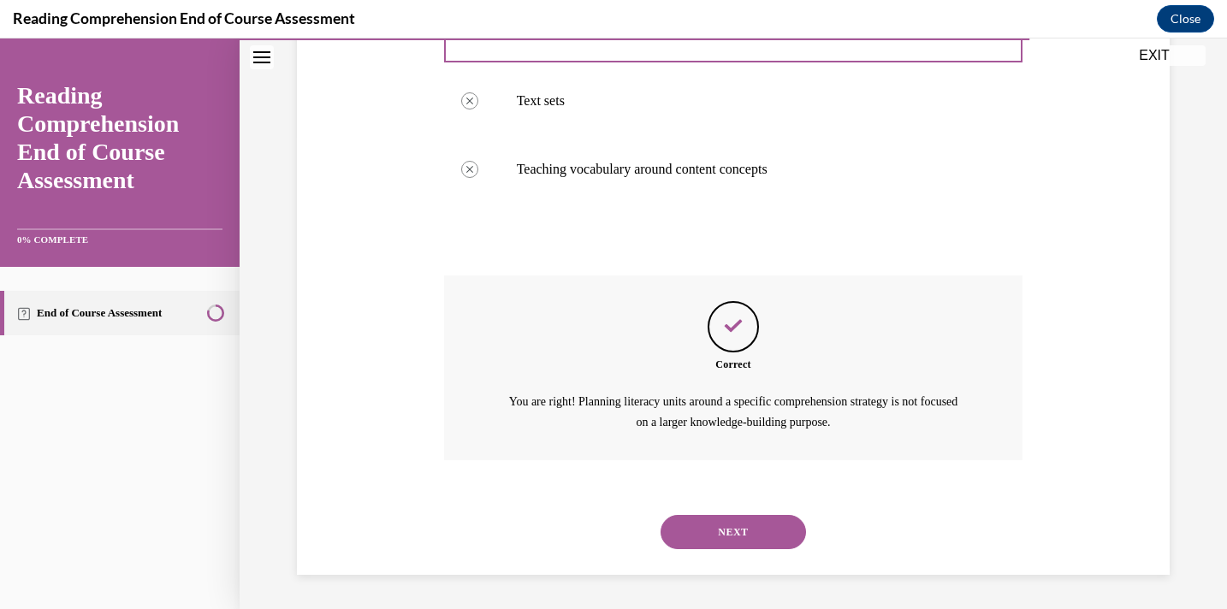
scroll to position [507, 0]
click at [730, 535] on button "NEXT" at bounding box center [732, 532] width 145 height 34
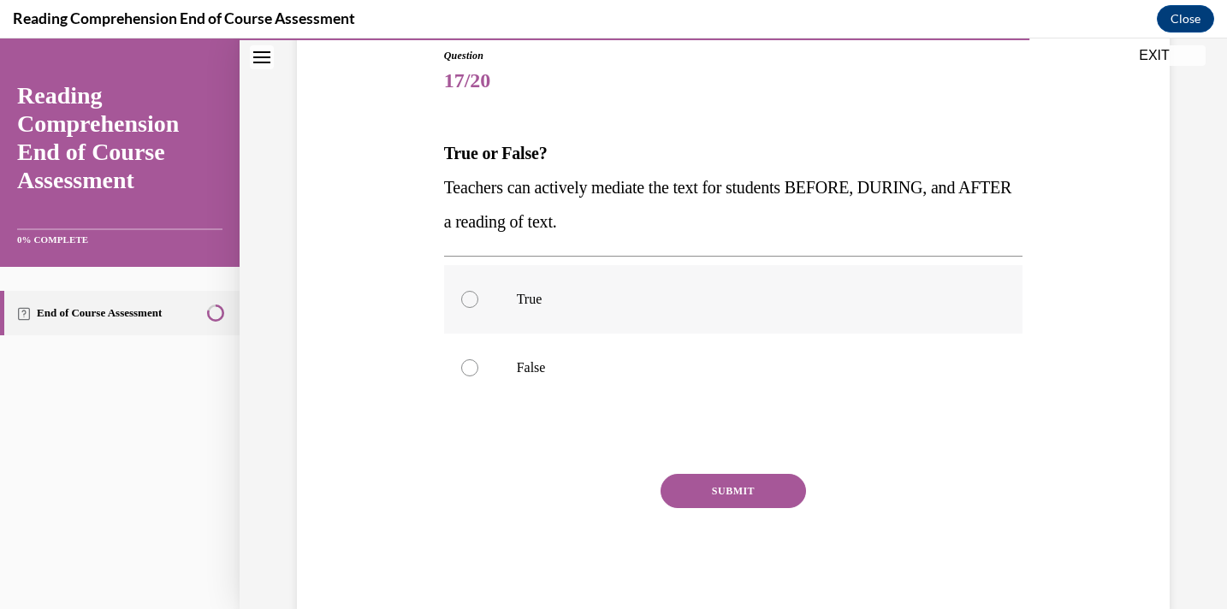
click at [693, 288] on label "True" at bounding box center [733, 299] width 579 height 68
click at [478, 291] on input "True" at bounding box center [469, 299] width 17 height 17
radio input "true"
click at [731, 494] on button "SUBMIT" at bounding box center [732, 491] width 145 height 34
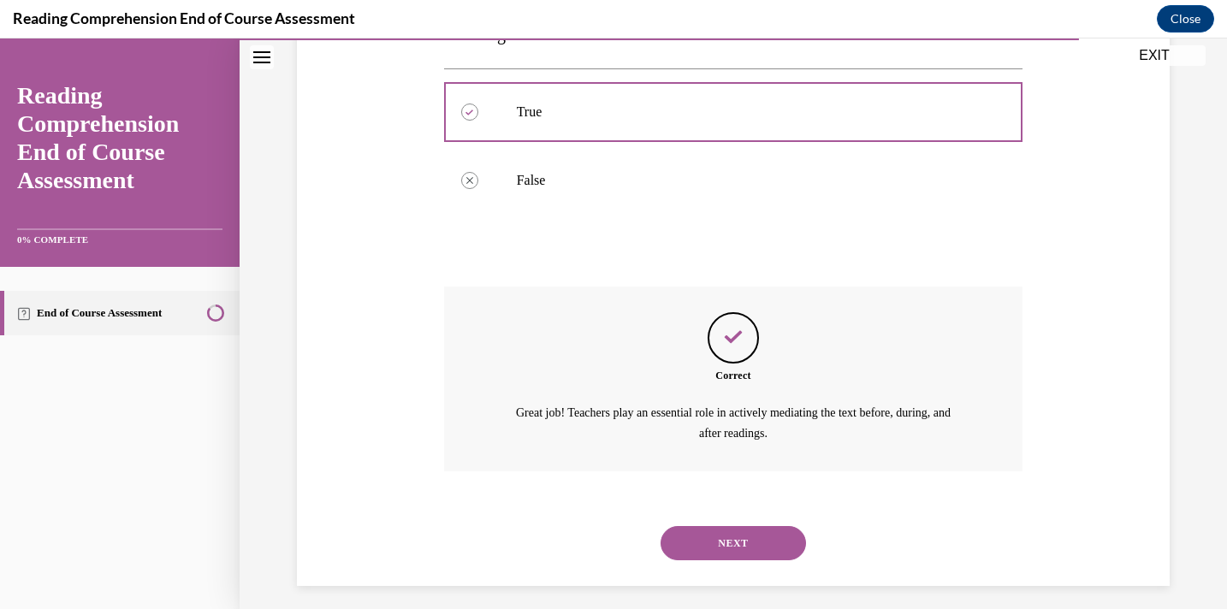
scroll to position [388, 0]
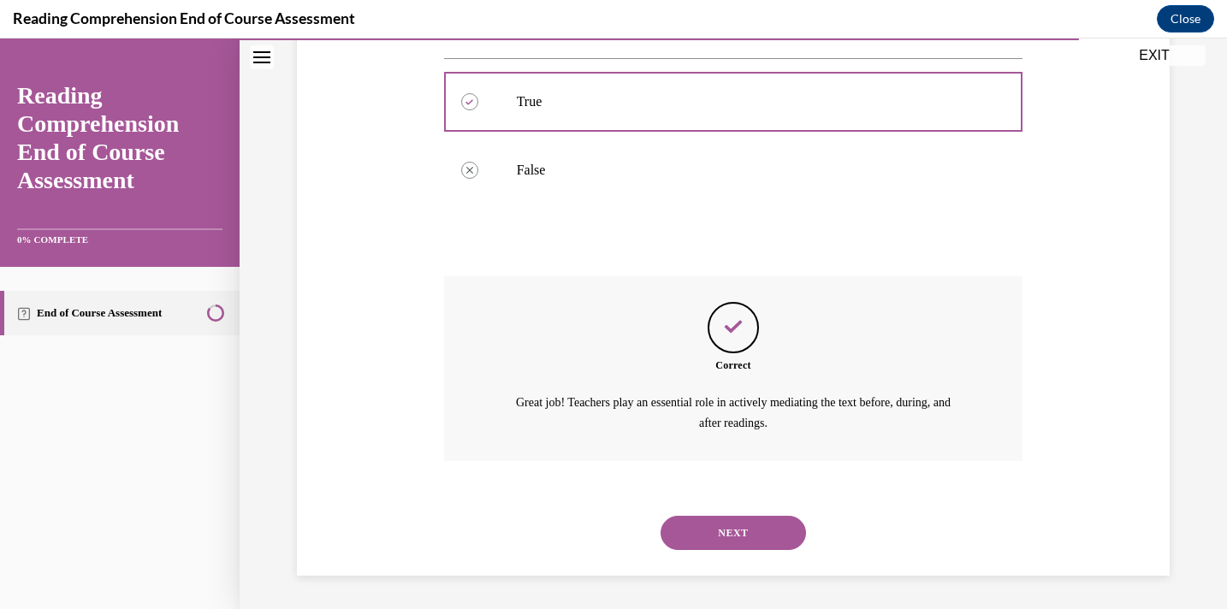
click at [731, 530] on button "NEXT" at bounding box center [732, 533] width 145 height 34
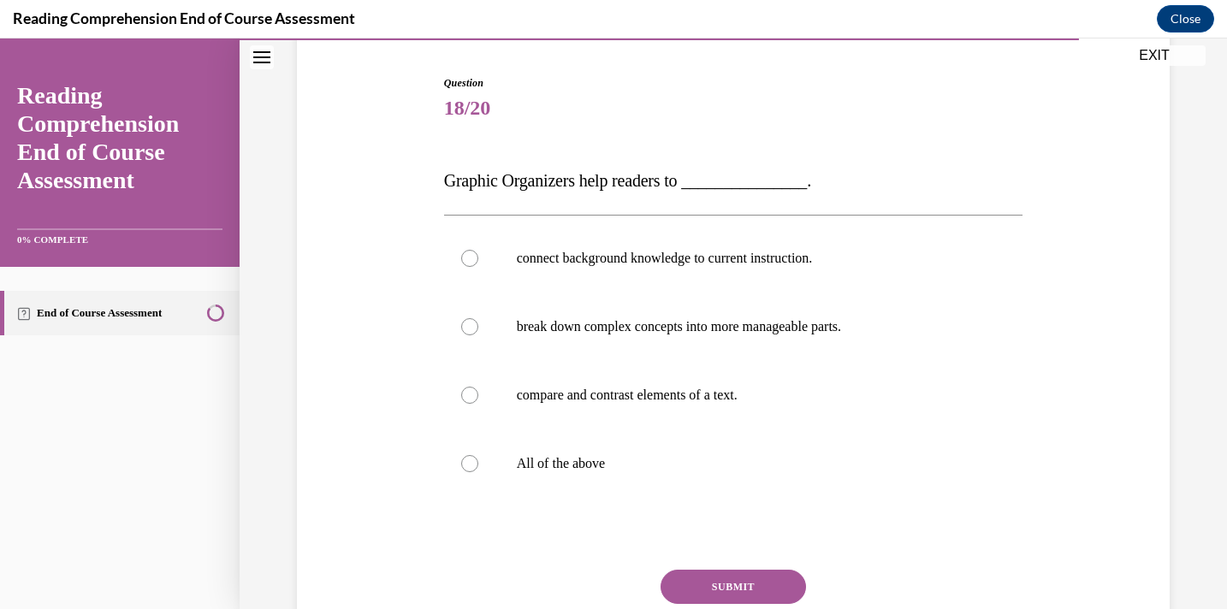
scroll to position [167, 0]
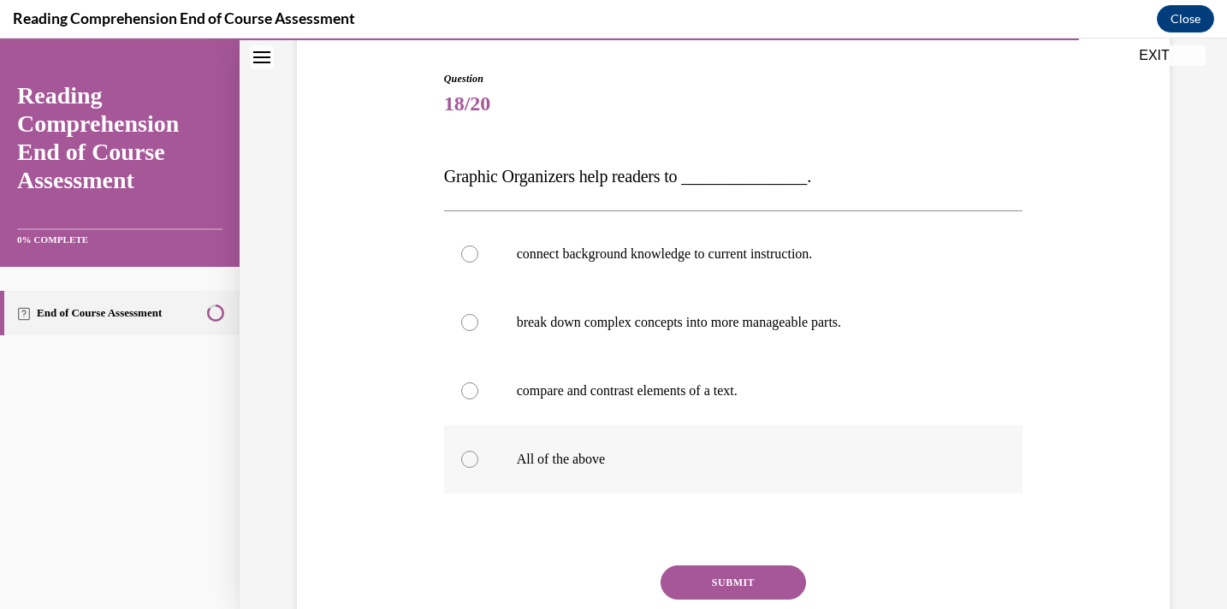
click at [832, 452] on p "All of the above" at bounding box center [749, 459] width 464 height 17
click at [478, 452] on input "All of the above" at bounding box center [469, 459] width 17 height 17
radio input "true"
click at [755, 573] on button "SUBMIT" at bounding box center [732, 582] width 145 height 34
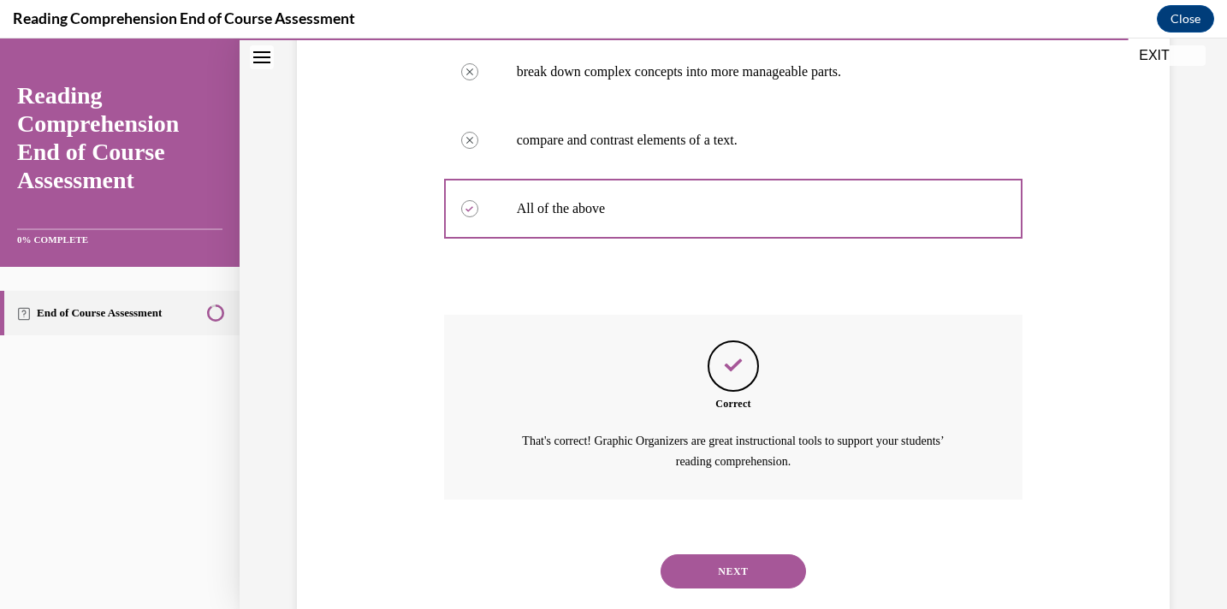
scroll to position [456, 0]
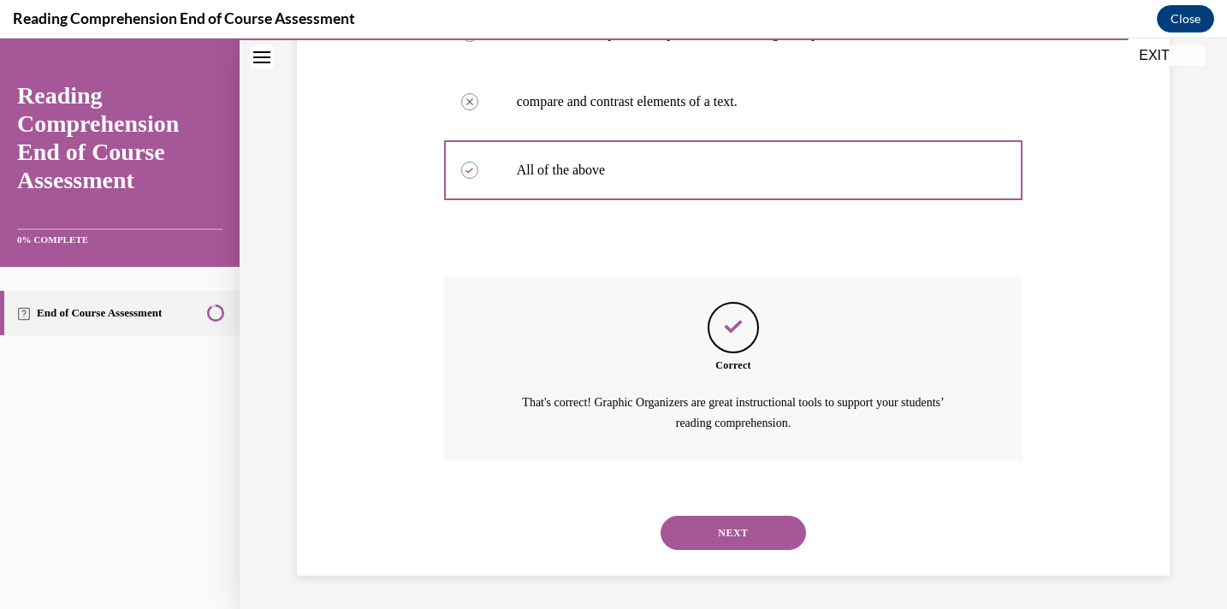
click at [755, 542] on button "NEXT" at bounding box center [732, 533] width 145 height 34
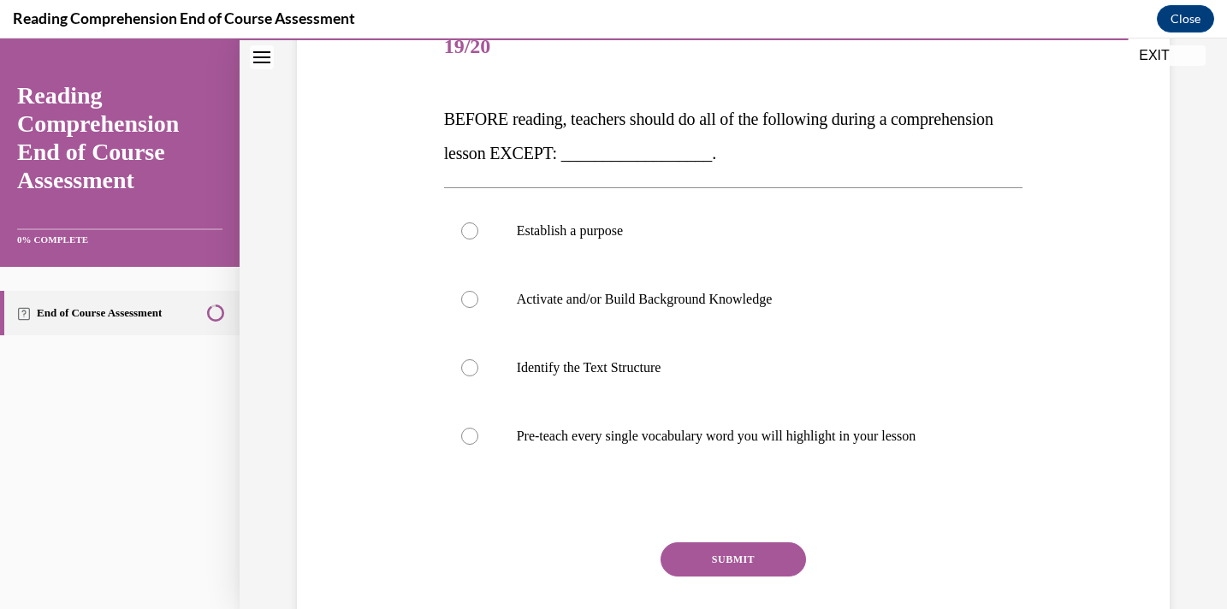
scroll to position [241, 0]
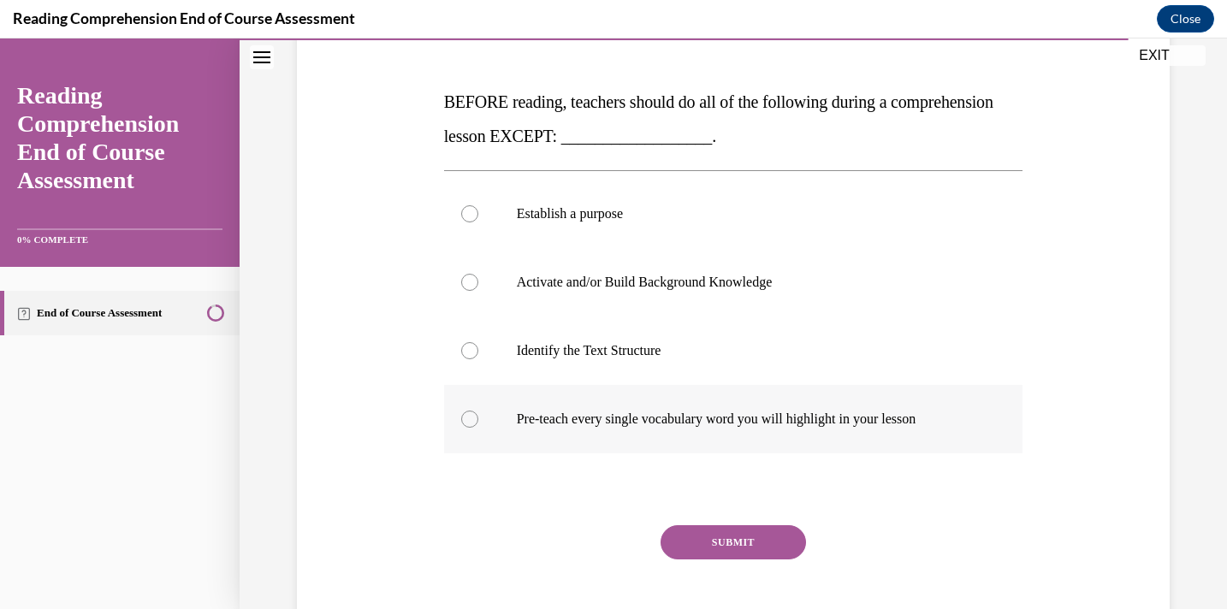
click at [785, 423] on p "Pre-teach every single vocabulary word you will highlight in your lesson" at bounding box center [749, 419] width 464 height 17
click at [478, 423] on input "Pre-teach every single vocabulary word you will highlight in your lesson" at bounding box center [469, 419] width 17 height 17
radio input "true"
click at [749, 537] on button "SUBMIT" at bounding box center [732, 542] width 145 height 34
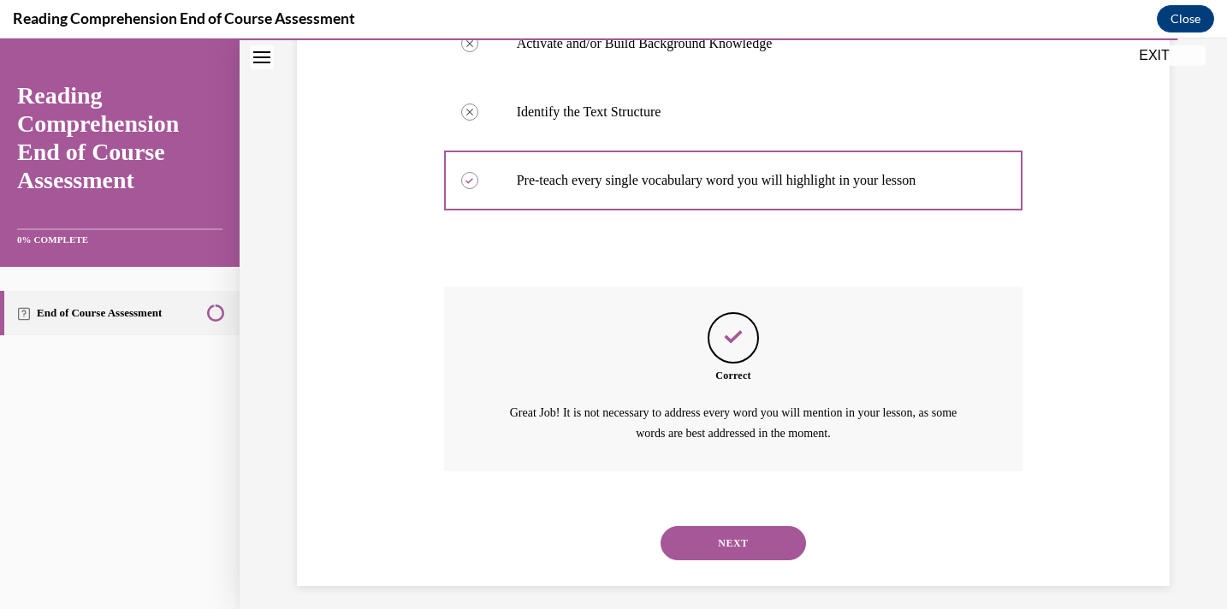
scroll to position [490, 0]
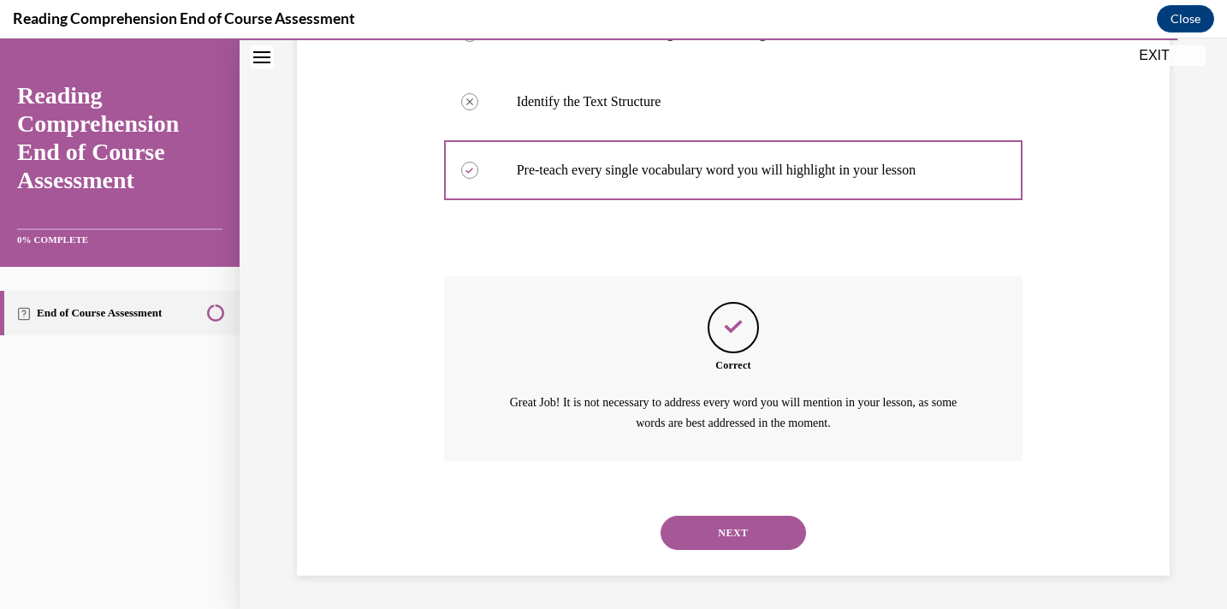
click at [749, 537] on button "NEXT" at bounding box center [732, 533] width 145 height 34
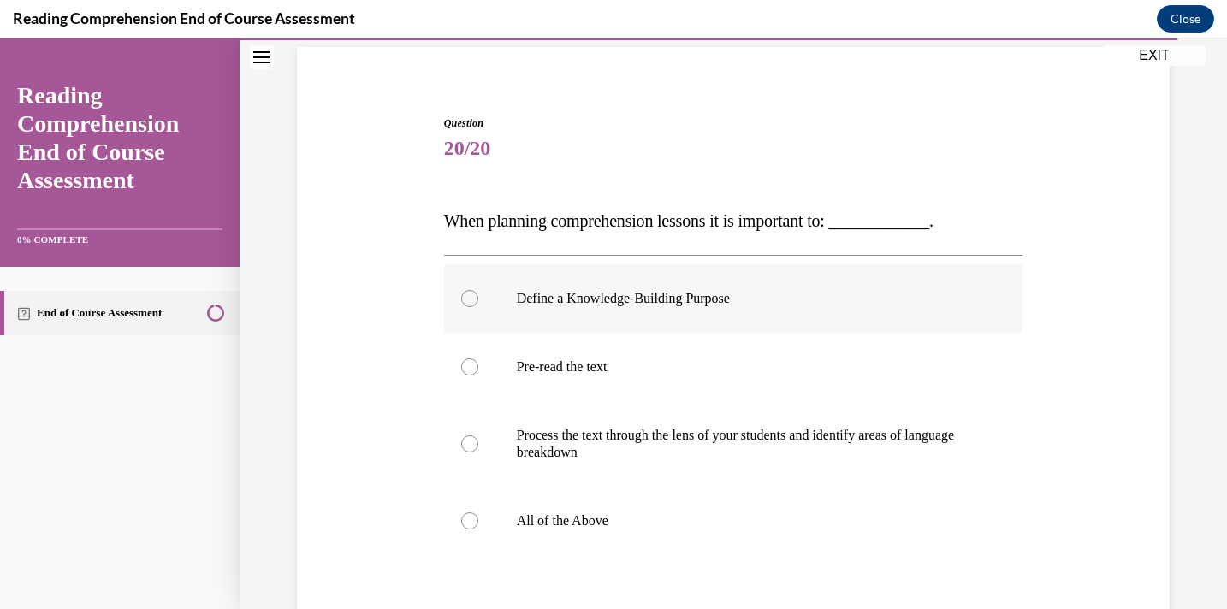
scroll to position [125, 0]
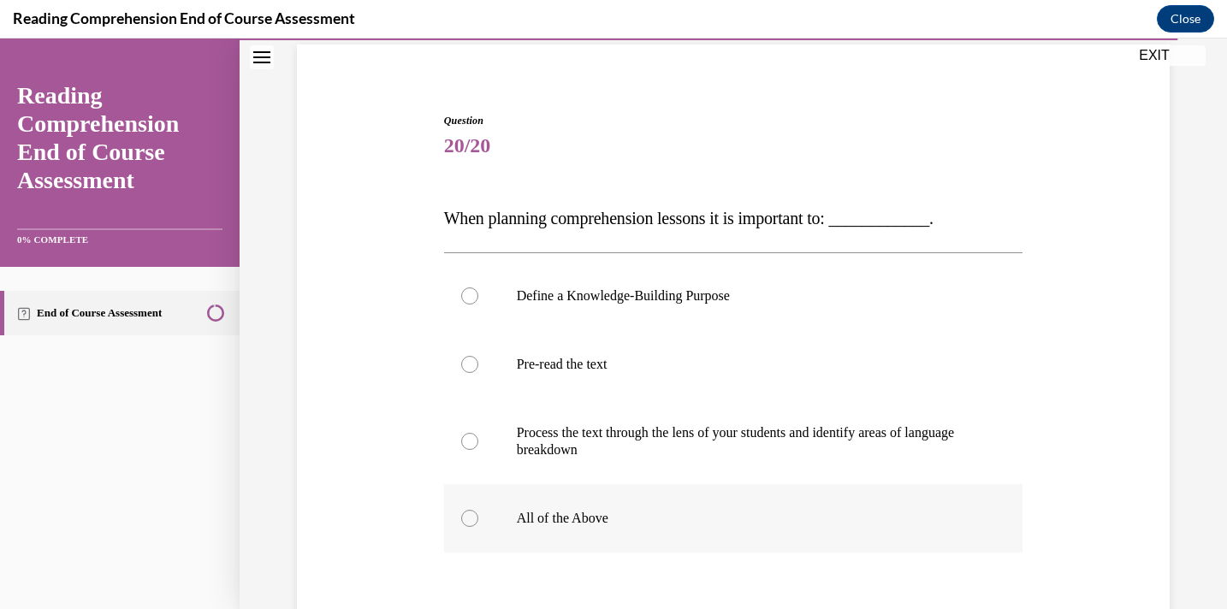
click at [708, 517] on p "All of the Above" at bounding box center [749, 518] width 464 height 17
click at [478, 517] on input "All of the Above" at bounding box center [469, 518] width 17 height 17
radio input "true"
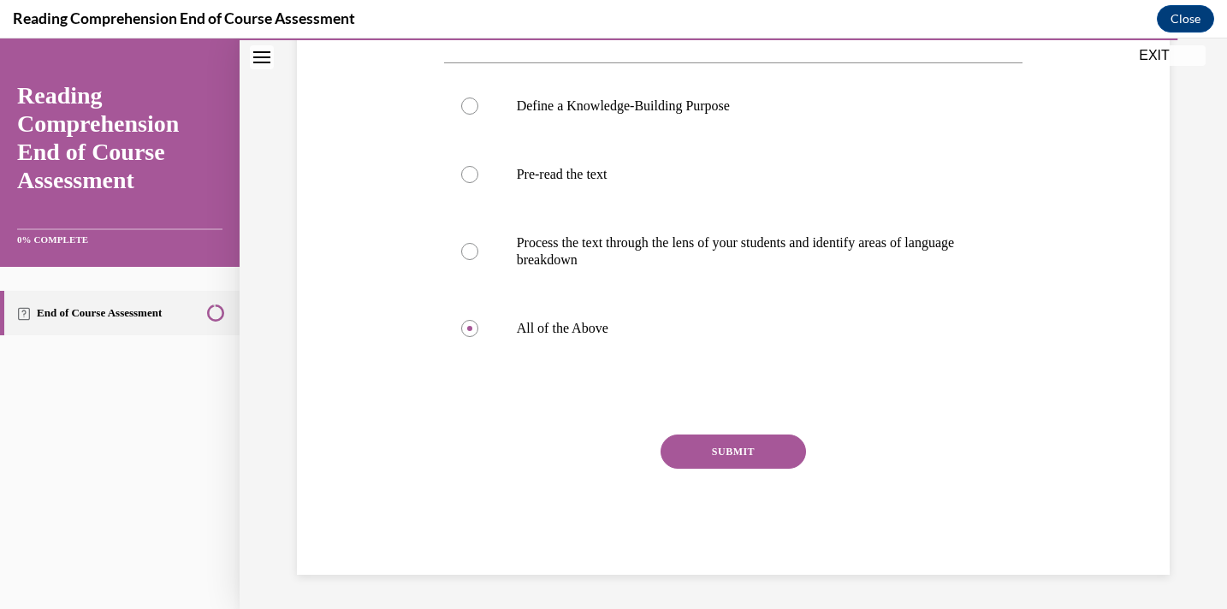
click at [725, 446] on button "SUBMIT" at bounding box center [732, 452] width 145 height 34
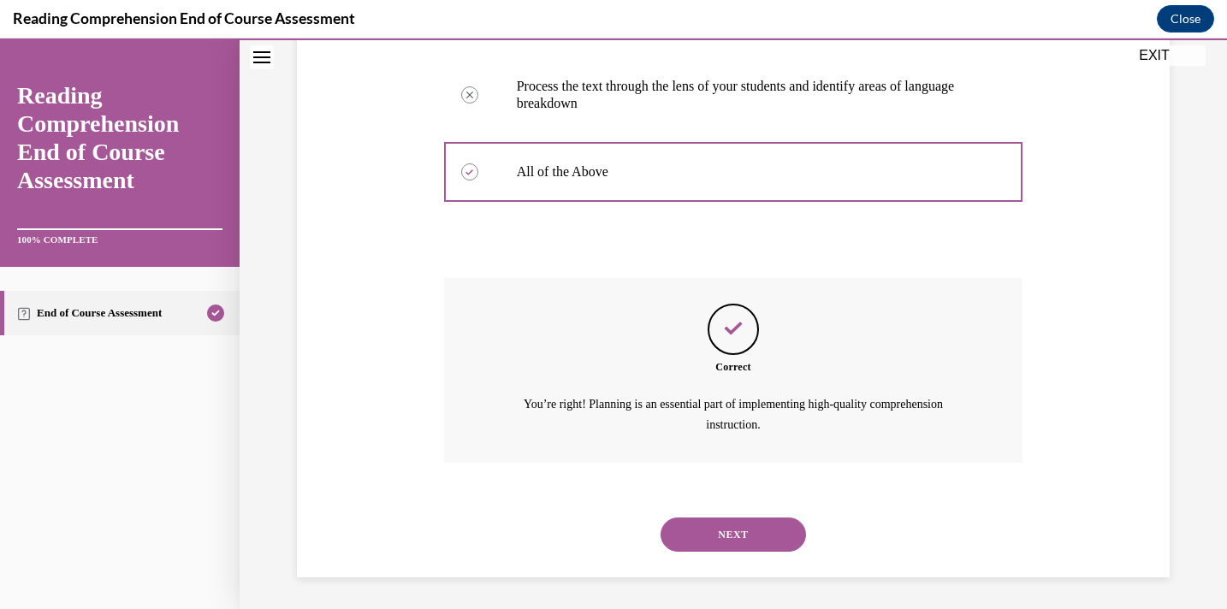
scroll to position [473, 0]
click at [716, 526] on button "NEXT" at bounding box center [732, 533] width 145 height 34
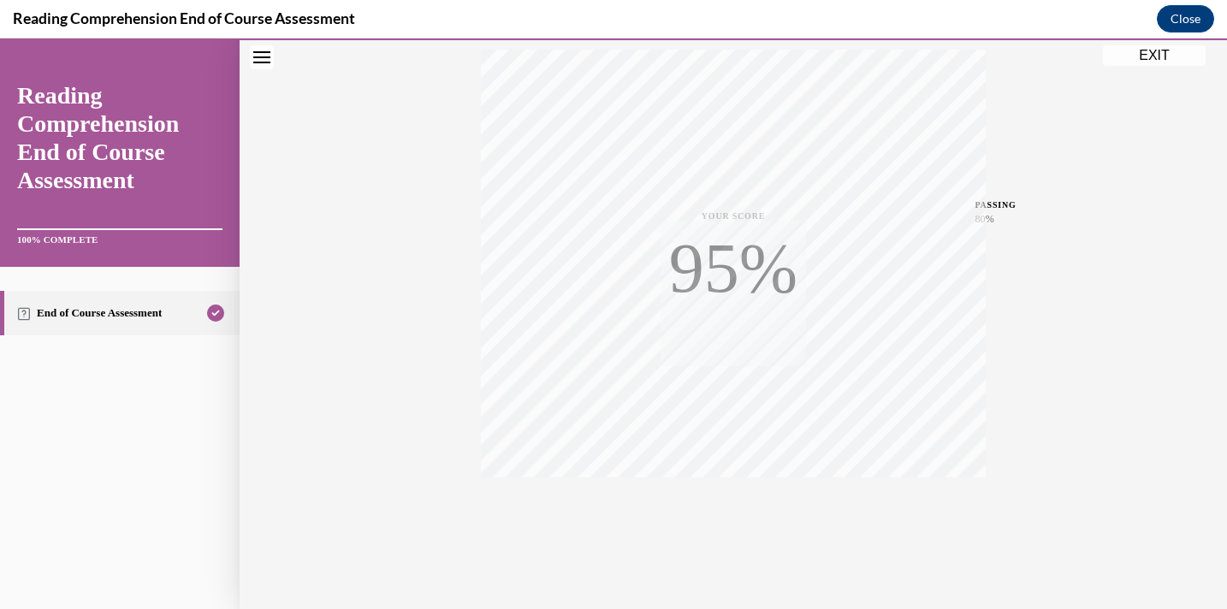
scroll to position [306, 0]
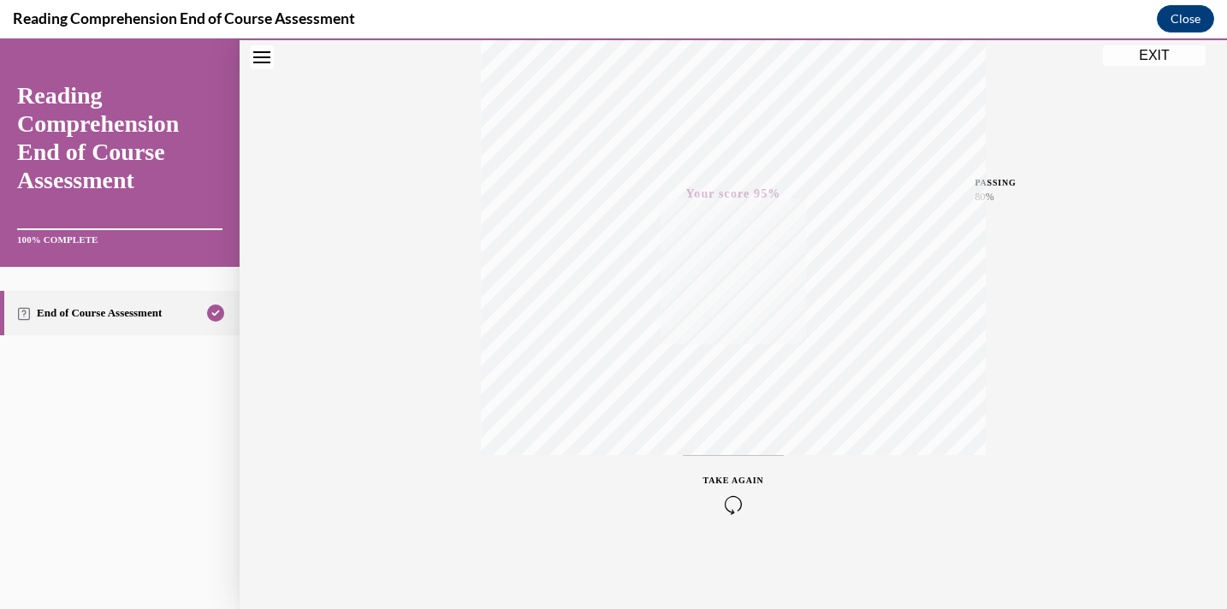
click at [1121, 61] on button "EXIT" at bounding box center [1154, 55] width 103 height 21
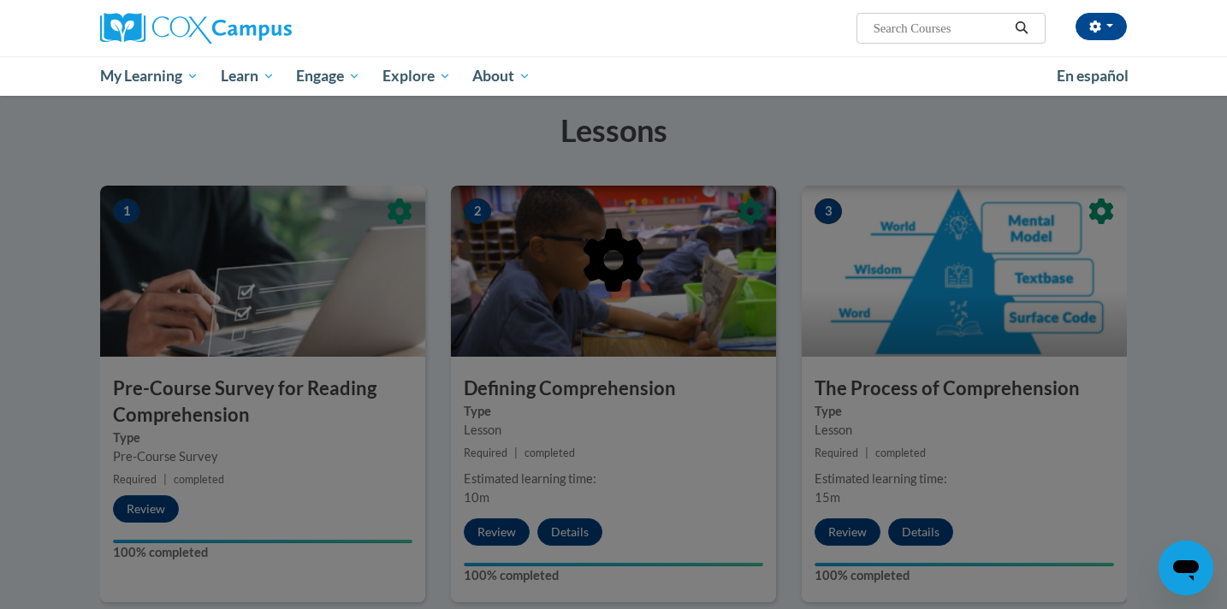
scroll to position [86, 0]
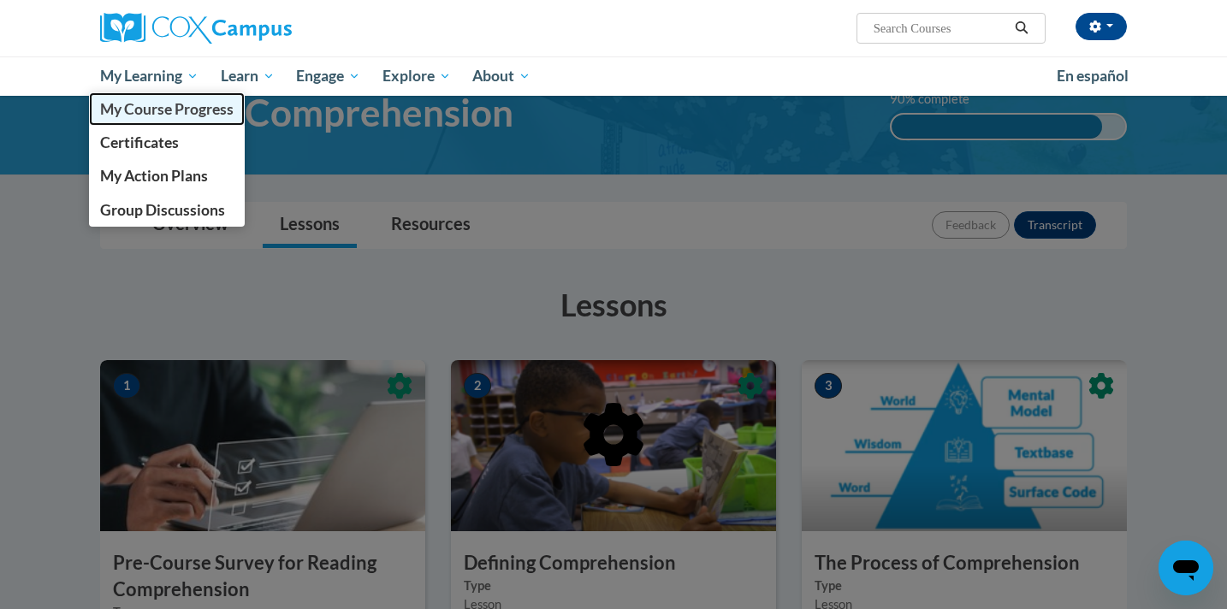
click at [175, 108] on span "My Course Progress" at bounding box center [166, 109] width 133 height 18
